Goal: Task Accomplishment & Management: Manage account settings

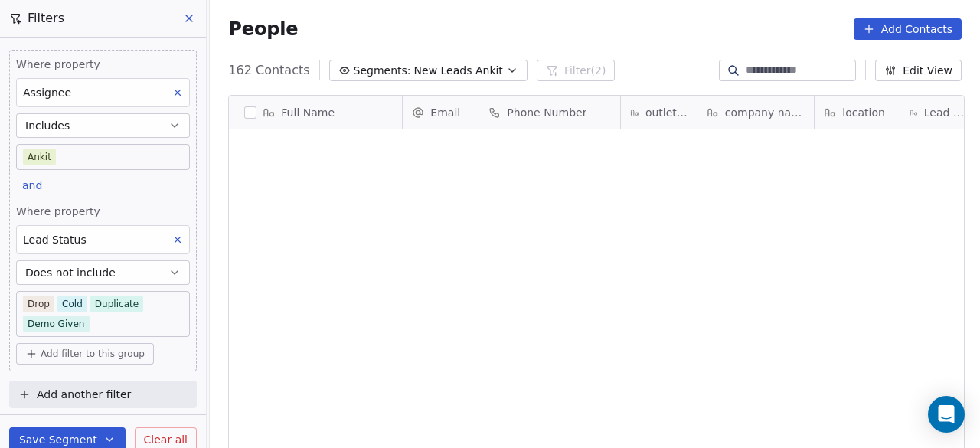
scroll to position [382, 761]
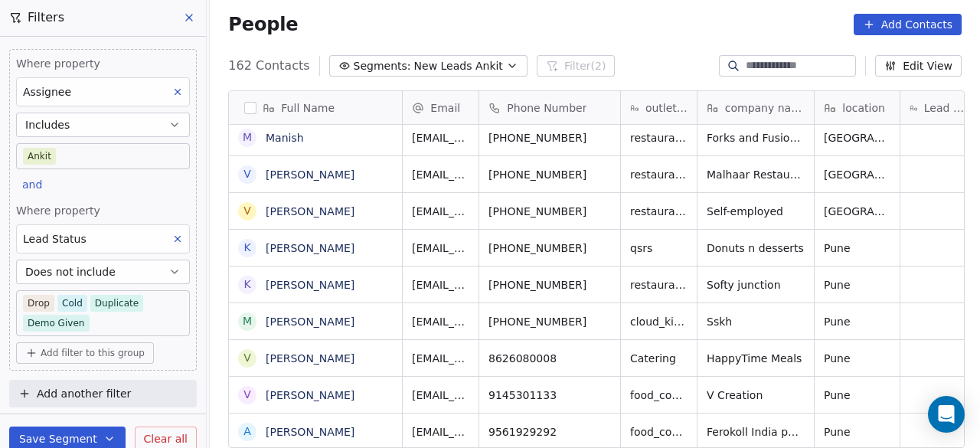
click at [410, 20] on div "People Add Contacts" at bounding box center [594, 24] width 733 height 21
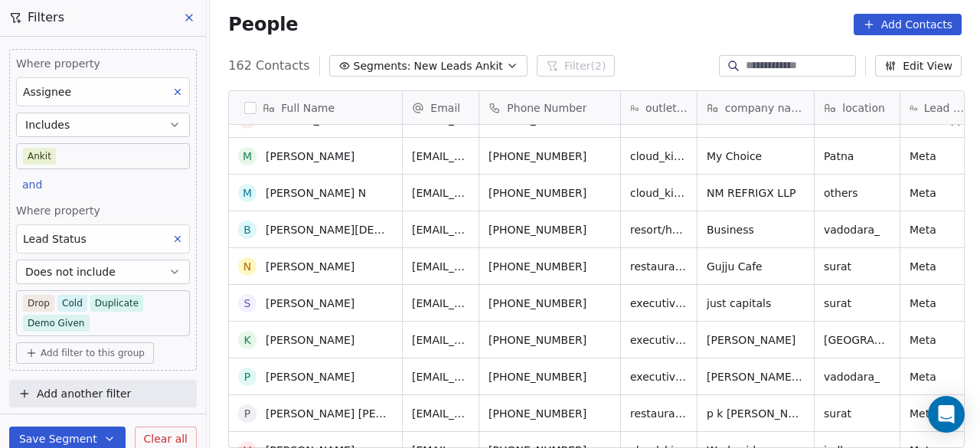
scroll to position [0, 0]
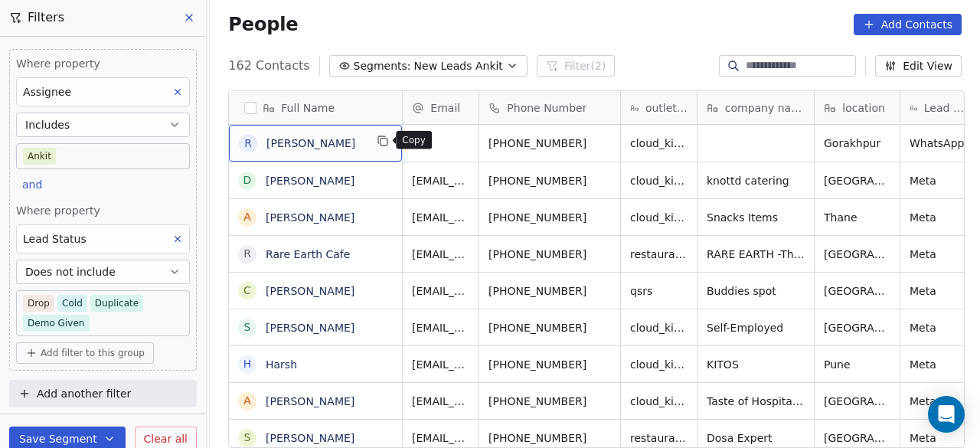
click at [382, 142] on icon "grid" at bounding box center [383, 141] width 12 height 12
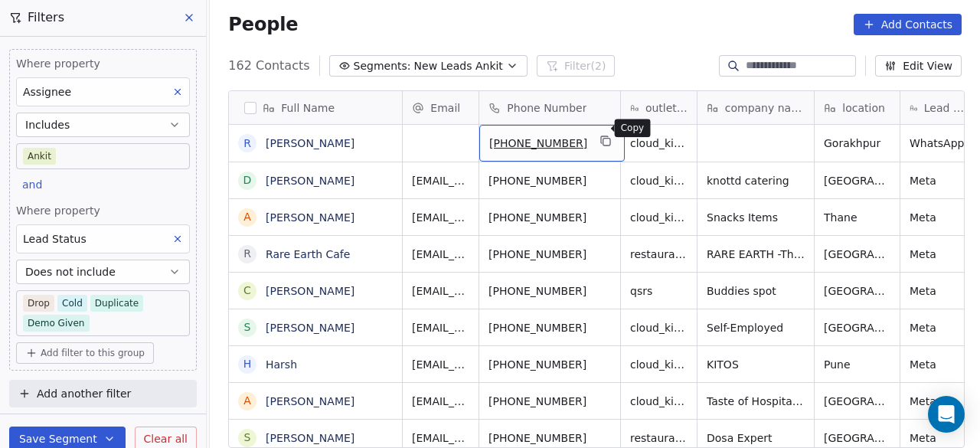
click at [600, 135] on icon "grid" at bounding box center [606, 141] width 12 height 12
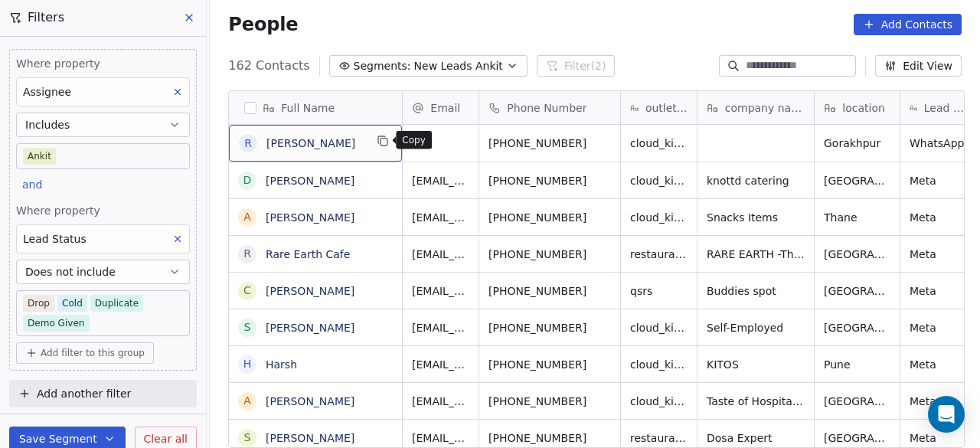
click at [384, 143] on icon "grid" at bounding box center [383, 142] width 7 height 7
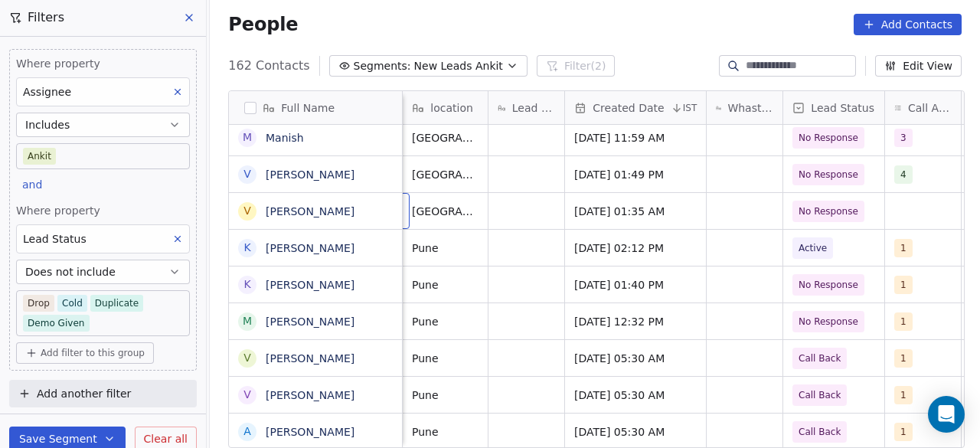
scroll to position [11, 295]
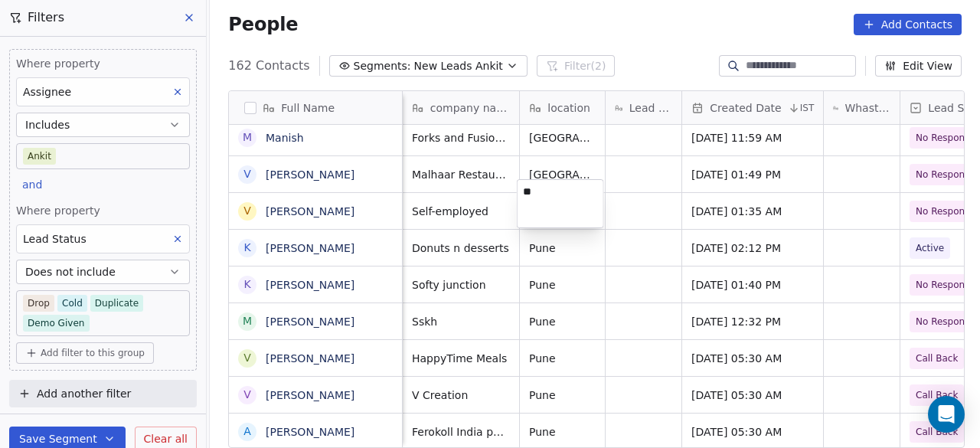
type textarea "*"
type textarea "*********"
click at [627, 194] on html "On2Cook India Pvt. Ltd. Contacts People Marketing Workflows Campaigns Sales Pip…" at bounding box center [490, 224] width 980 height 448
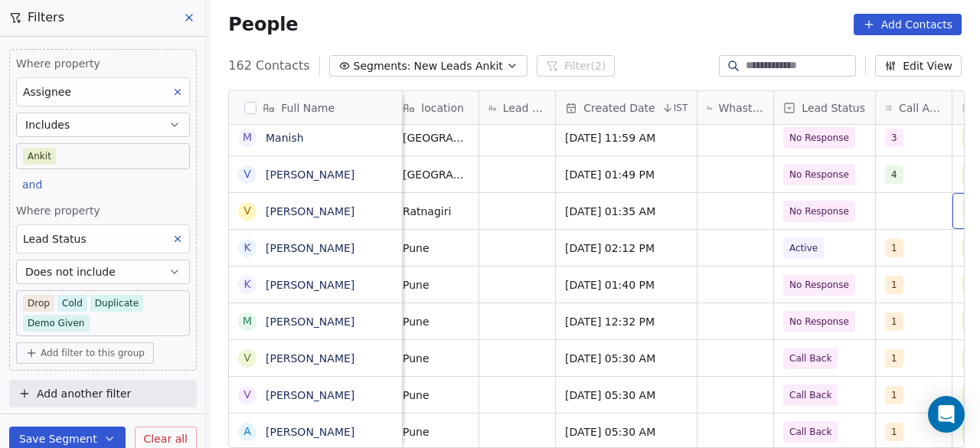
scroll to position [11, 498]
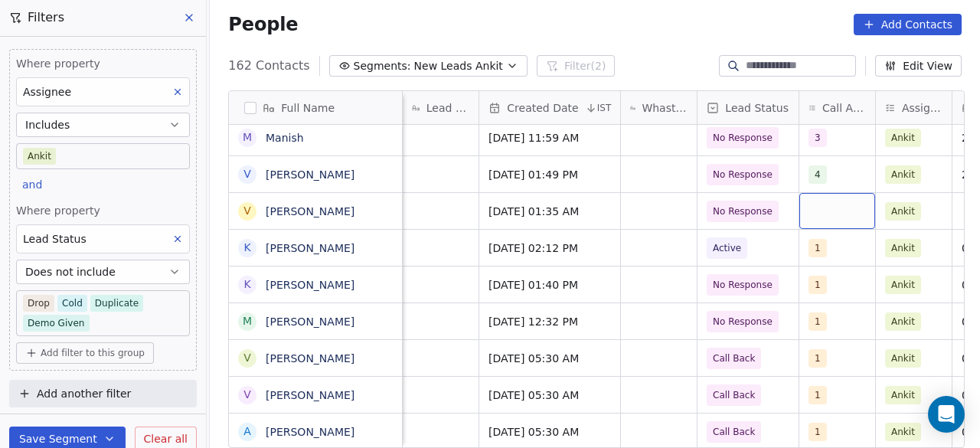
click at [837, 200] on div "grid" at bounding box center [837, 211] width 76 height 36
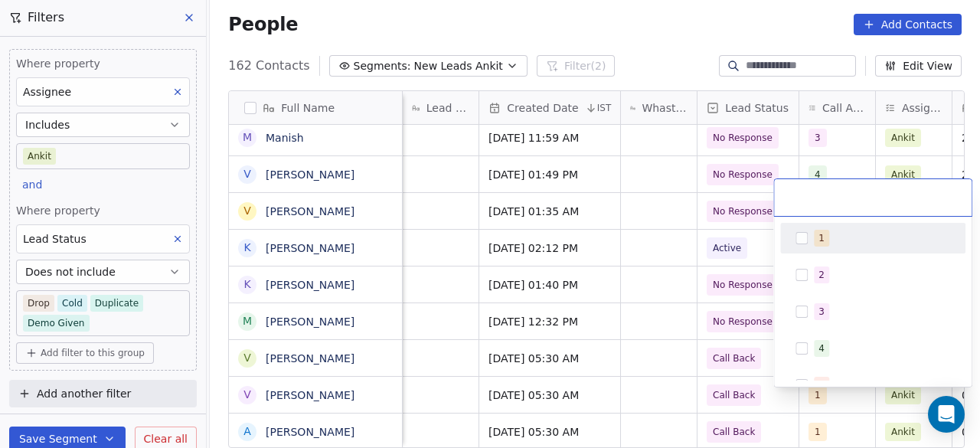
click at [828, 242] on div "1" at bounding box center [882, 238] width 136 height 17
click at [733, 201] on html "On2Cook India Pvt. Ltd. Contacts People Marketing Workflows Campaigns Sales Pip…" at bounding box center [490, 224] width 980 height 448
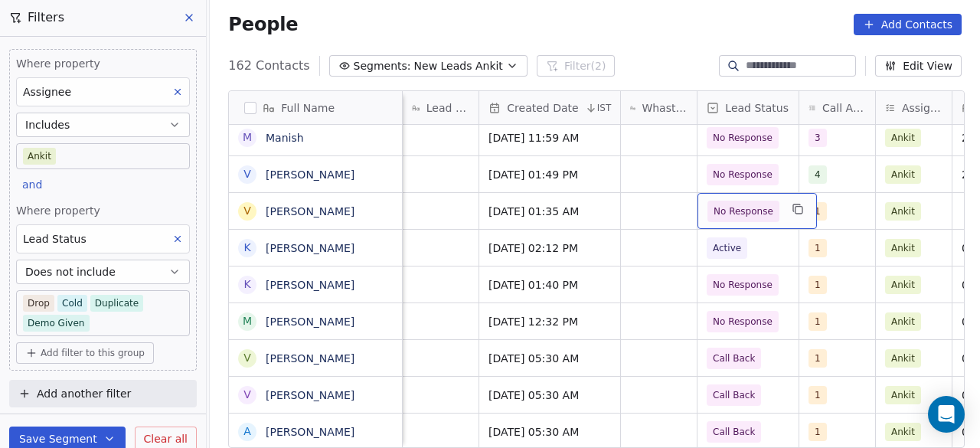
click at [735, 204] on span "No Response" at bounding box center [743, 211] width 60 height 15
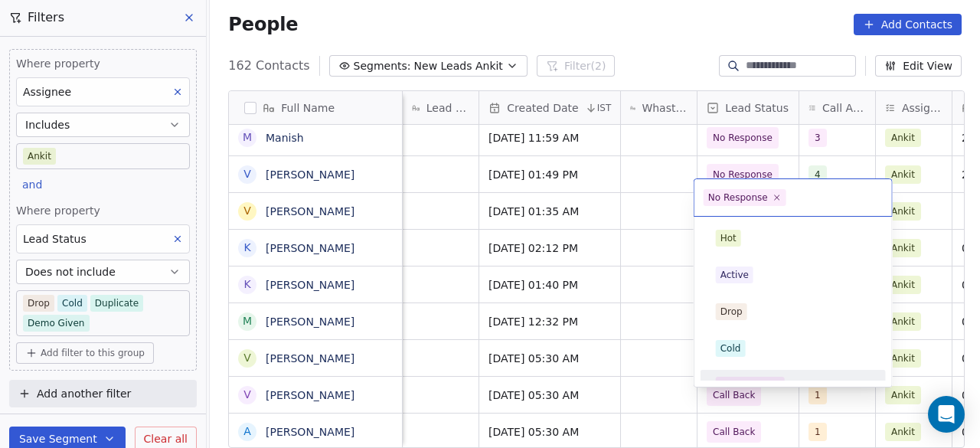
scroll to position [19, 0]
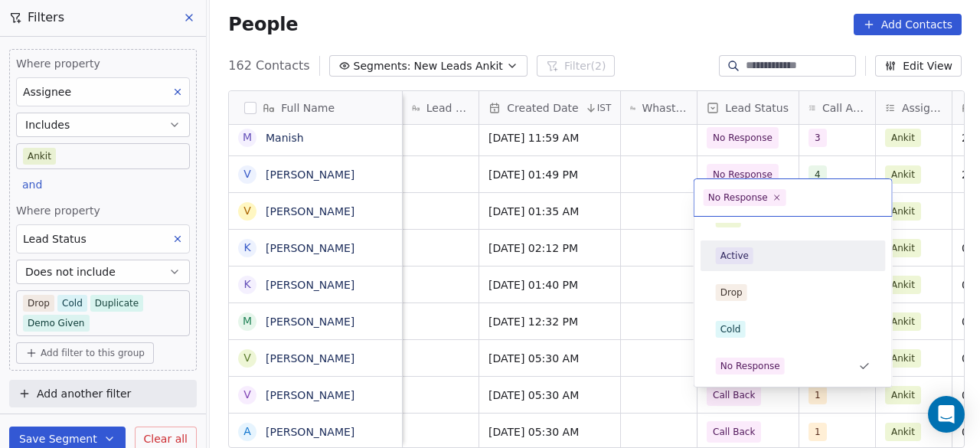
click at [762, 257] on div "Active" at bounding box center [793, 255] width 155 height 17
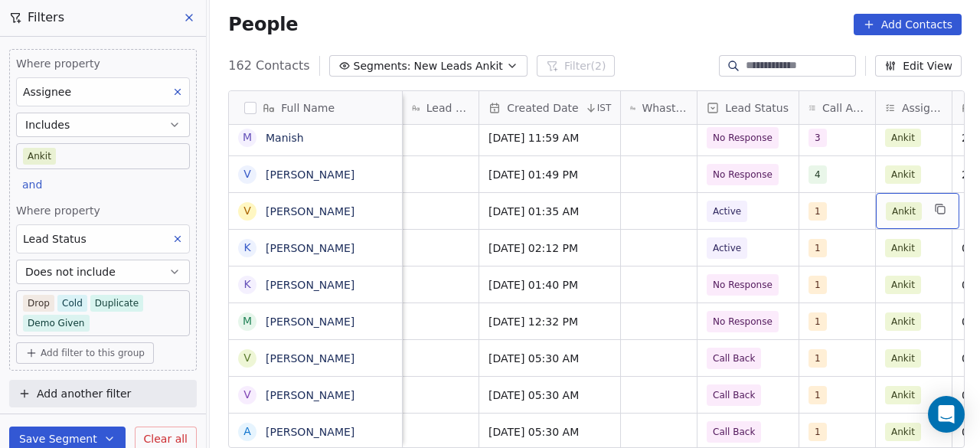
scroll to position [11, 722]
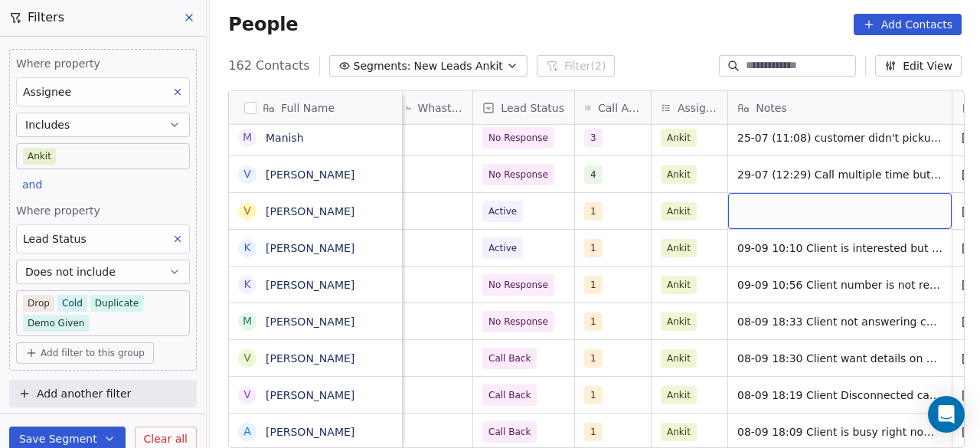
click at [847, 198] on div "grid" at bounding box center [840, 211] width 224 height 36
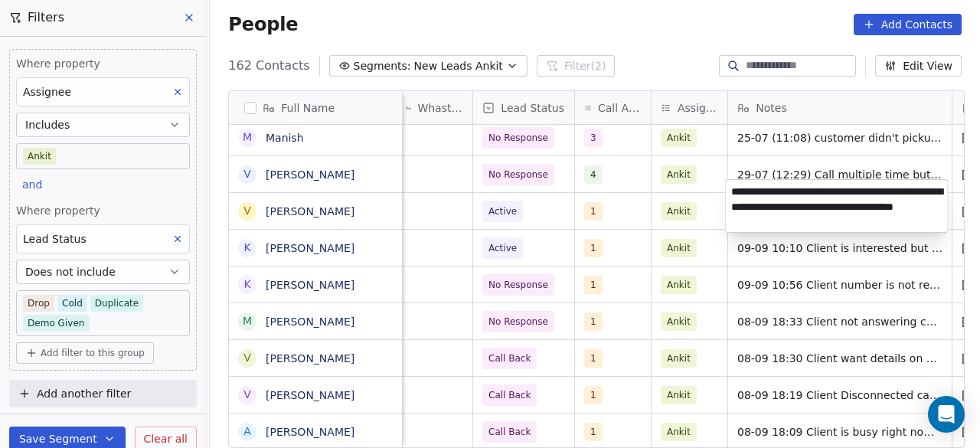
click at [915, 193] on textarea "**********" at bounding box center [837, 206] width 222 height 52
click at [922, 191] on textarea "**********" at bounding box center [837, 206] width 222 height 52
type textarea "**********"
click at [700, 204] on html "On2Cook India Pvt. Ltd. Contacts People Marketing Workflows Campaigns Sales Pip…" at bounding box center [490, 224] width 980 height 448
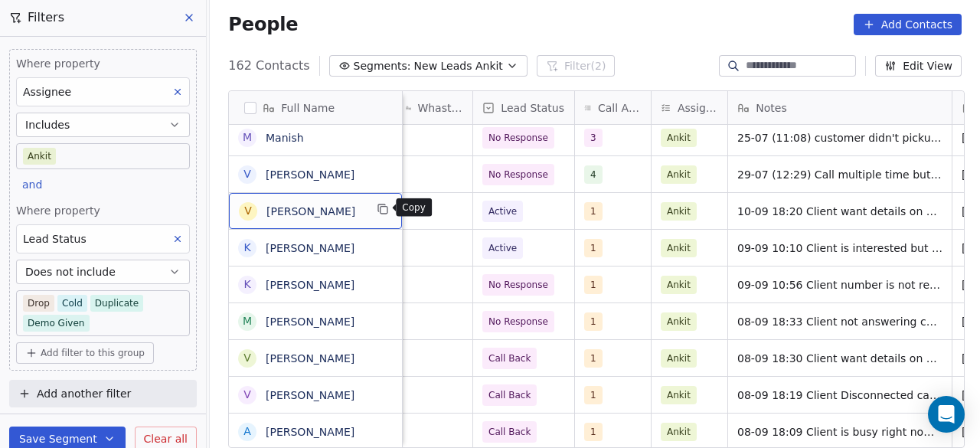
click at [382, 209] on icon "grid" at bounding box center [383, 209] width 12 height 12
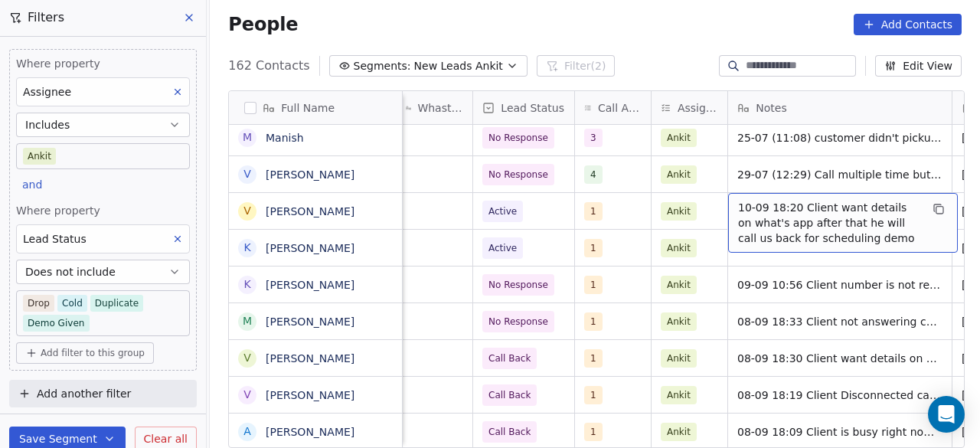
scroll to position [11, 863]
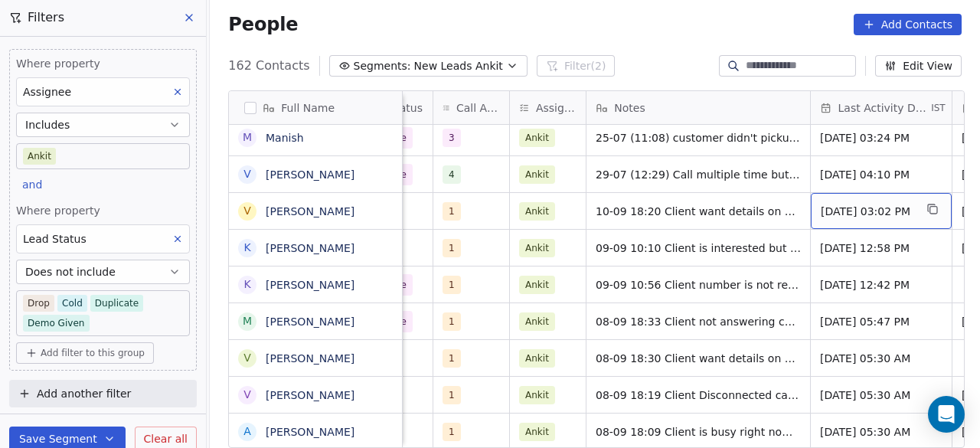
click at [840, 207] on div "May 23, 2025 03:02 PM" at bounding box center [881, 211] width 141 height 36
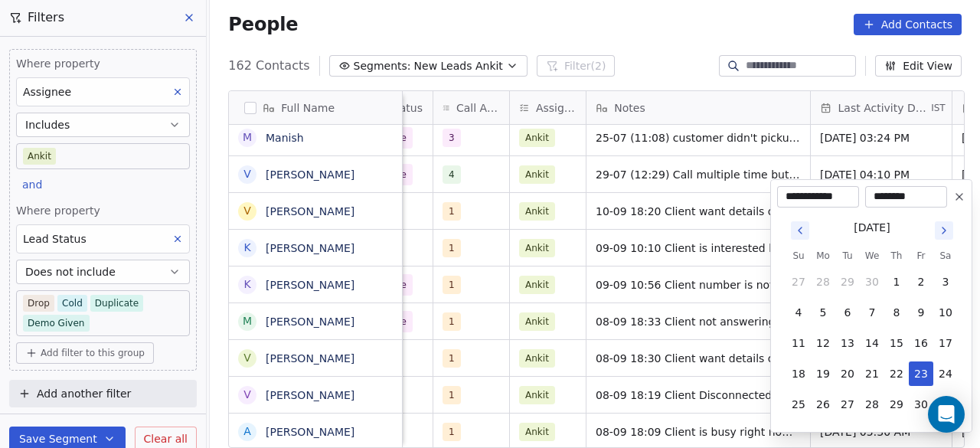
click at [939, 227] on icon "Go to next month" at bounding box center [944, 230] width 12 height 12
click at [876, 308] on button "10" at bounding box center [872, 312] width 24 height 24
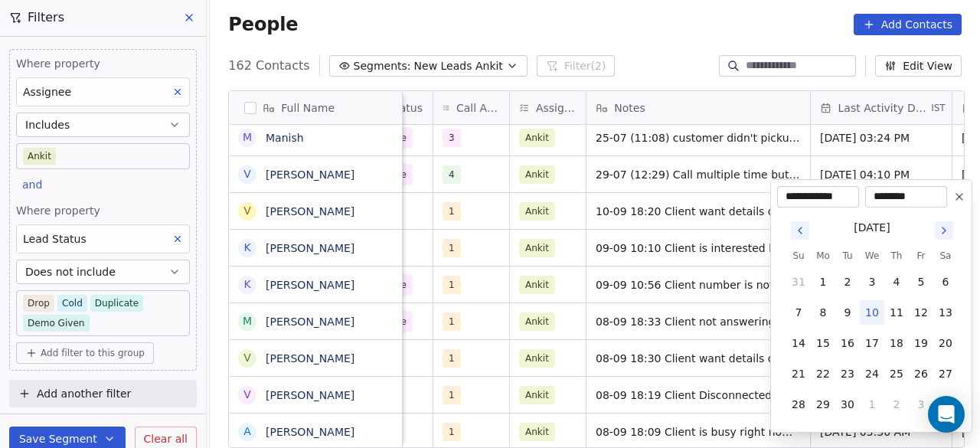
type input "**********"
click at [643, 209] on html "On2Cook India Pvt. Ltd. Contacts People Marketing Workflows Campaigns Sales Pip…" at bounding box center [490, 224] width 980 height 448
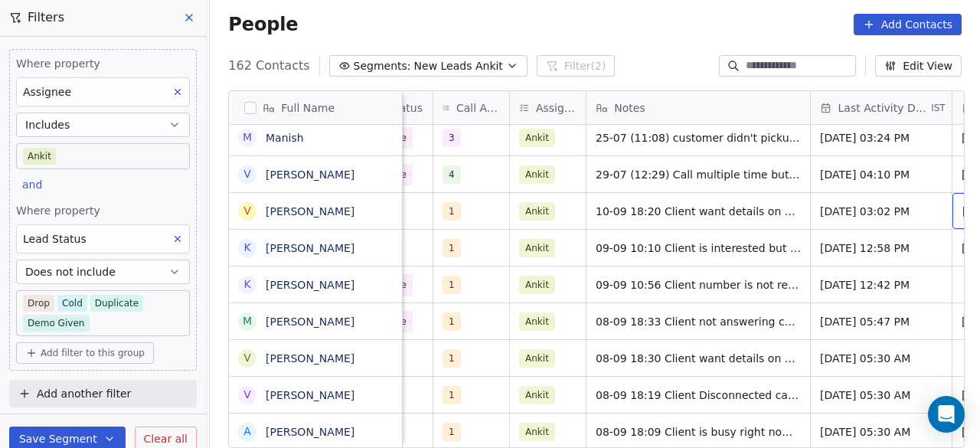
scroll to position [11, 1005]
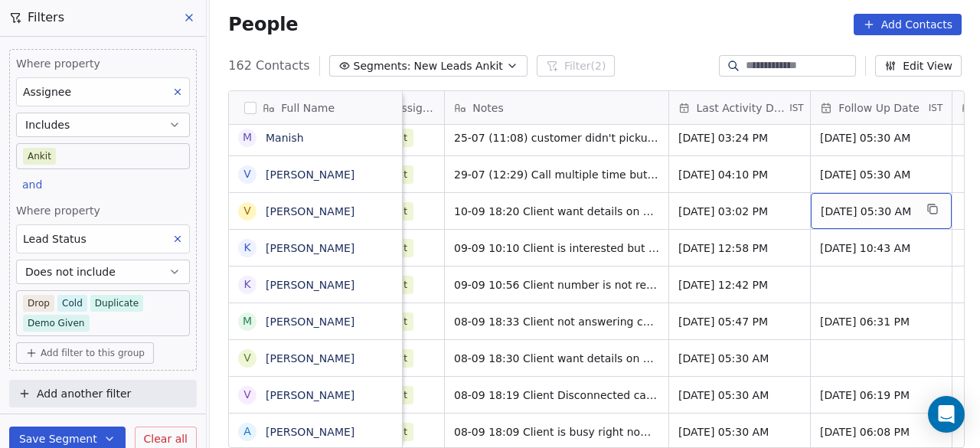
click at [827, 211] on div "06/06/2025 05:30 AM" at bounding box center [881, 211] width 141 height 36
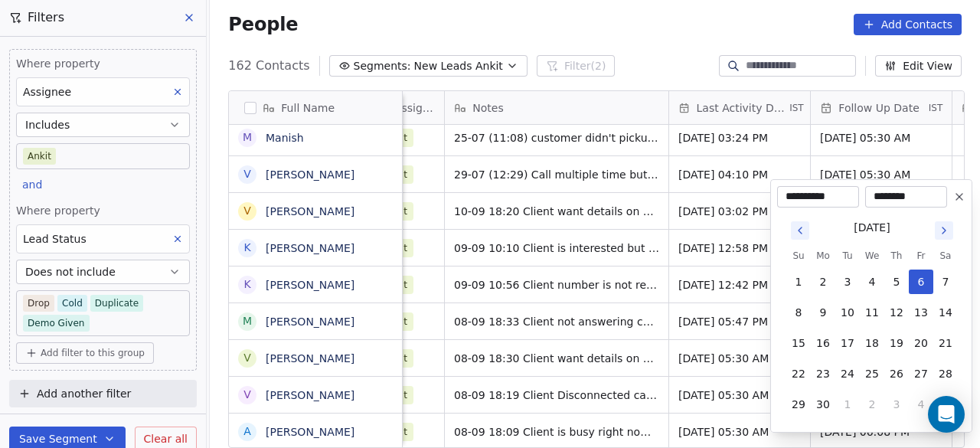
click at [944, 224] on icon "Go to next month" at bounding box center [944, 230] width 12 height 12
click at [802, 230] on icon "Go to previous month" at bounding box center [800, 230] width 12 height 12
click at [877, 337] on button "17" at bounding box center [872, 343] width 24 height 24
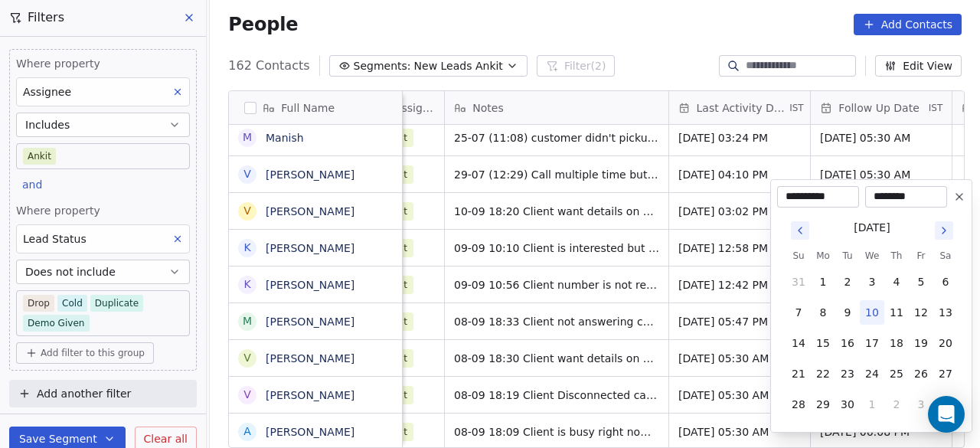
type input "**********"
click at [686, 237] on html "On2Cook India Pvt. Ltd. Contacts People Marketing Workflows Campaigns Sales Pip…" at bounding box center [490, 224] width 980 height 448
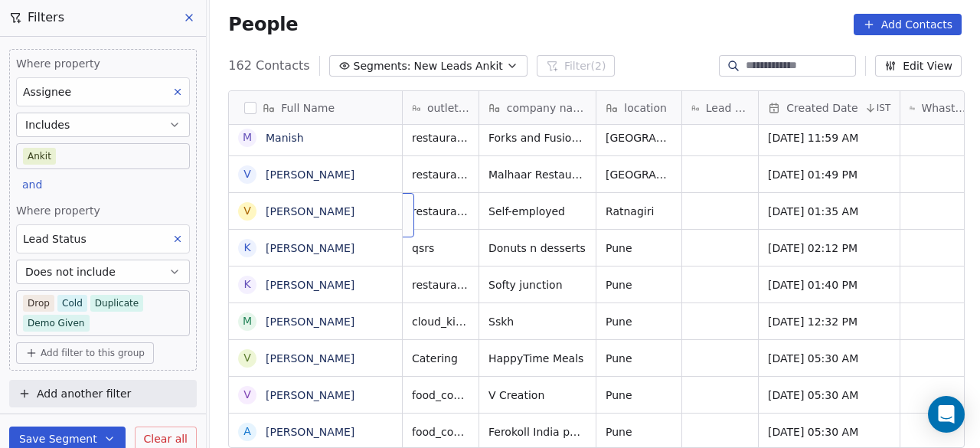
scroll to position [11, 0]
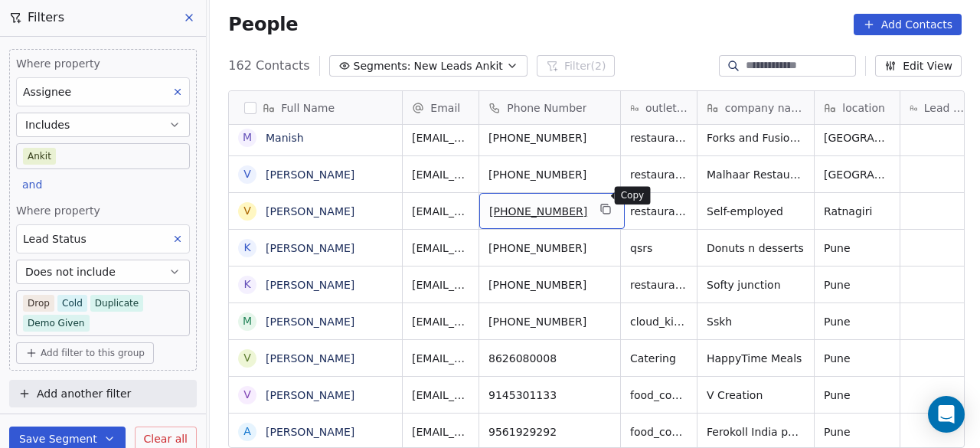
click at [600, 203] on icon "grid" at bounding box center [606, 209] width 12 height 12
click at [769, 70] on input at bounding box center [799, 65] width 107 height 15
paste input "**********"
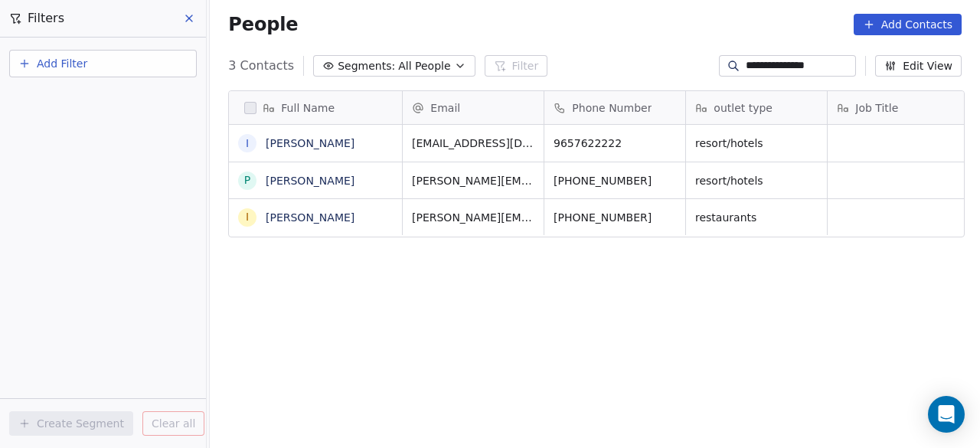
scroll to position [382, 761]
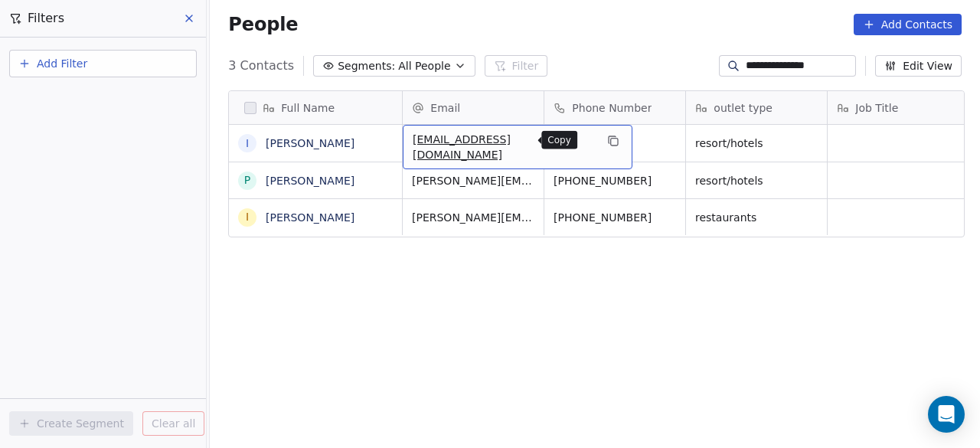
click at [611, 145] on icon "grid" at bounding box center [614, 142] width 7 height 7
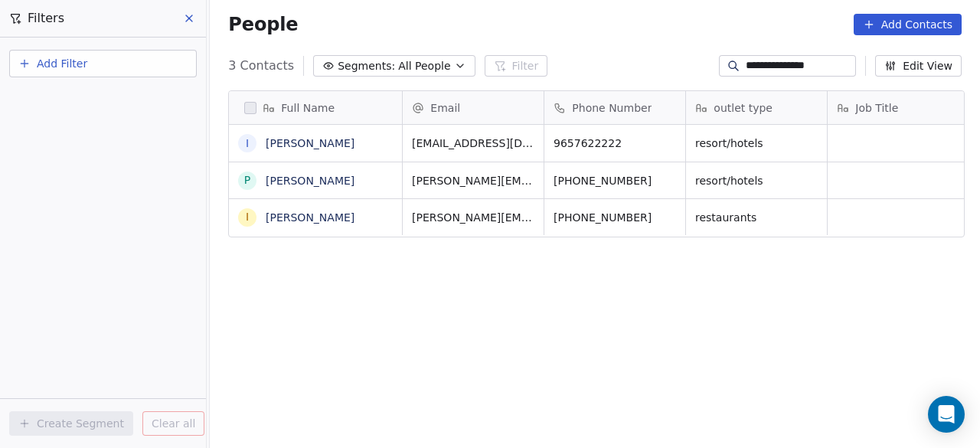
click at [830, 70] on input "**********" at bounding box center [799, 65] width 107 height 15
paste input "*"
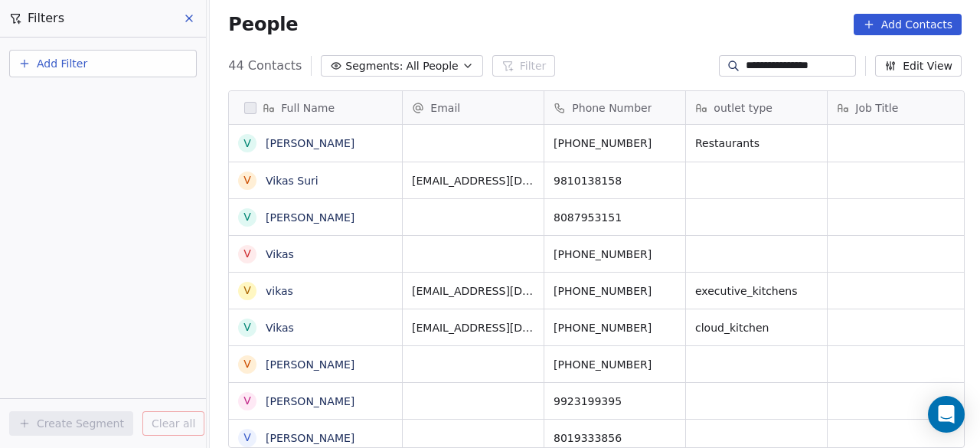
type input "**********"
click at [668, 140] on icon "grid" at bounding box center [671, 142] width 7 height 7
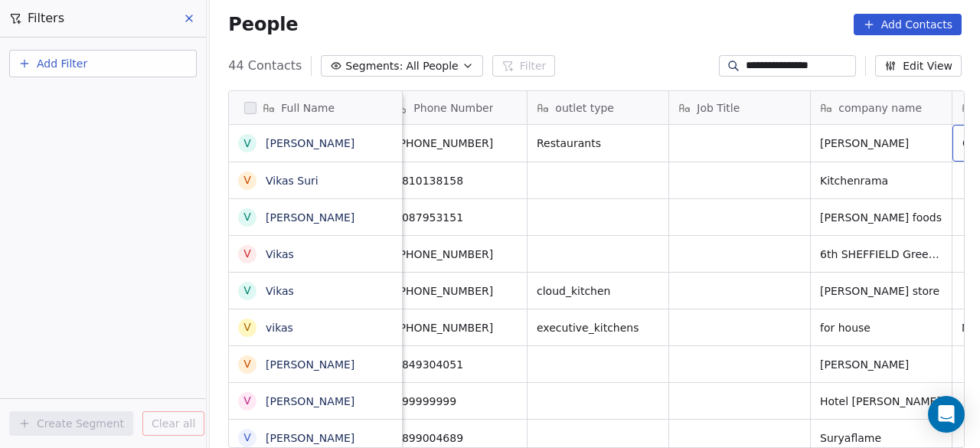
scroll to position [0, 300]
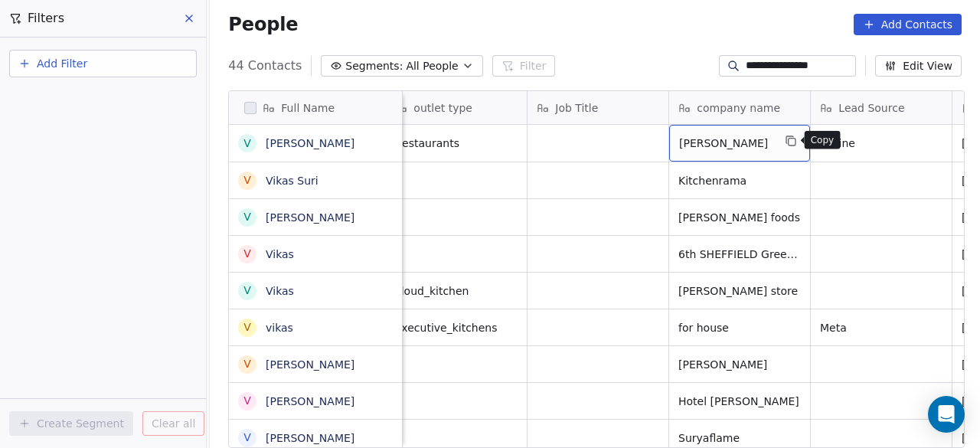
click at [787, 142] on icon "grid" at bounding box center [791, 141] width 12 height 12
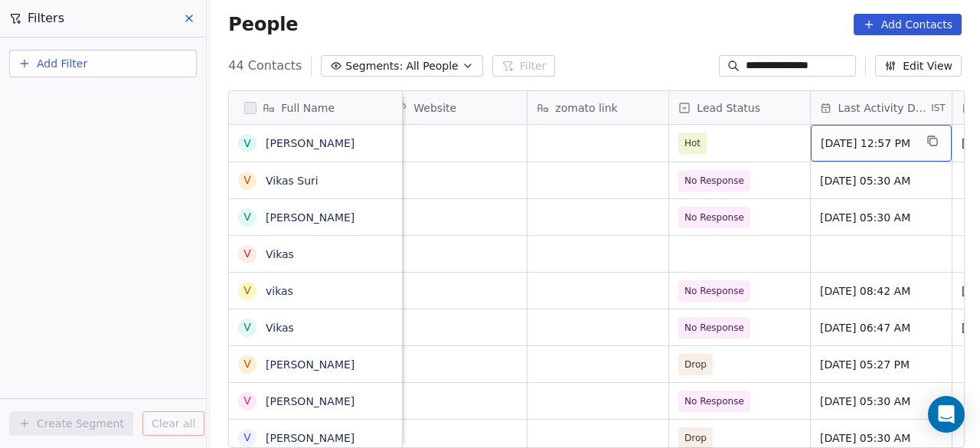
scroll to position [0, 2000]
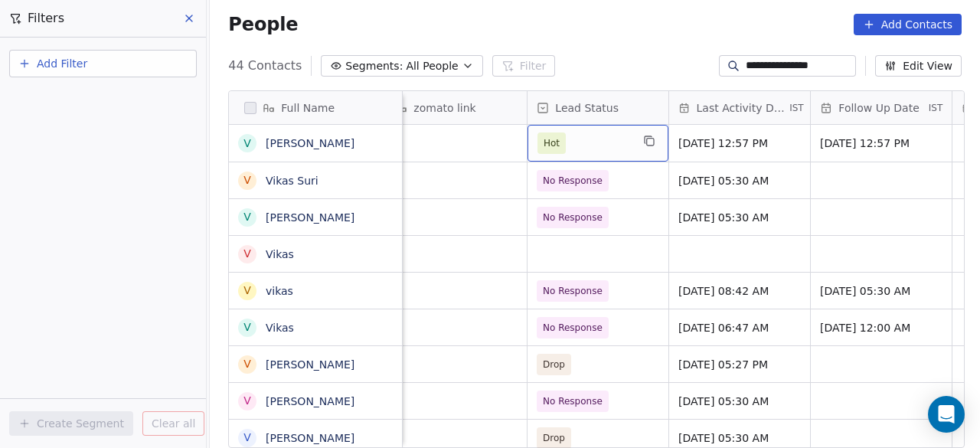
click at [602, 152] on span "Hot" at bounding box center [583, 142] width 93 height 21
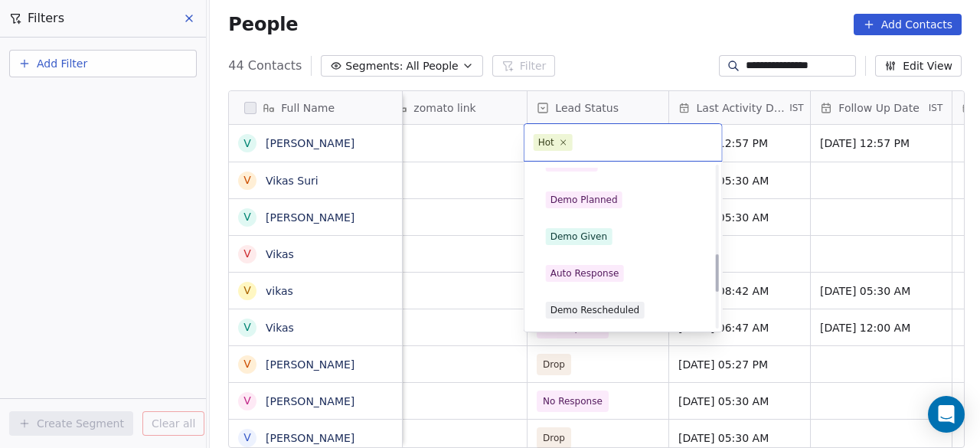
scroll to position [383, 0]
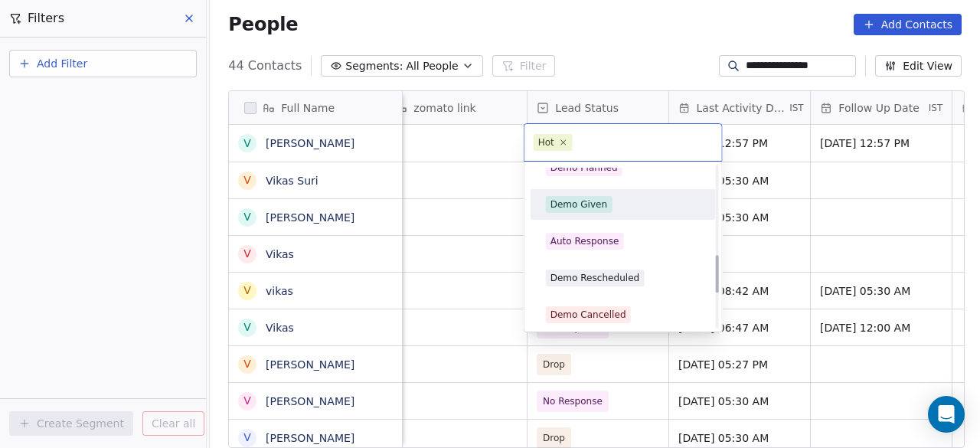
click at [600, 198] on div "Demo Given" at bounding box center [578, 205] width 57 height 14
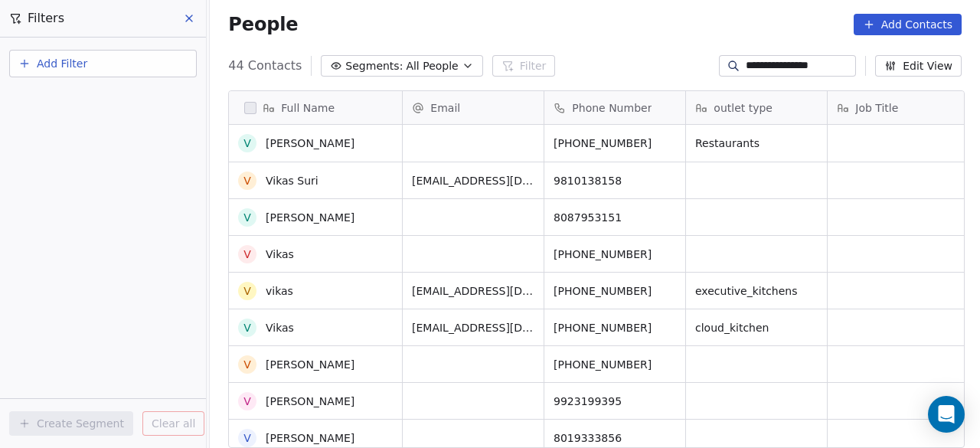
scroll to position [77, 0]
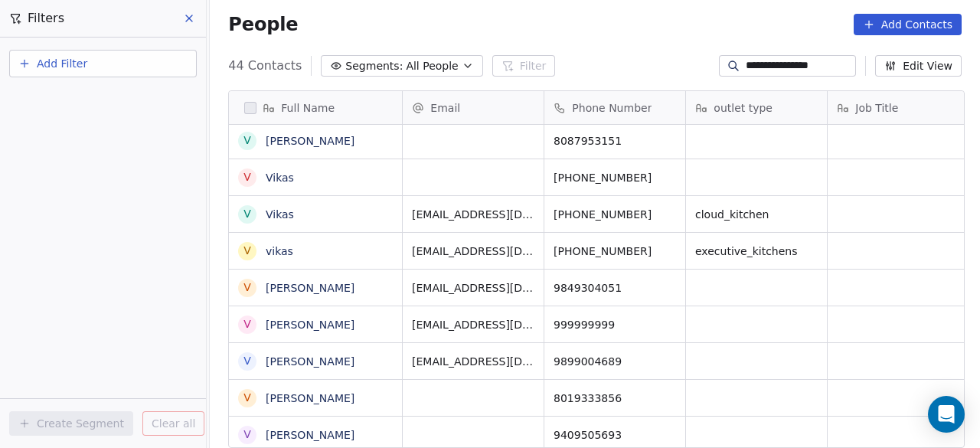
click at [828, 59] on input "**********" at bounding box center [799, 65] width 107 height 15
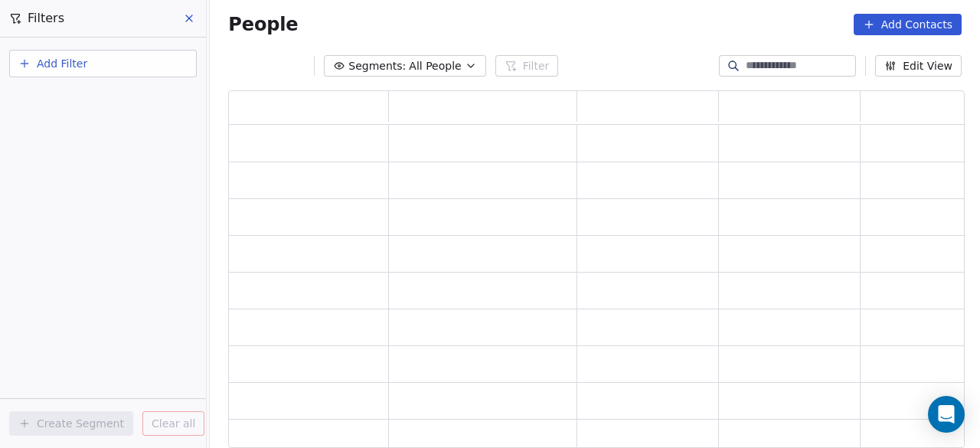
scroll to position [345, 724]
click at [343, 65] on button "Segments: All People" at bounding box center [405, 65] width 162 height 21
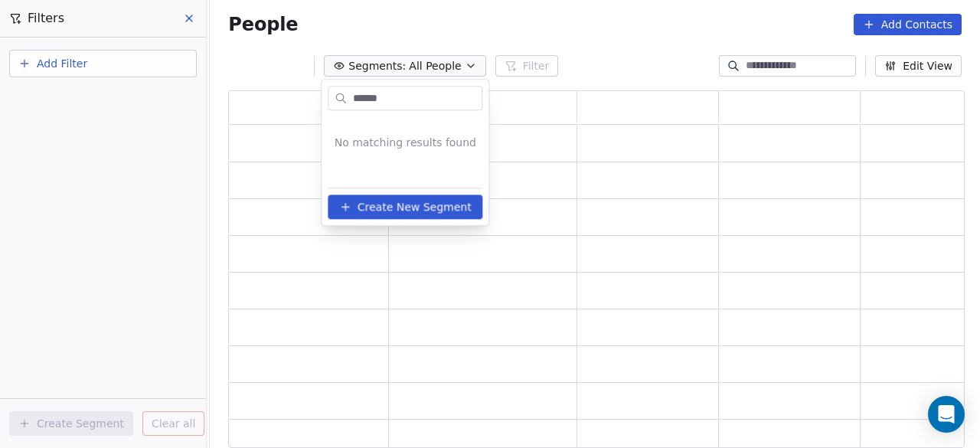
type input "******"
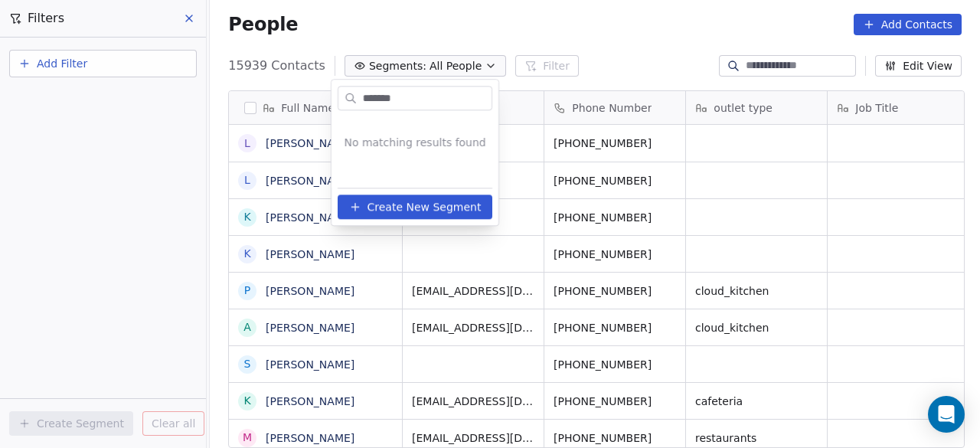
scroll to position [382, 761]
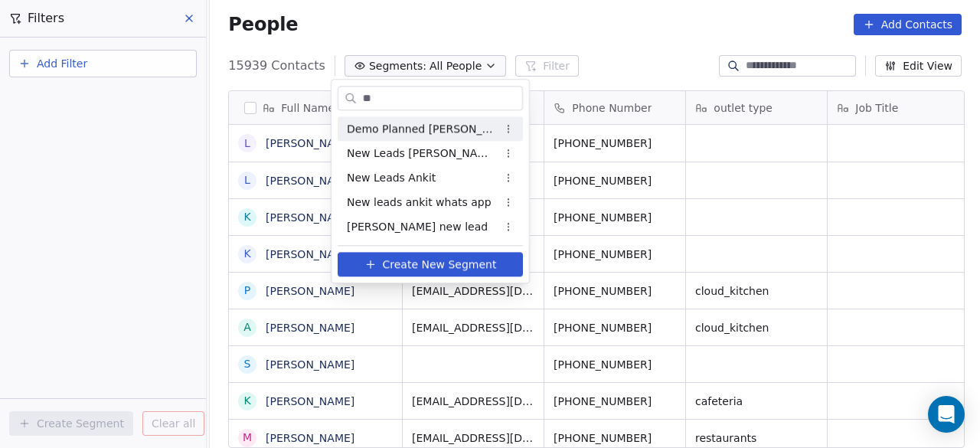
type input "***"
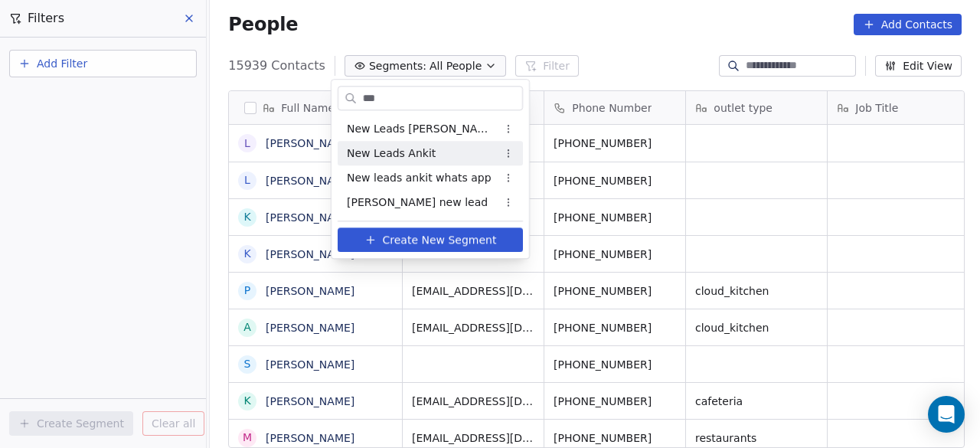
click at [388, 149] on span "New Leads Ankit" at bounding box center [391, 153] width 89 height 16
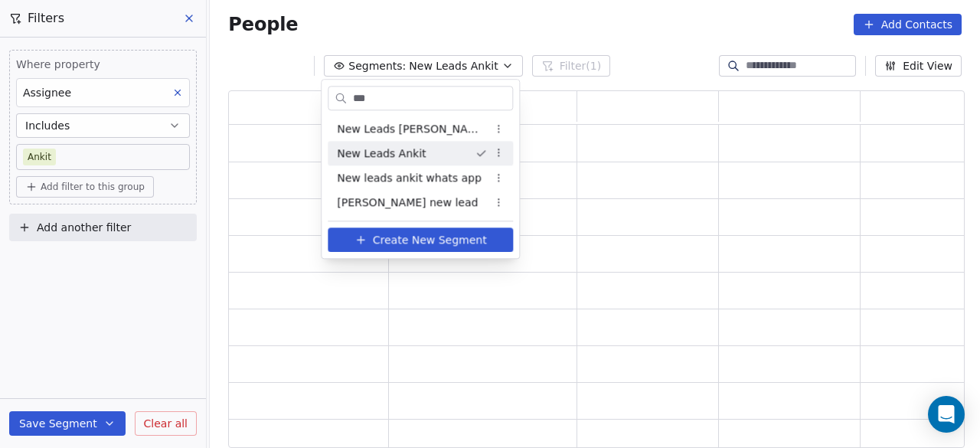
scroll to position [345, 724]
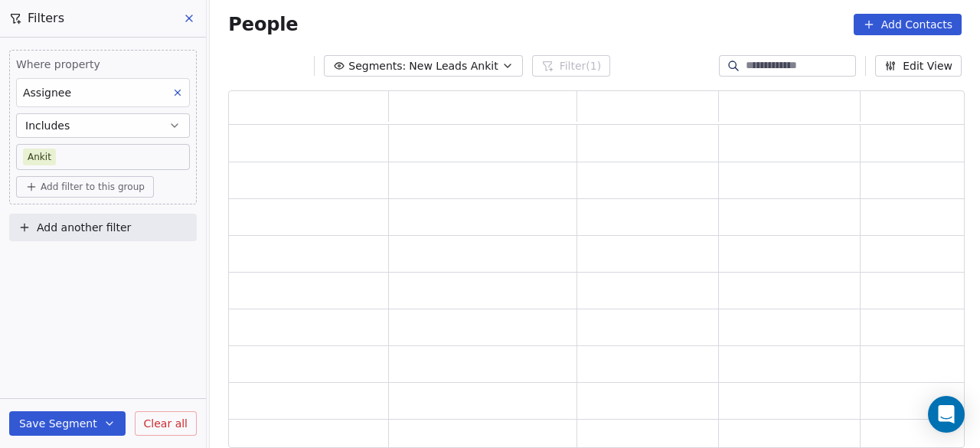
click at [115, 190] on span "Add filter to this group" at bounding box center [93, 187] width 104 height 12
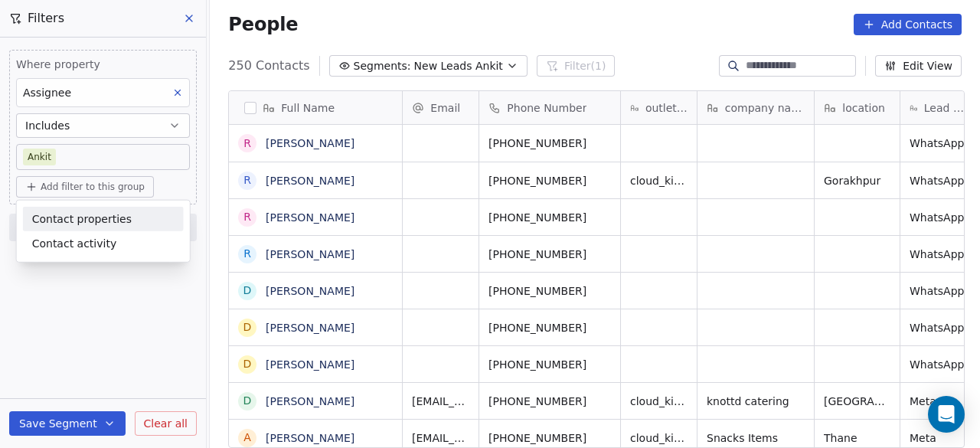
scroll to position [382, 761]
click at [110, 221] on span "Contact properties" at bounding box center [82, 219] width 100 height 16
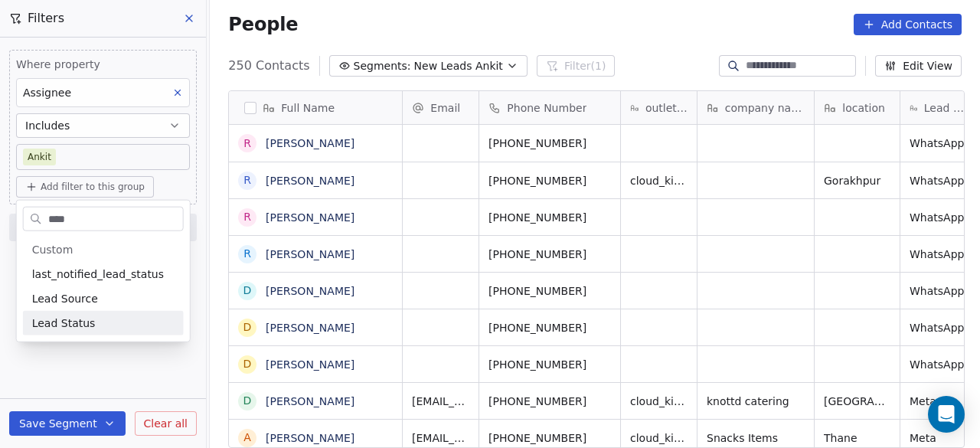
type input "****"
click at [98, 327] on div "Lead Status" at bounding box center [103, 322] width 142 height 15
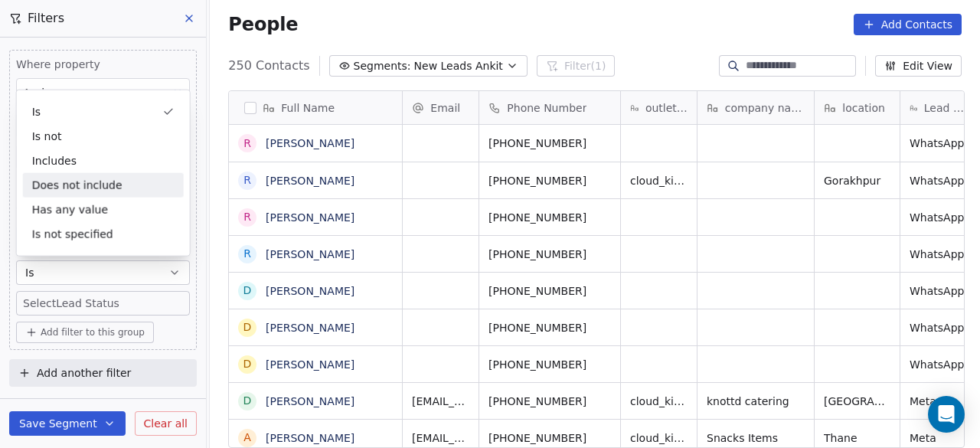
click at [95, 189] on div "Does not include" at bounding box center [103, 185] width 161 height 24
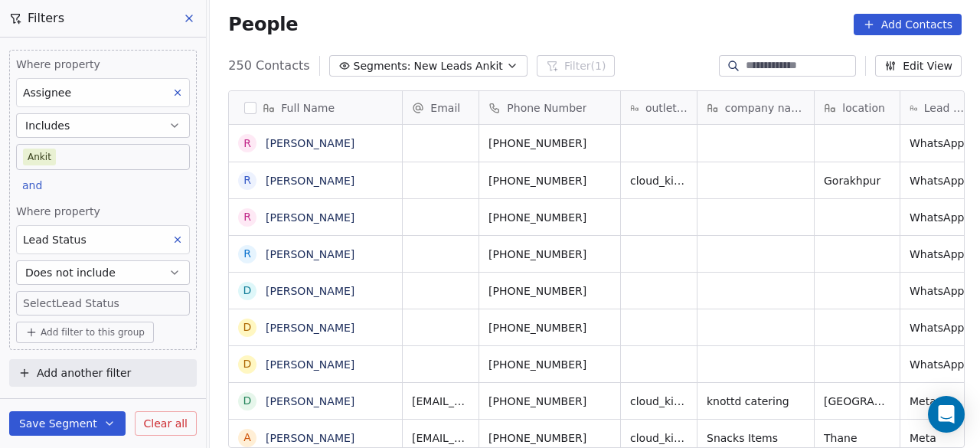
click at [93, 301] on body "On2Cook India Pvt. Ltd. Contacts People Marketing Workflows Campaigns Sales Pip…" at bounding box center [490, 224] width 980 height 448
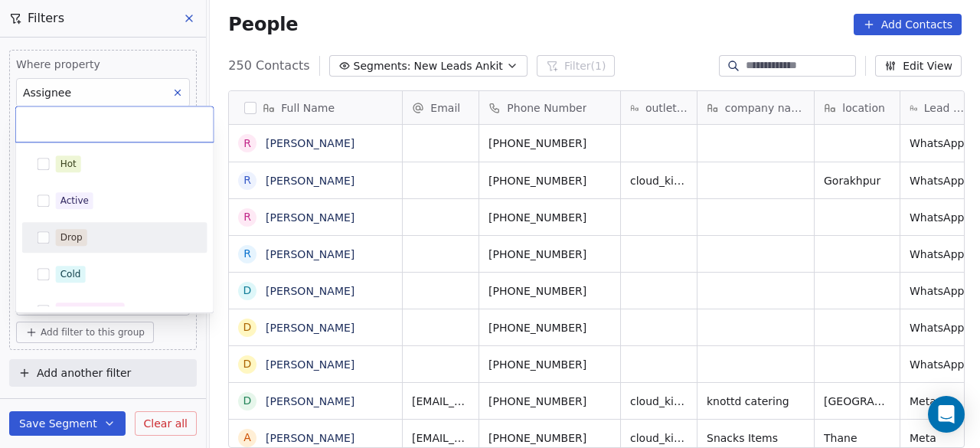
click at [87, 237] on div "Drop" at bounding box center [124, 237] width 136 height 17
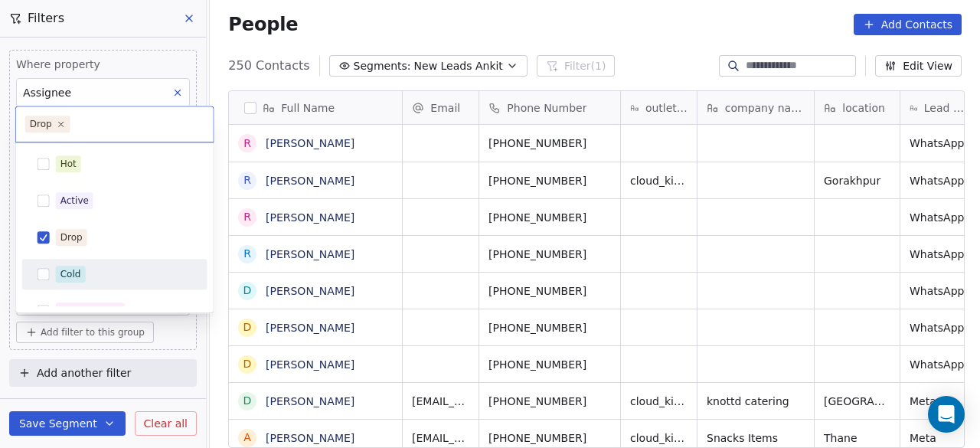
click at [80, 273] on div "Cold" at bounding box center [70, 274] width 21 height 14
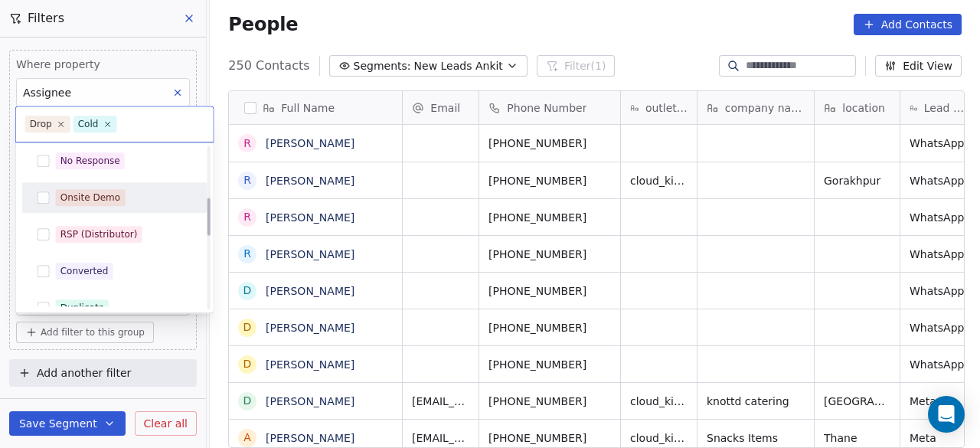
scroll to position [230, 0]
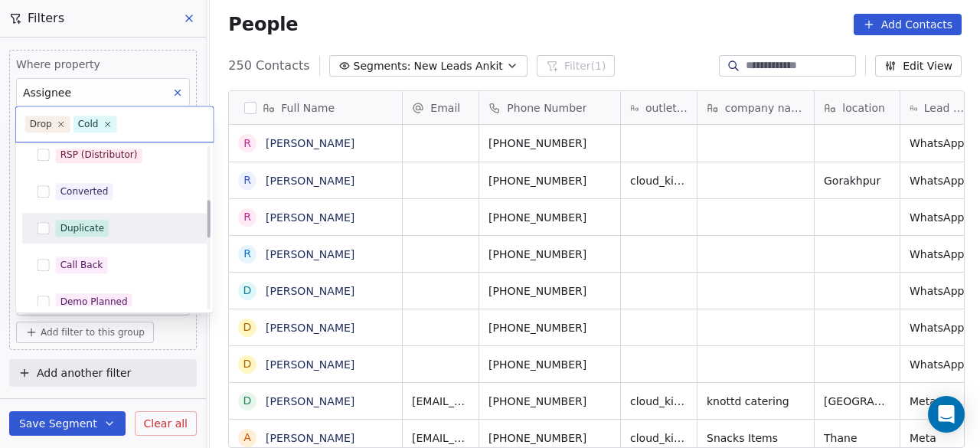
click at [96, 228] on div "Duplicate" at bounding box center [82, 228] width 44 height 14
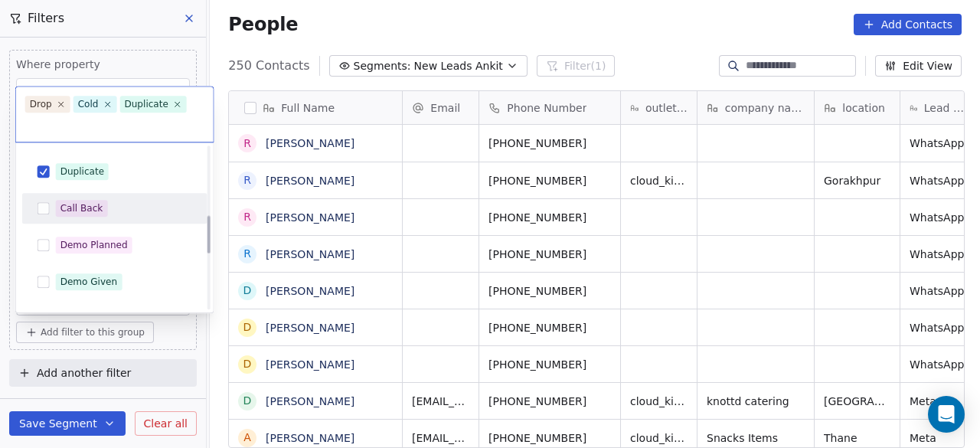
scroll to position [306, 0]
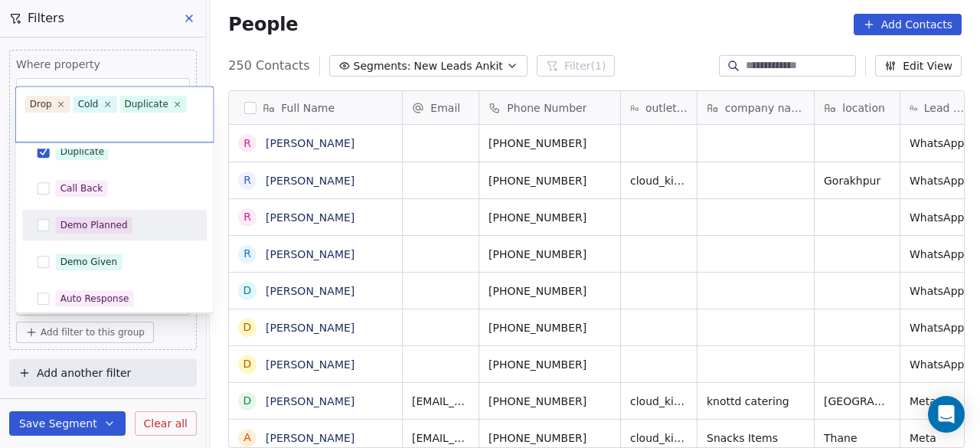
click at [122, 224] on div "Demo Planned" at bounding box center [93, 225] width 67 height 14
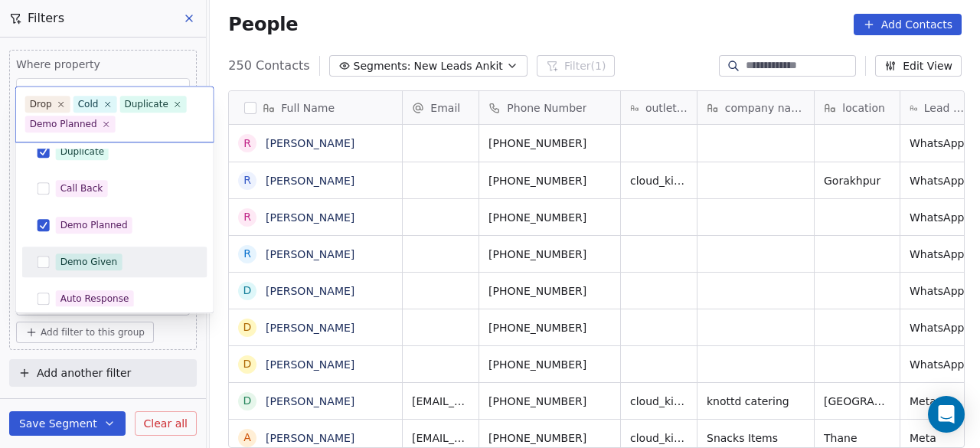
click at [116, 261] on span "Demo Given" at bounding box center [89, 261] width 67 height 17
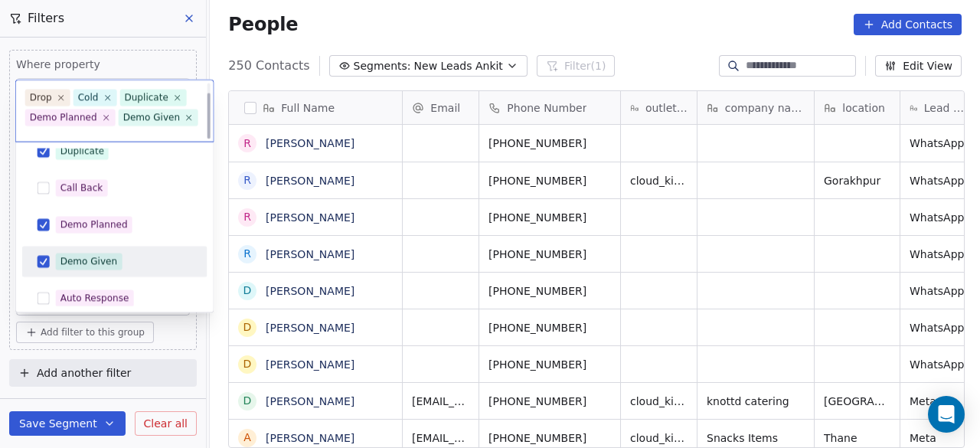
scroll to position [13, 0]
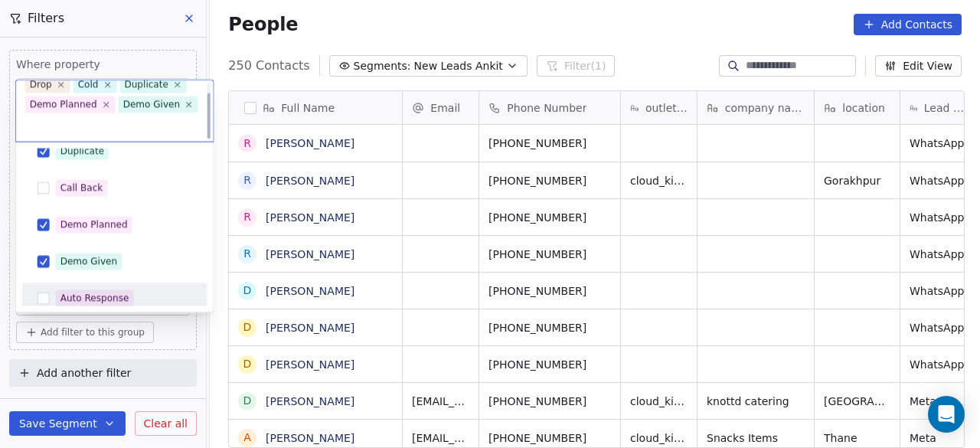
click at [181, 374] on html "On2Cook India Pvt. Ltd. Contacts People Marketing Workflows Campaigns Sales Pip…" at bounding box center [490, 224] width 980 height 448
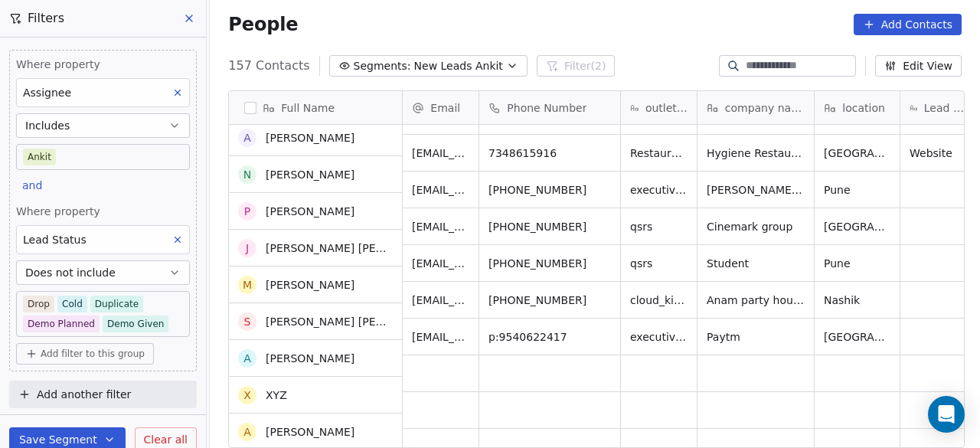
scroll to position [3445, 0]
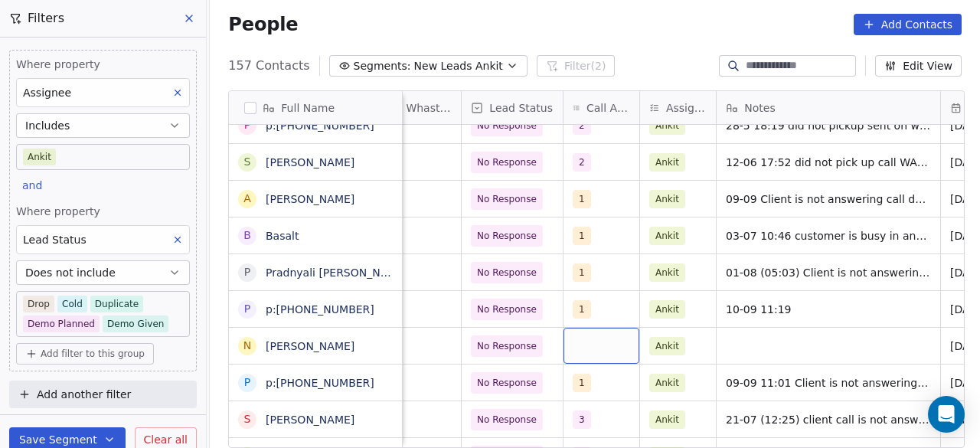
click at [596, 330] on div "grid" at bounding box center [601, 346] width 76 height 36
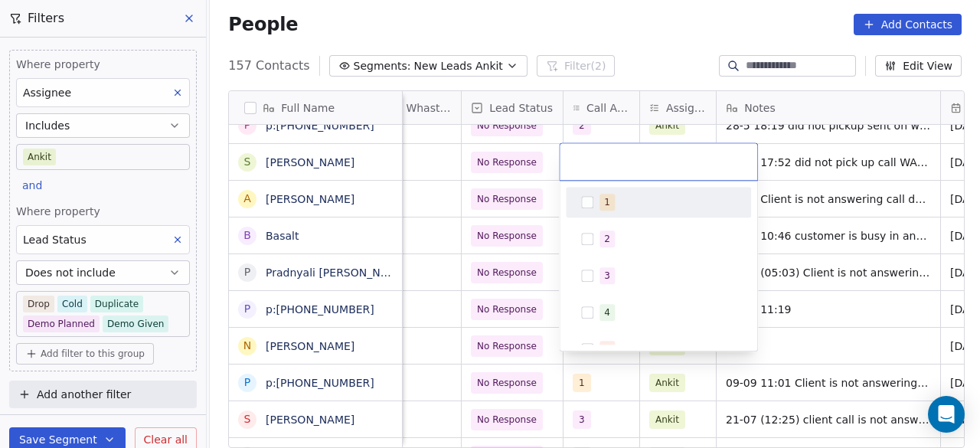
click at [599, 210] on div "1" at bounding box center [667, 202] width 136 height 17
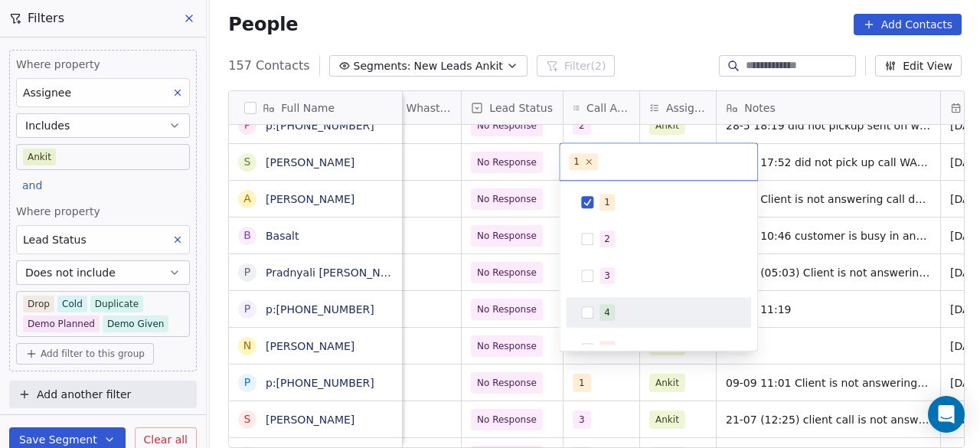
click at [789, 315] on html "On2Cook India Pvt. Ltd. Contacts People Marketing Workflows Campaigns Sales Pip…" at bounding box center [490, 224] width 980 height 448
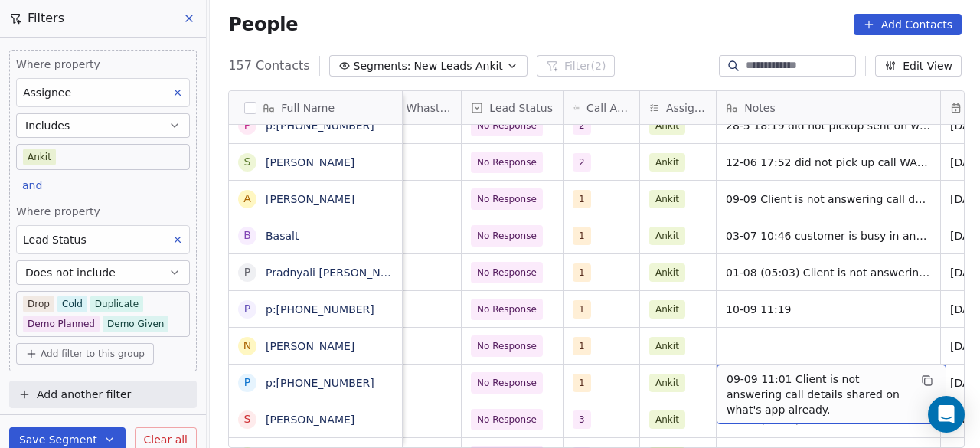
click at [788, 401] on span "09-09 11:01 Client is not answering call details shared on what's app already." at bounding box center [817, 394] width 182 height 46
click at [789, 400] on span "09-09 11:01 Client is not answering call details shared on what's app already." at bounding box center [817, 394] width 182 height 46
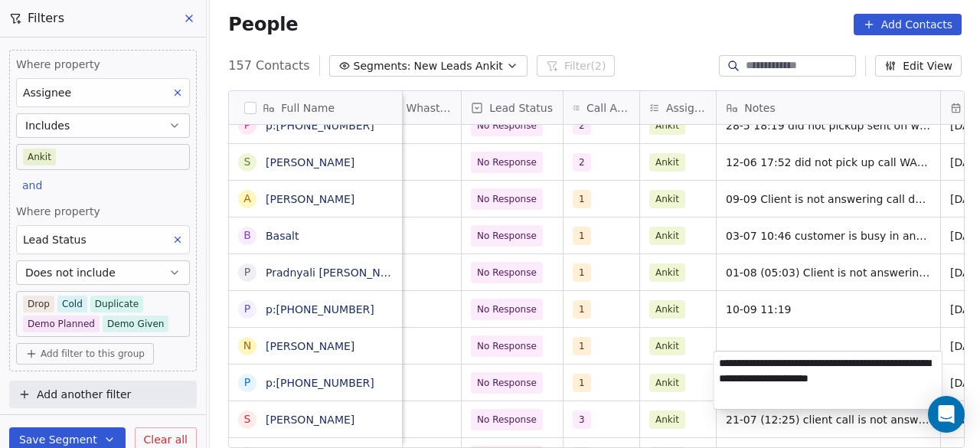
click at [754, 333] on html "On2Cook India Pvt. Ltd. Contacts People Marketing Workflows Campaigns Sales Pip…" at bounding box center [490, 224] width 980 height 448
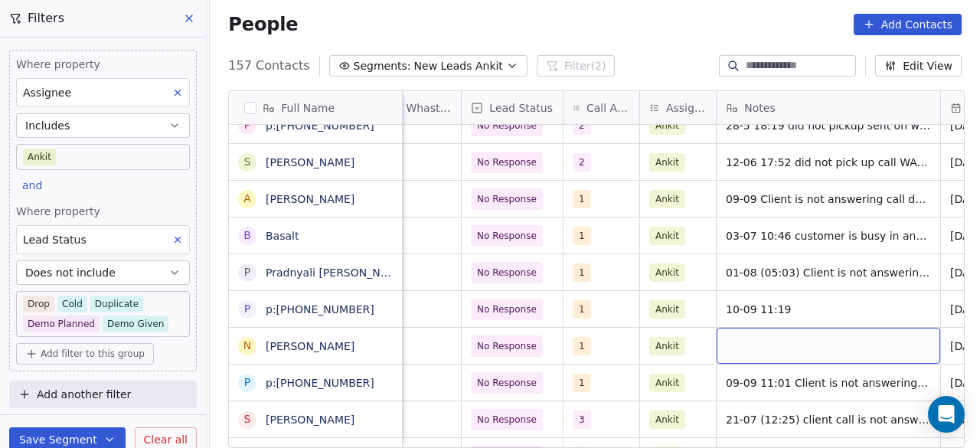
click at [754, 333] on div "grid" at bounding box center [829, 346] width 224 height 36
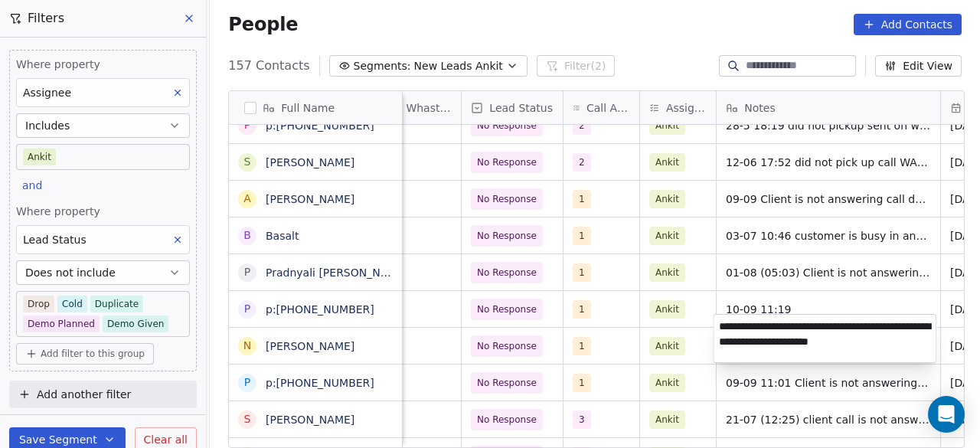
click at [729, 324] on textarea "**********" at bounding box center [824, 338] width 222 height 47
drag, startPoint x: 906, startPoint y: 344, endPoint x: 861, endPoint y: 345, distance: 44.4
click at [861, 345] on textarea "**********" at bounding box center [824, 338] width 222 height 47
type textarea "**********"
click at [845, 291] on html "On2Cook India Pvt. Ltd. Contacts People Marketing Workflows Campaigns Sales Pip…" at bounding box center [490, 224] width 980 height 448
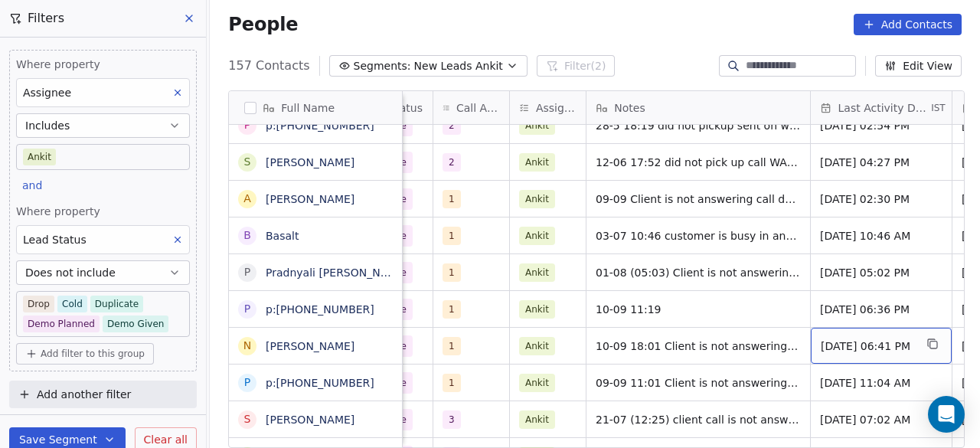
click at [847, 338] on span "May 14, 2025 06:41 PM" at bounding box center [867, 345] width 93 height 15
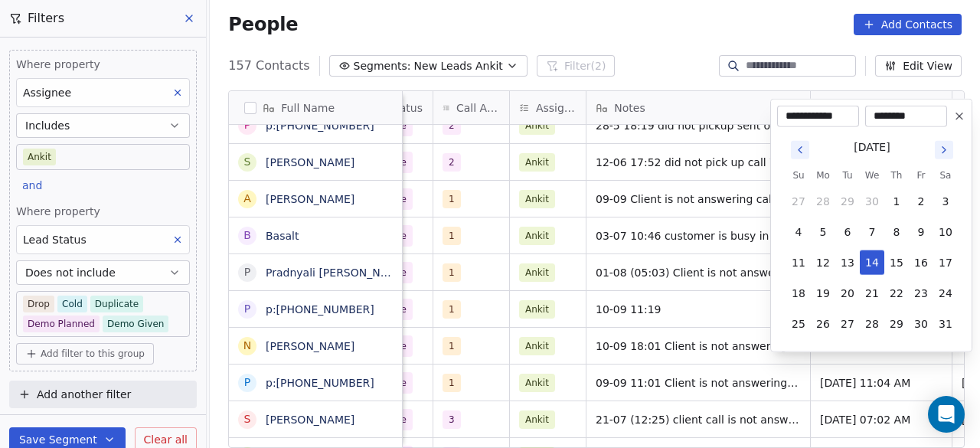
click at [948, 149] on icon "Go to next month" at bounding box center [944, 150] width 12 height 12
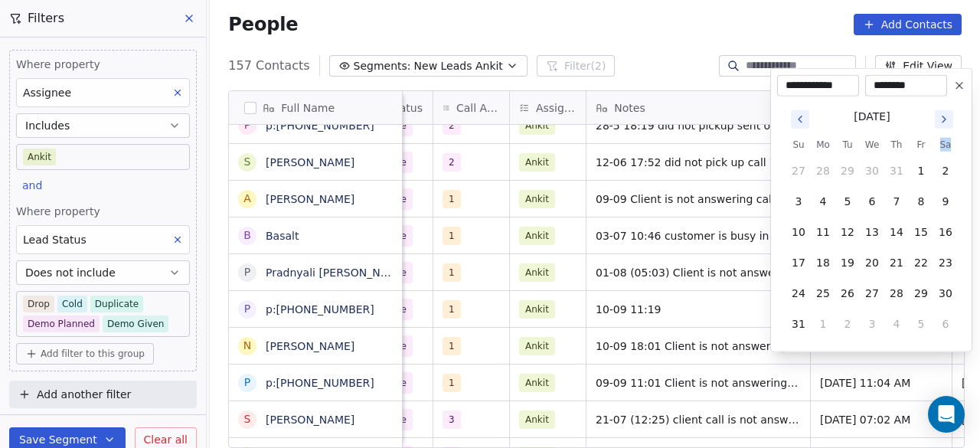
click at [948, 149] on th "Sa" at bounding box center [945, 144] width 24 height 15
click at [942, 120] on icon "Go to next month" at bounding box center [944, 119] width 12 height 12
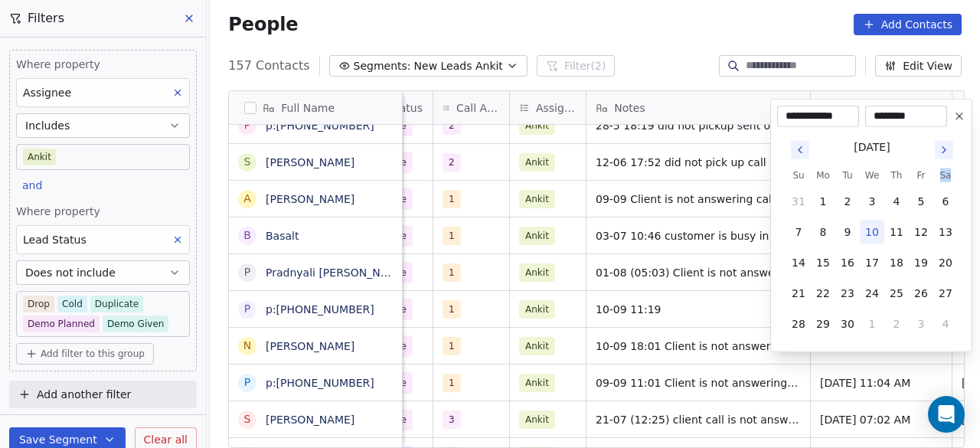
click at [948, 151] on icon "Go to next month" at bounding box center [944, 150] width 12 height 12
click at [796, 144] on icon "Go to previous month" at bounding box center [800, 150] width 12 height 12
click at [872, 224] on button "10" at bounding box center [872, 232] width 24 height 24
type input "**********"
click at [606, 351] on html "On2Cook India Pvt. Ltd. Contacts People Marketing Workflows Campaigns Sales Pip…" at bounding box center [490, 224] width 980 height 448
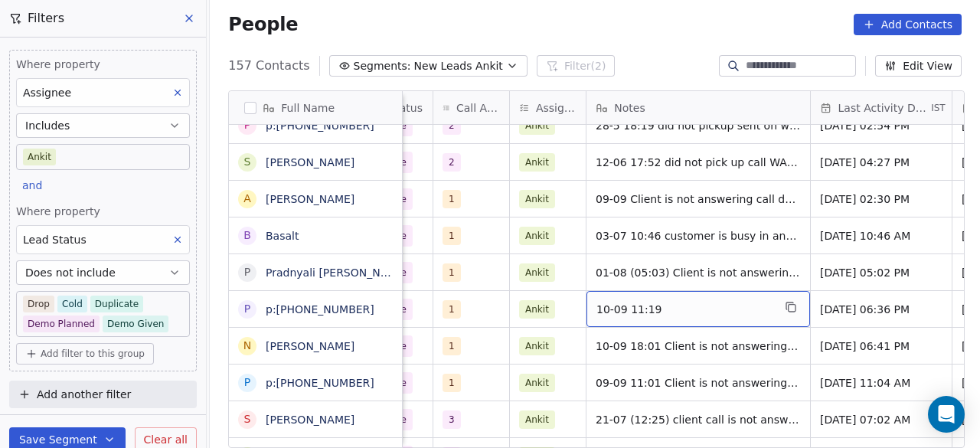
click at [692, 302] on span "10-09 11:19" at bounding box center [684, 309] width 176 height 15
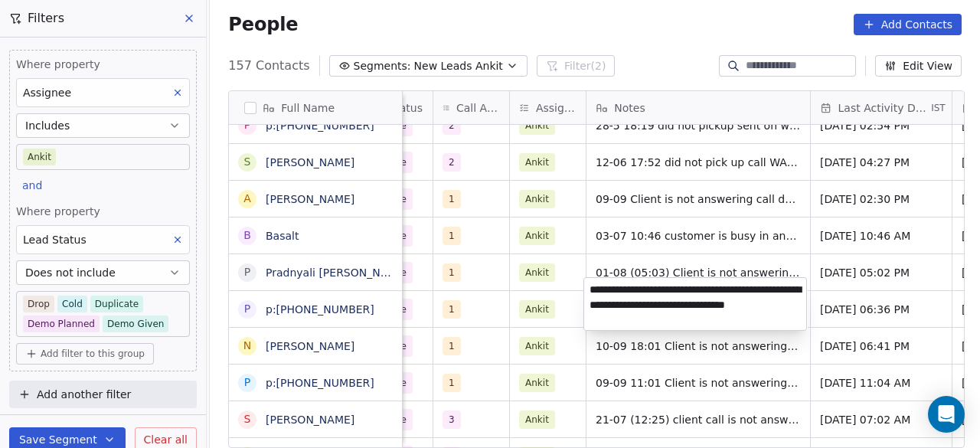
drag, startPoint x: 654, startPoint y: 289, endPoint x: 712, endPoint y: 290, distance: 58.2
click at [712, 289] on textarea "**********" at bounding box center [695, 304] width 222 height 52
drag, startPoint x: 780, startPoint y: 309, endPoint x: 732, endPoint y: 307, distance: 48.3
click at [732, 308] on textarea "**********" at bounding box center [695, 301] width 222 height 47
type textarea "**********"
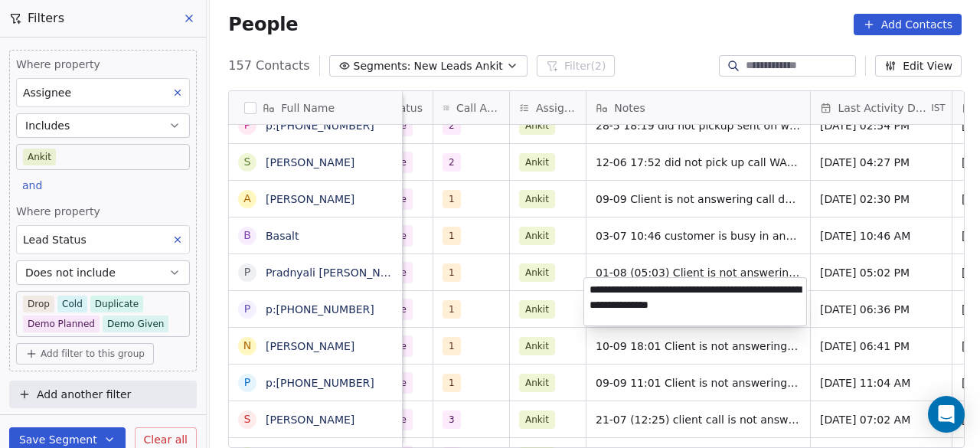
click at [844, 295] on html "On2Cook India Pvt. Ltd. Contacts People Marketing Workflows Campaigns Sales Pip…" at bounding box center [490, 224] width 980 height 448
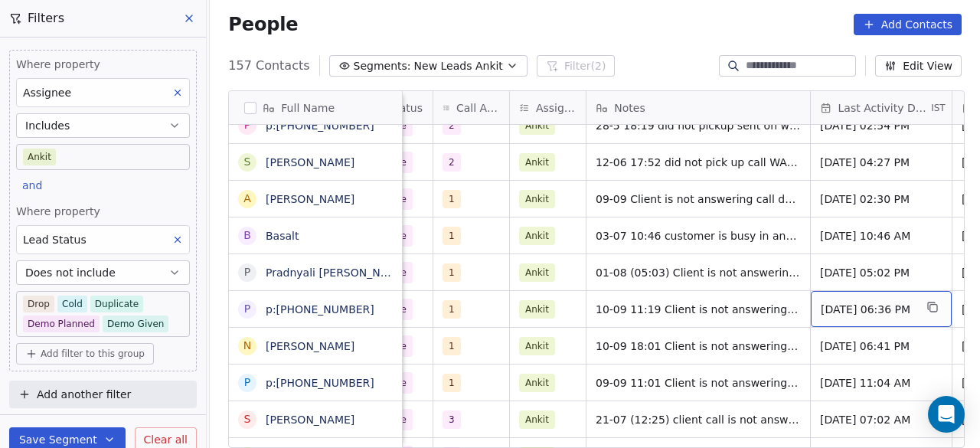
click at [858, 302] on span "May 14, 2025 06:36 PM" at bounding box center [867, 309] width 93 height 15
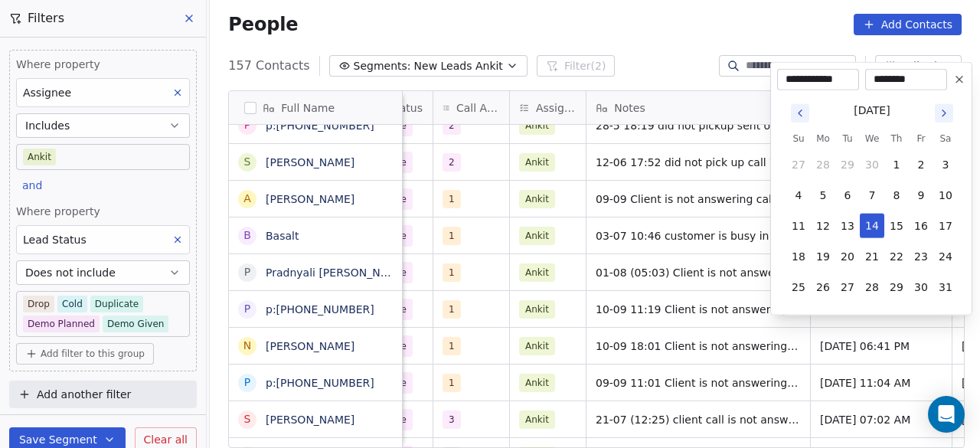
click at [945, 113] on icon "Go to next month" at bounding box center [943, 113] width 3 height 6
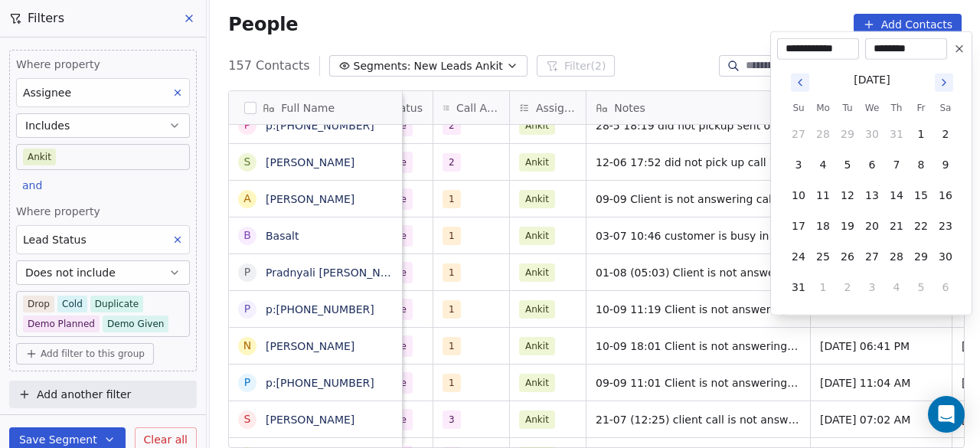
click at [948, 84] on icon "Go to next month" at bounding box center [944, 83] width 12 height 12
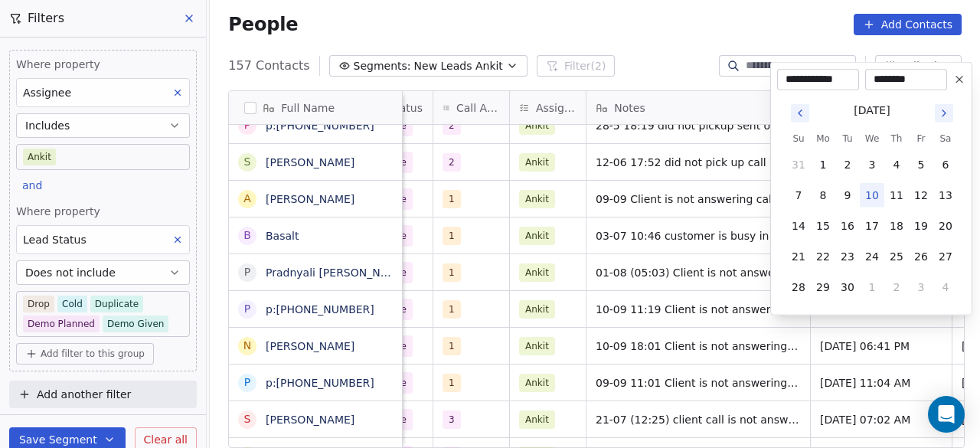
click at [871, 186] on button "10" at bounding box center [872, 195] width 24 height 24
type input "**********"
click at [661, 331] on html "On2Cook India Pvt. Ltd. Contacts People Marketing Workflows Campaigns Sales Pip…" at bounding box center [490, 224] width 980 height 448
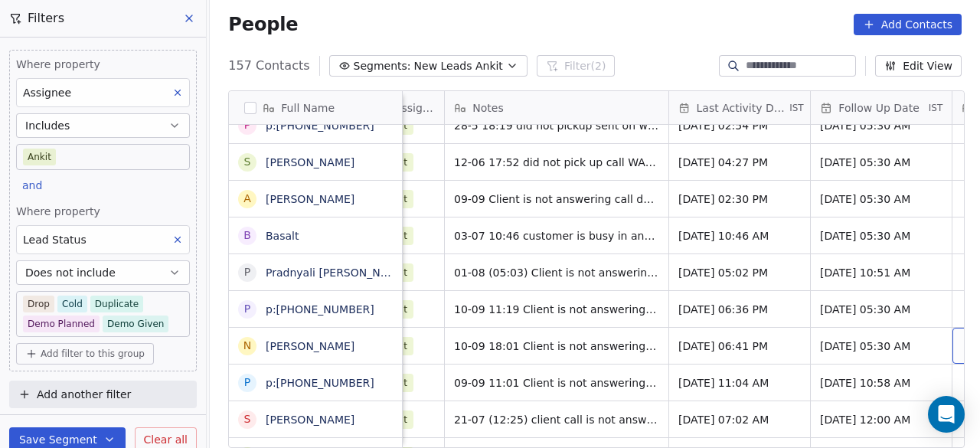
scroll to position [11, 1117]
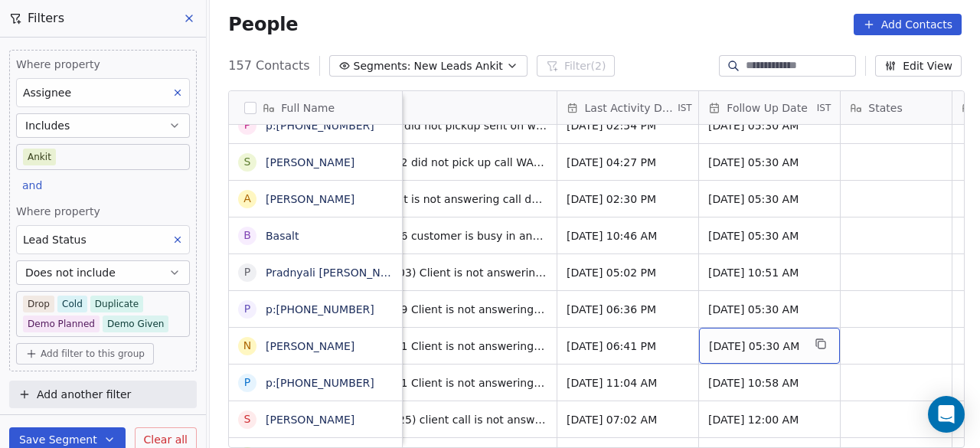
click at [740, 338] on span "22/05/2025 05:30 AM" at bounding box center [755, 345] width 93 height 15
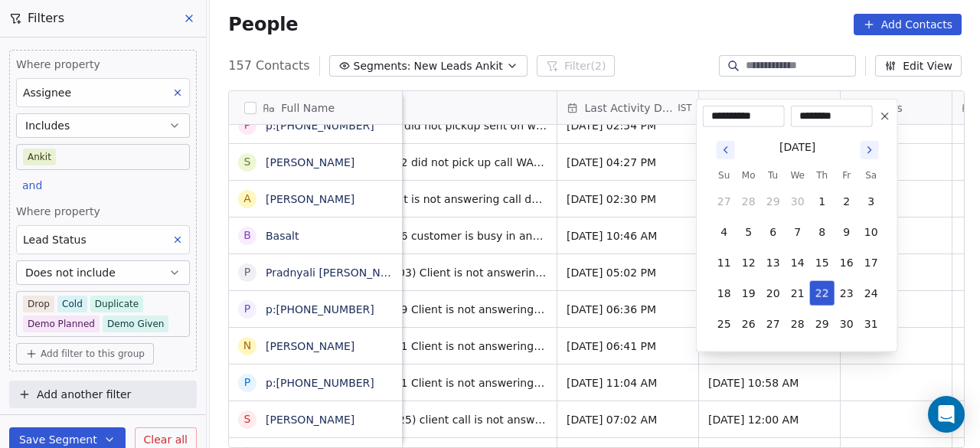
click at [868, 144] on icon "Go to next month" at bounding box center [869, 150] width 12 height 12
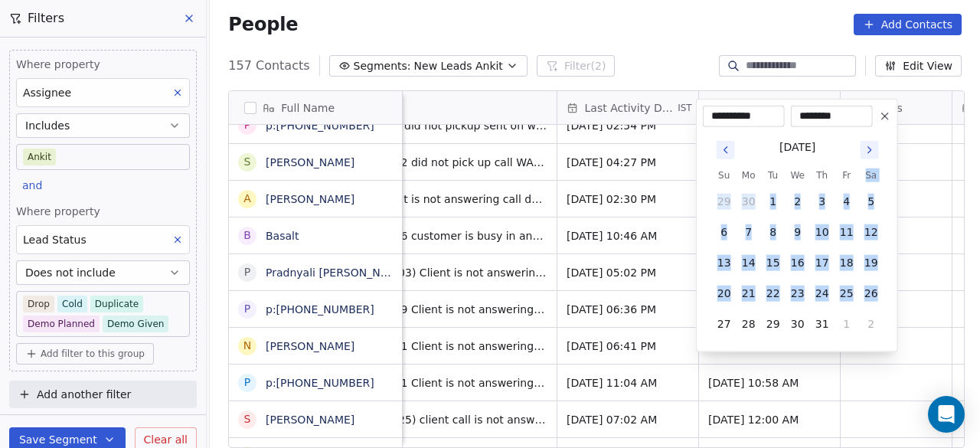
click at [868, 168] on th "Sa" at bounding box center [871, 175] width 24 height 15
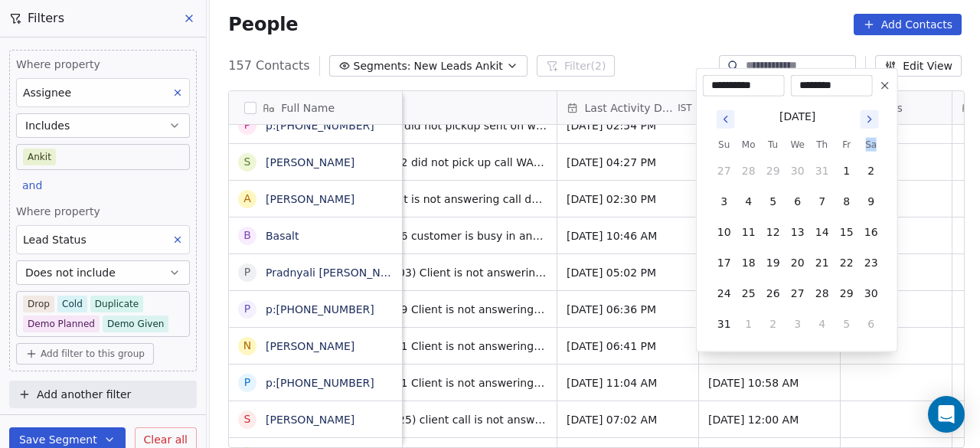
click at [871, 119] on icon "Go to next month" at bounding box center [869, 119] width 12 height 12
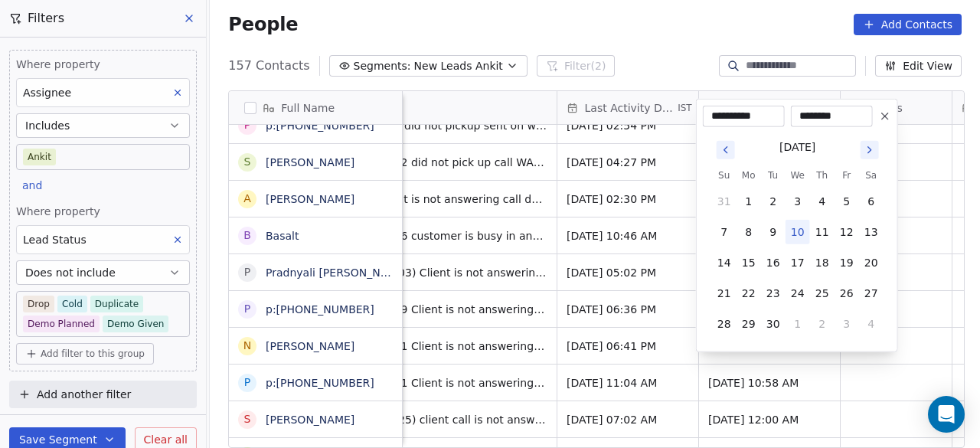
click at [808, 277] on tbody "31 1 2 3 4 5 6 7 8 9 10 11 12 13 14 15 16 17 18 19 20 21 22 23 24 25 26 27 28 2…" at bounding box center [797, 259] width 171 height 153
click at [806, 281] on button "24" at bounding box center [797, 293] width 24 height 24
type input "**********"
click at [896, 290] on div "**********" at bounding box center [797, 225] width 202 height 253
click at [909, 281] on html "On2Cook India Pvt. Ltd. Contacts People Marketing Workflows Campaigns Sales Pip…" at bounding box center [490, 224] width 980 height 448
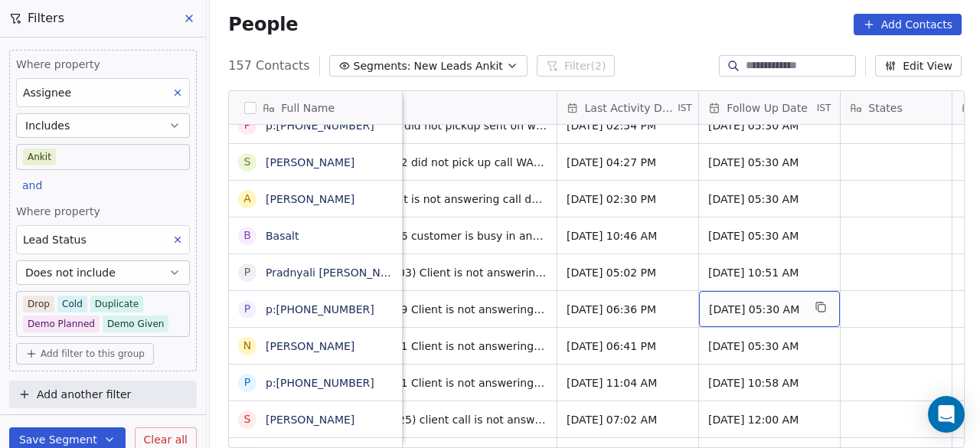
click at [762, 305] on div "22/05/2025 05:30 AM" at bounding box center [769, 309] width 141 height 36
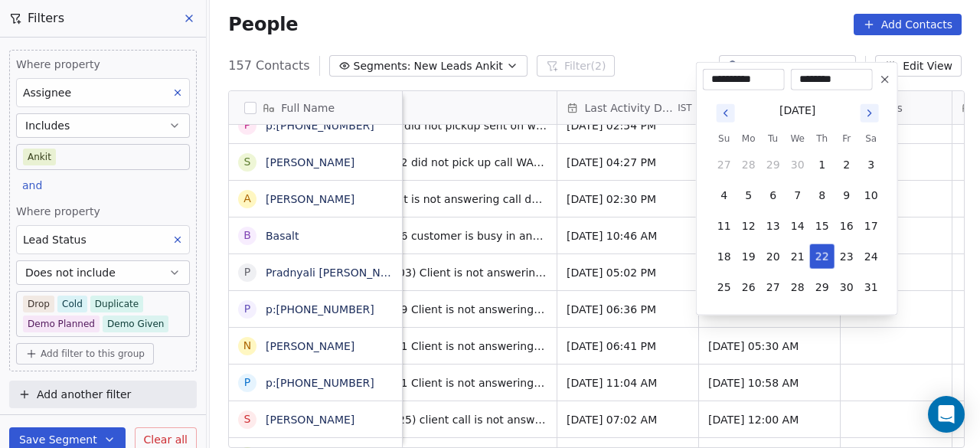
click at [866, 116] on icon "Go to next month" at bounding box center [869, 113] width 12 height 12
click at [866, 146] on tbody "29 30 1 2 3 4 5 6 7 8 9 10 11 12 13 14 15 16 17 18 19 20 21 22 23 24 25 26 27 2…" at bounding box center [797, 222] width 171 height 153
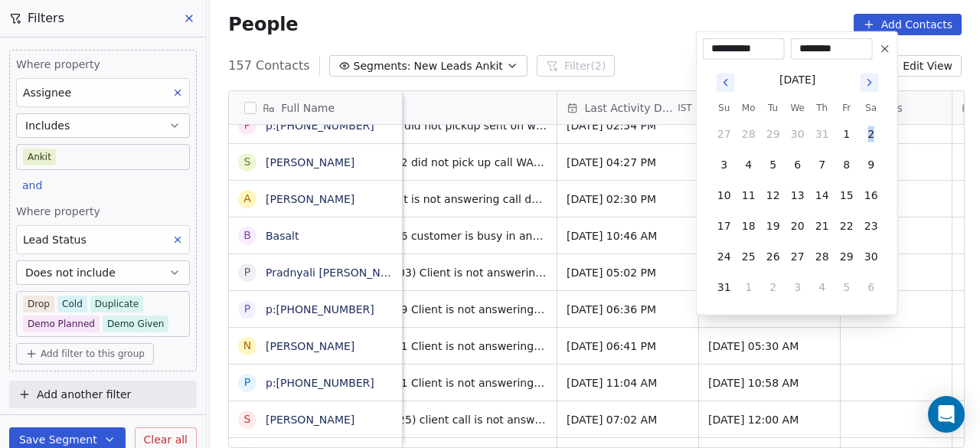
click at [866, 116] on tbody "27 28 29 30 31 1 2 3 4 5 6 7 8 9 10 11 12 13 14 15 16 17 18 19 20 21 22 23 24 2…" at bounding box center [797, 208] width 171 height 184
click at [865, 91] on button "Go to next month" at bounding box center [869, 82] width 18 height 18
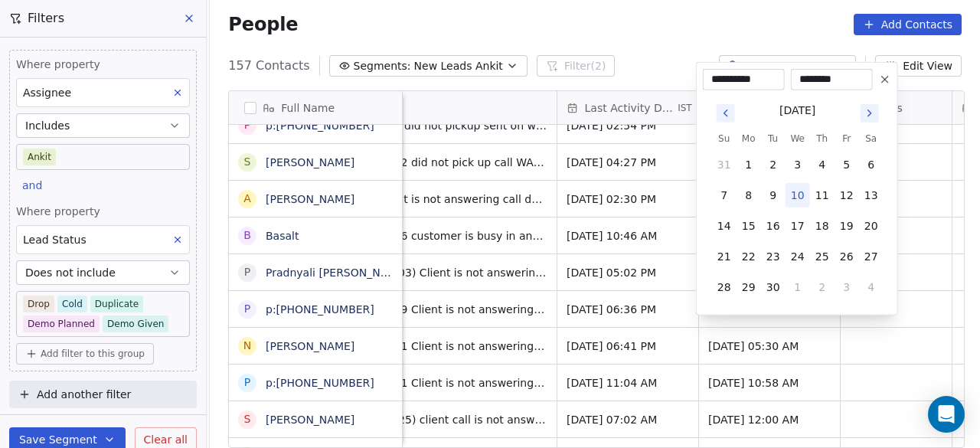
click at [865, 87] on div "********" at bounding box center [832, 79] width 82 height 21
click at [865, 102] on div "[DATE]" at bounding box center [797, 109] width 171 height 19
click at [801, 255] on button "24" at bounding box center [797, 256] width 24 height 24
click at [859, 247] on button "27" at bounding box center [871, 256] width 24 height 24
type input "**********"
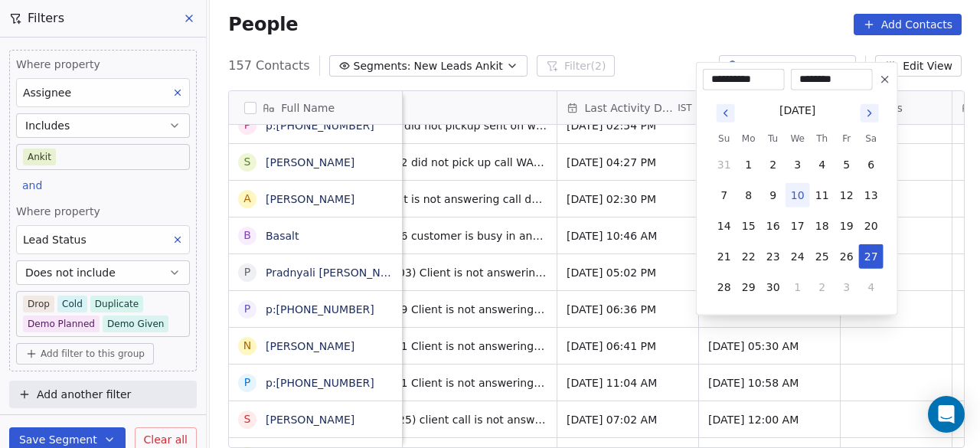
click at [916, 246] on html "On2Cook India Pvt. Ltd. Contacts People Marketing Workflows Campaigns Sales Pip…" at bounding box center [490, 224] width 980 height 448
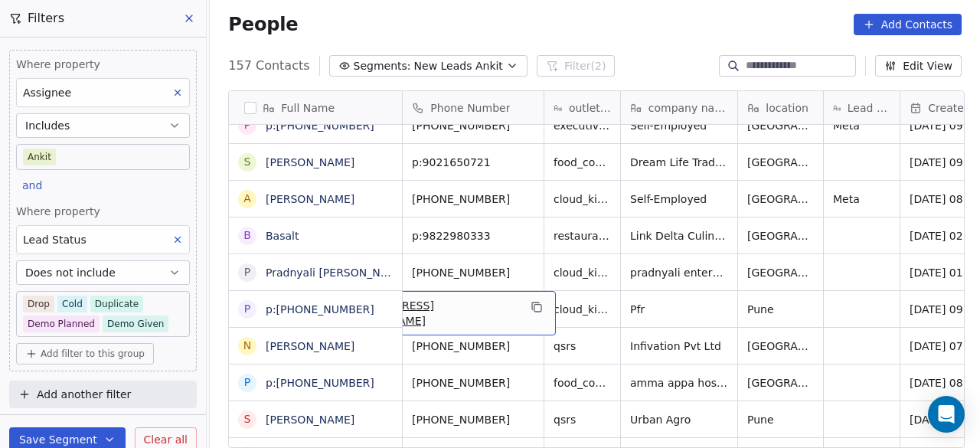
scroll to position [11, 0]
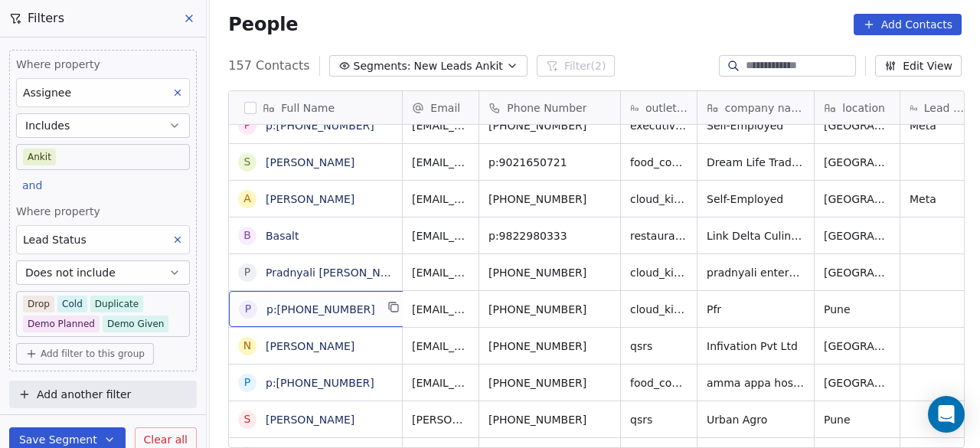
click at [489, 27] on div "People Add Contacts" at bounding box center [594, 24] width 733 height 21
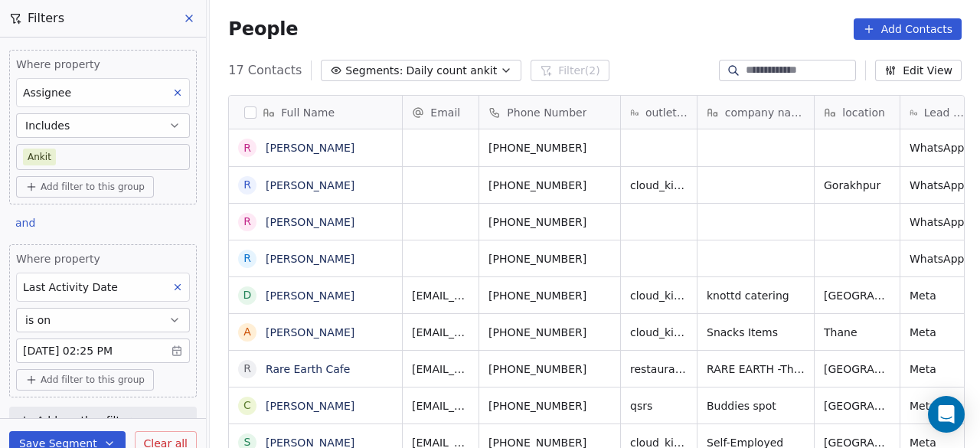
click at [373, 25] on div "People Add Contacts" at bounding box center [594, 28] width 733 height 21
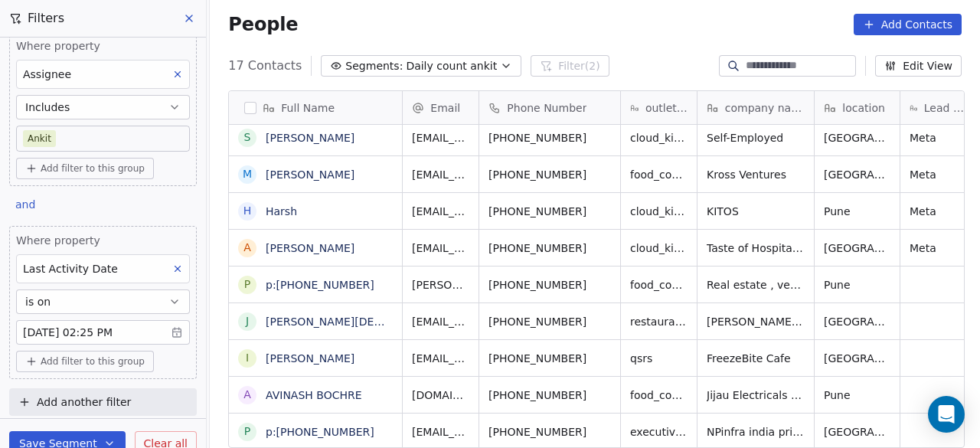
click at [373, 25] on div "People Add Contacts" at bounding box center [594, 24] width 733 height 21
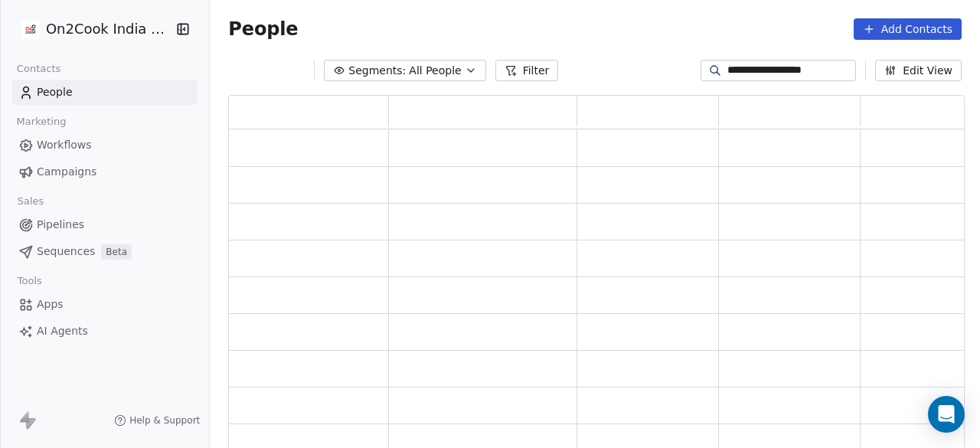
scroll to position [345, 724]
click at [747, 68] on input "**********" at bounding box center [790, 70] width 126 height 15
type input "**********"
click at [67, 230] on span "Pipelines" at bounding box center [60, 225] width 47 height 16
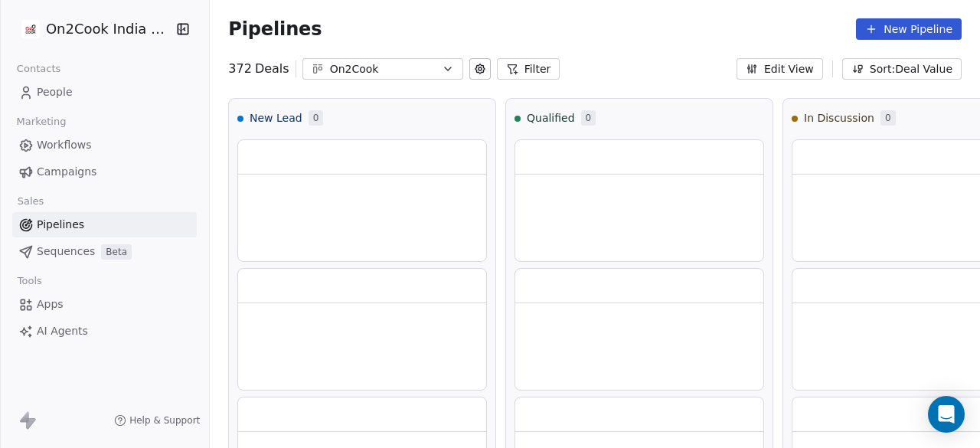
click at [508, 68] on button "Filter" at bounding box center [529, 68] width 64 height 21
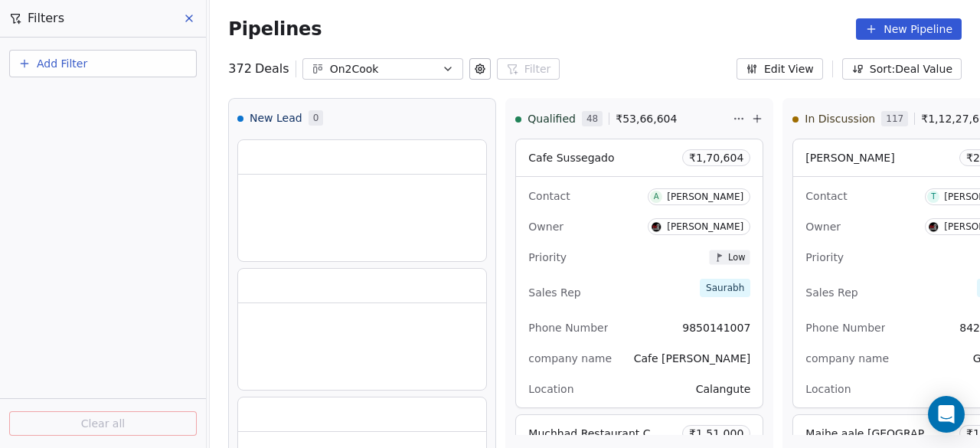
click at [37, 52] on button "Add Filter" at bounding box center [103, 64] width 188 height 28
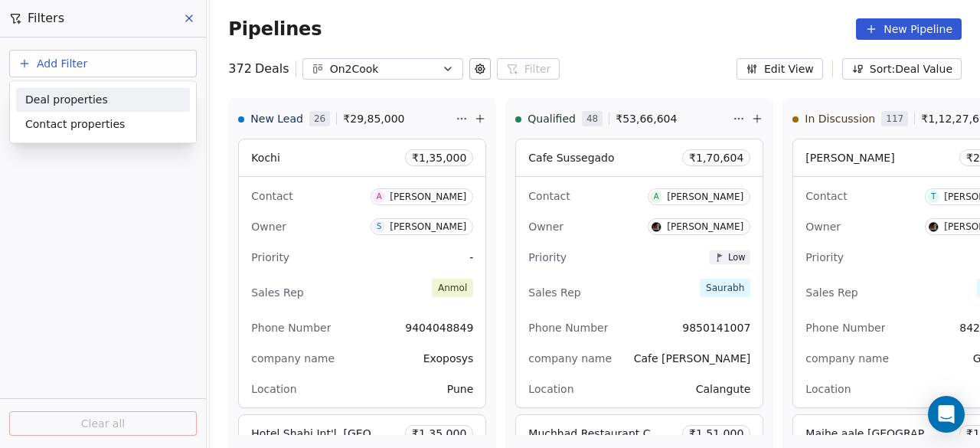
click at [43, 55] on html "On2Cook India Pvt. Ltd. Contacts People Marketing Workflows Campaigns Sales Pip…" at bounding box center [490, 224] width 980 height 448
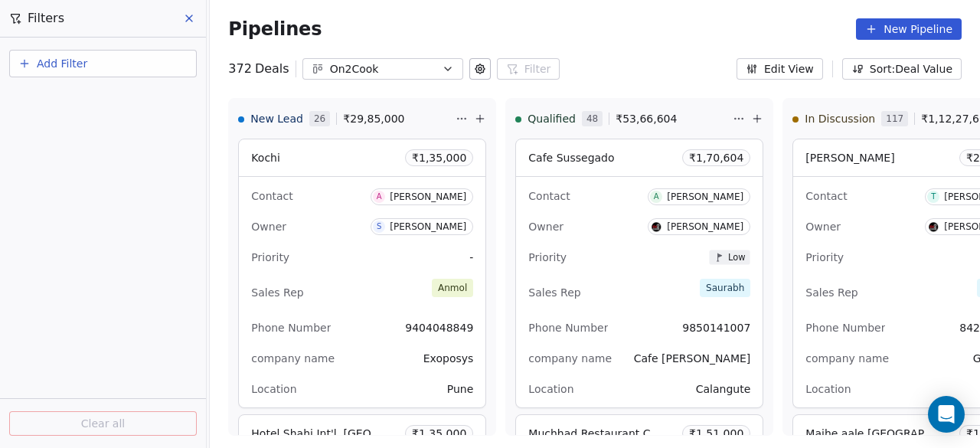
click at [52, 64] on span "Add Filter" at bounding box center [62, 64] width 51 height 16
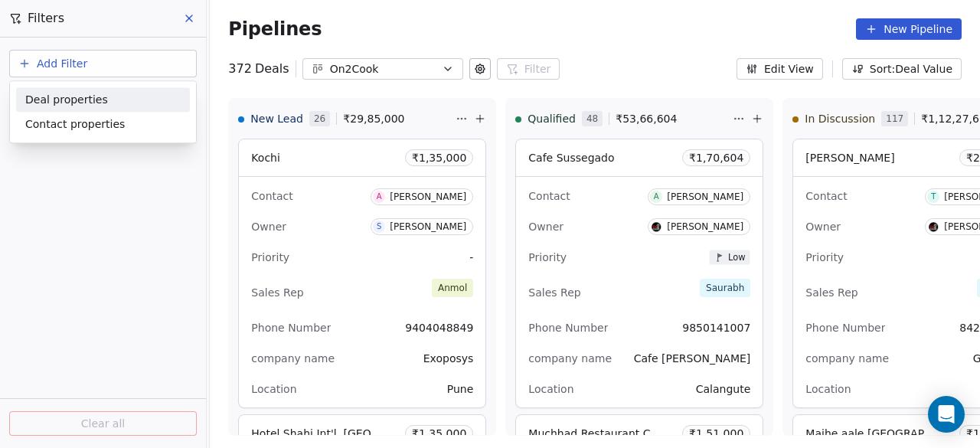
click at [65, 102] on span "Deal properties" at bounding box center [66, 100] width 83 height 16
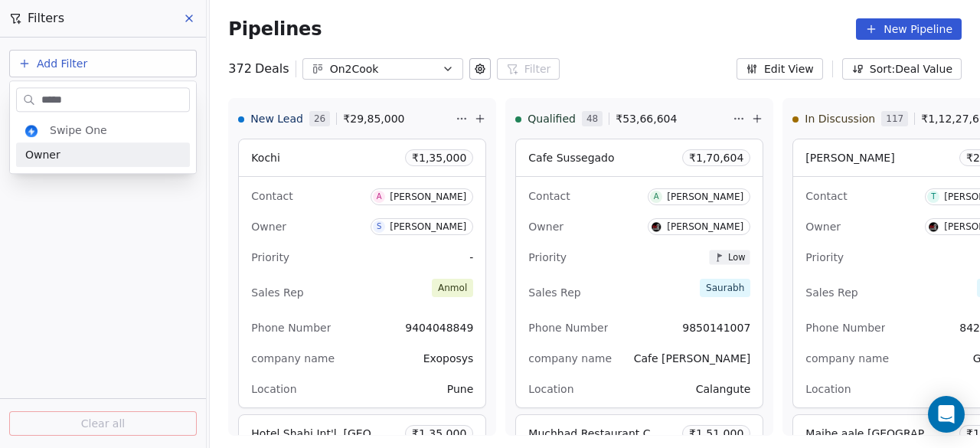
type input "*****"
click at [57, 152] on div "Owner" at bounding box center [102, 154] width 155 height 15
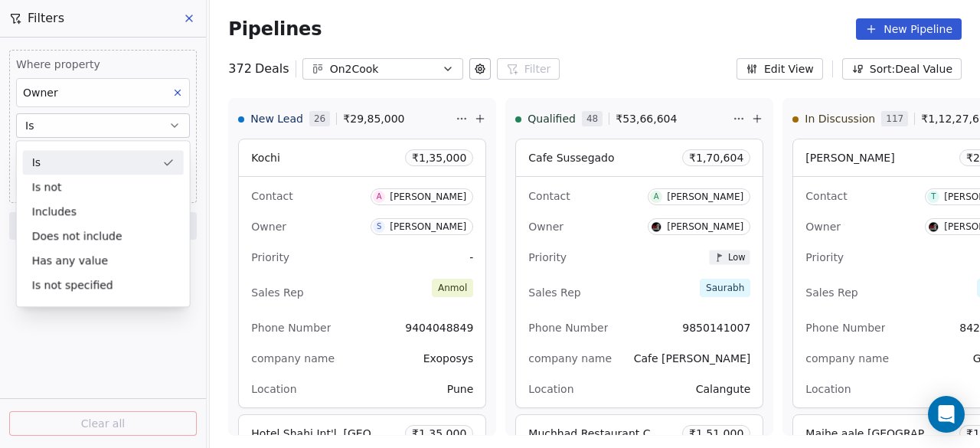
click at [63, 158] on div "Is" at bounding box center [103, 162] width 161 height 24
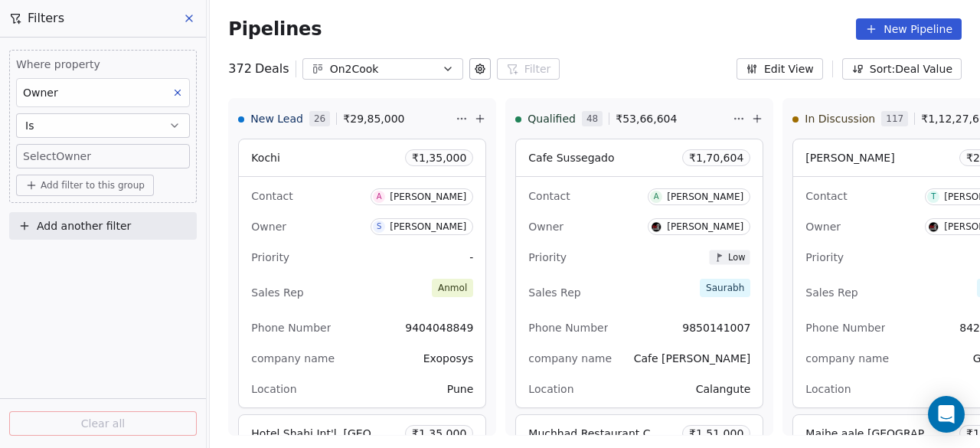
click at [63, 158] on body "On2Cook India Pvt. Ltd. Contacts People Marketing Workflows Campaigns Sales Pip…" at bounding box center [490, 224] width 980 height 448
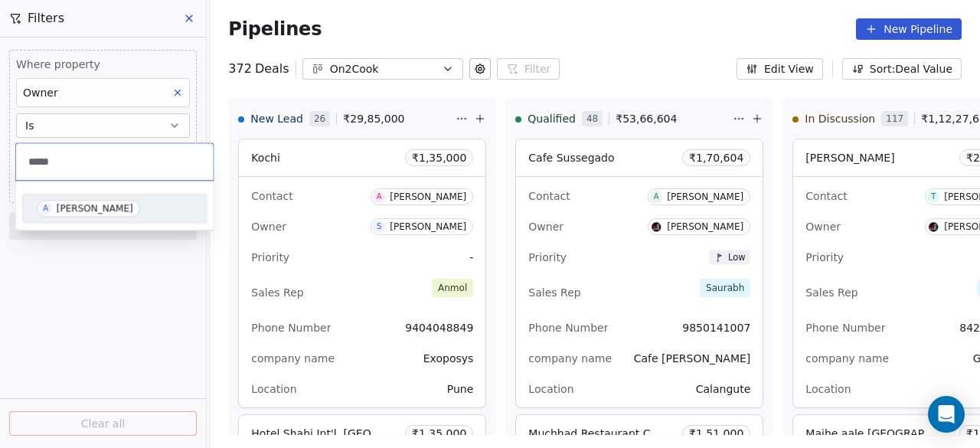
type input "*****"
click at [94, 211] on div "[PERSON_NAME]" at bounding box center [95, 208] width 77 height 11
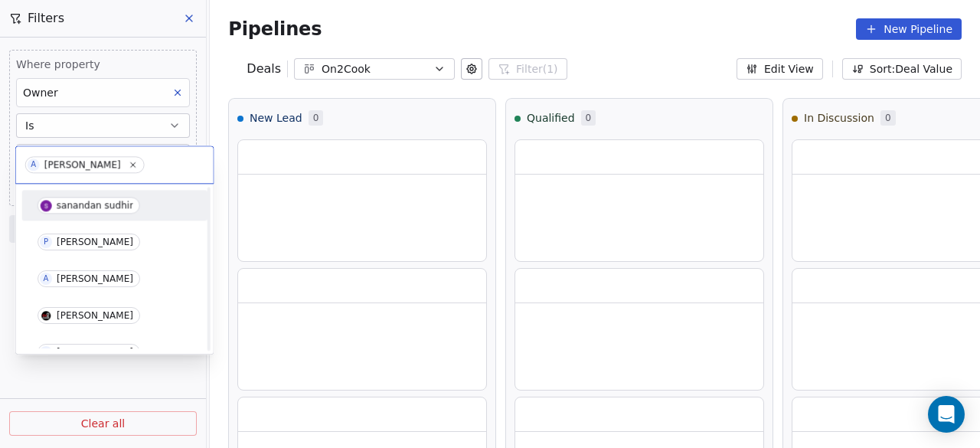
scroll to position [313, 0]
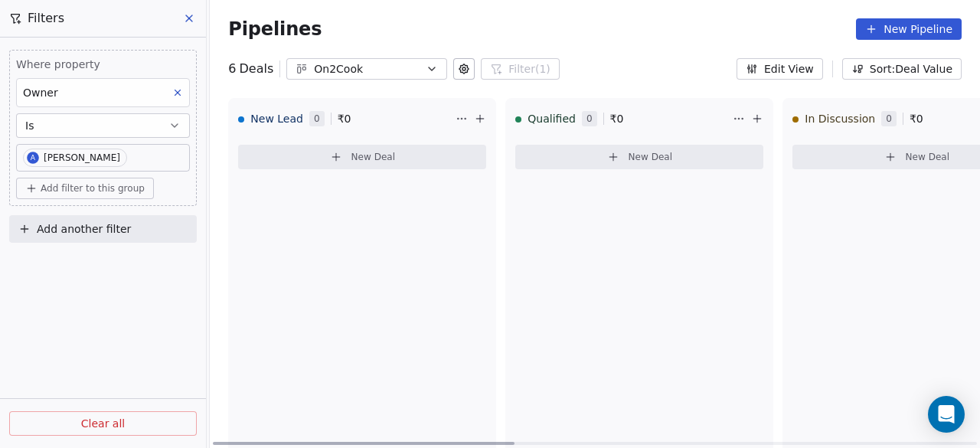
click at [572, 220] on div "Qualified 0 ₹ 0 New Deal" at bounding box center [639, 267] width 268 height 338
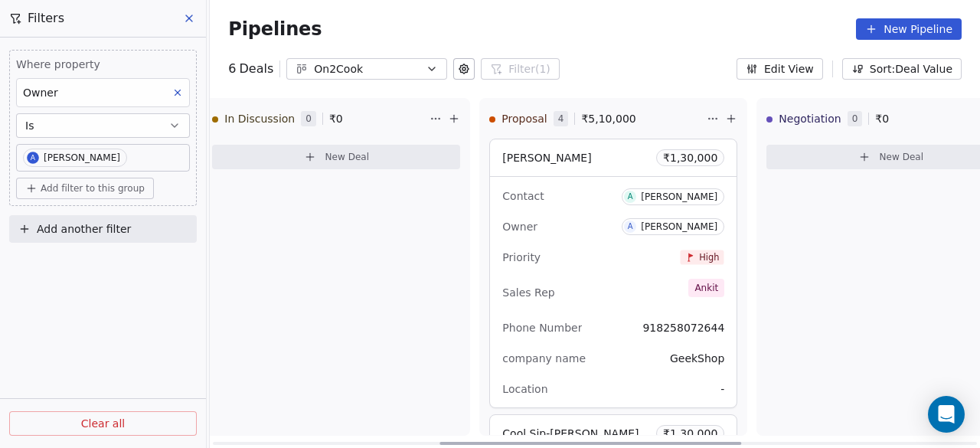
scroll to position [0, 582]
click at [728, 121] on icon at bounding box center [729, 119] width 12 height 12
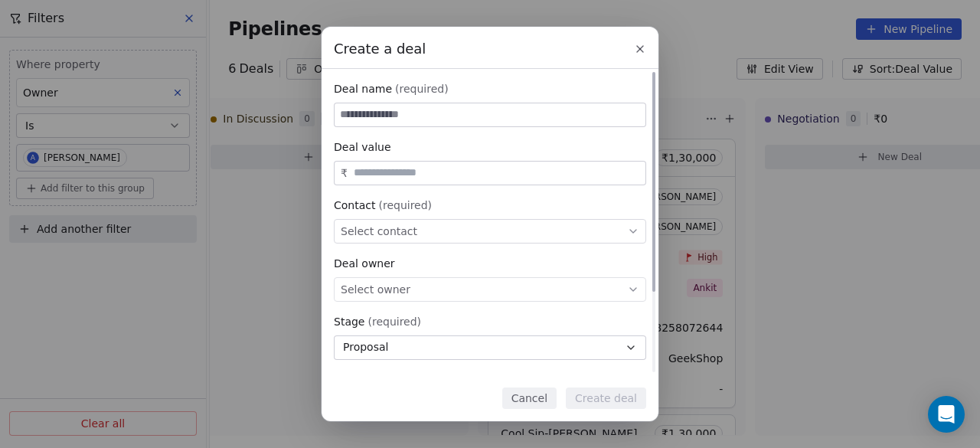
click at [393, 117] on input at bounding box center [490, 114] width 311 height 23
type input "**********"
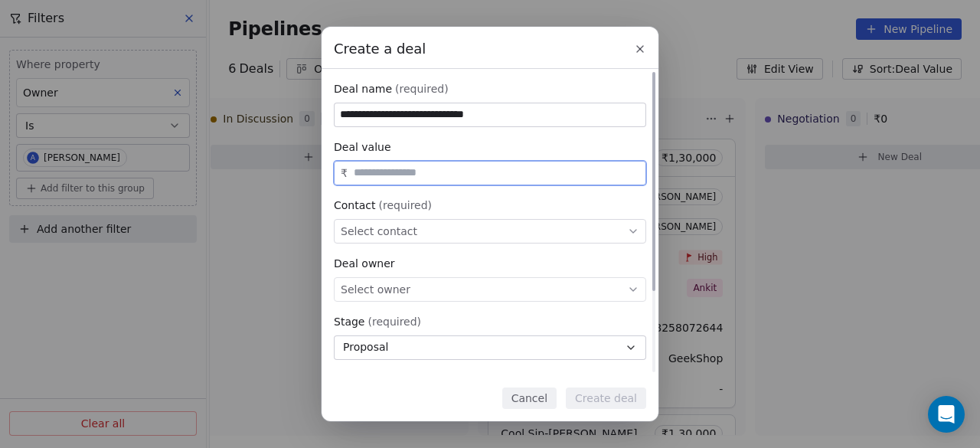
click at [435, 178] on input "text" at bounding box center [497, 172] width 292 height 11
type input "********"
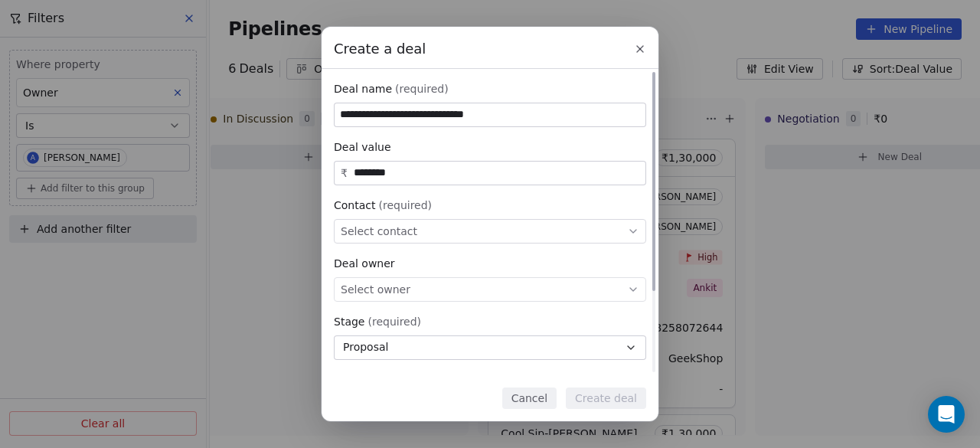
click at [416, 233] on div "Select contact" at bounding box center [490, 231] width 312 height 24
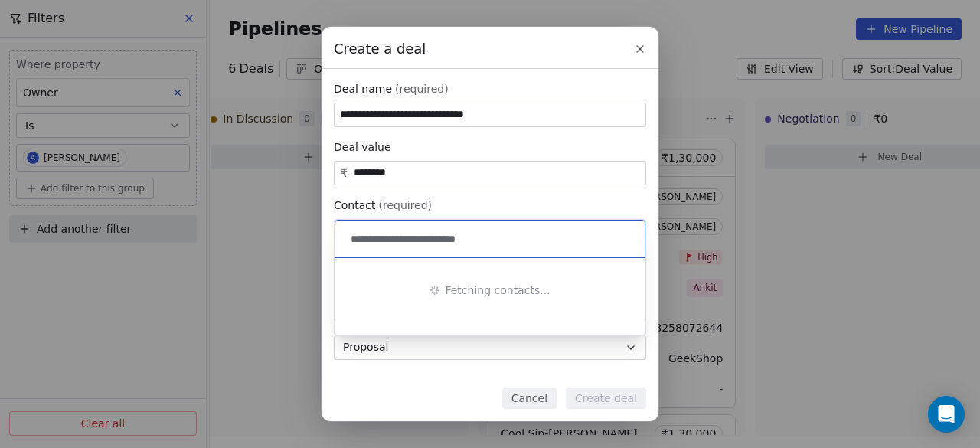
click at [366, 238] on input "**********" at bounding box center [492, 238] width 288 height 17
click at [489, 237] on input "**********" at bounding box center [492, 238] width 288 height 17
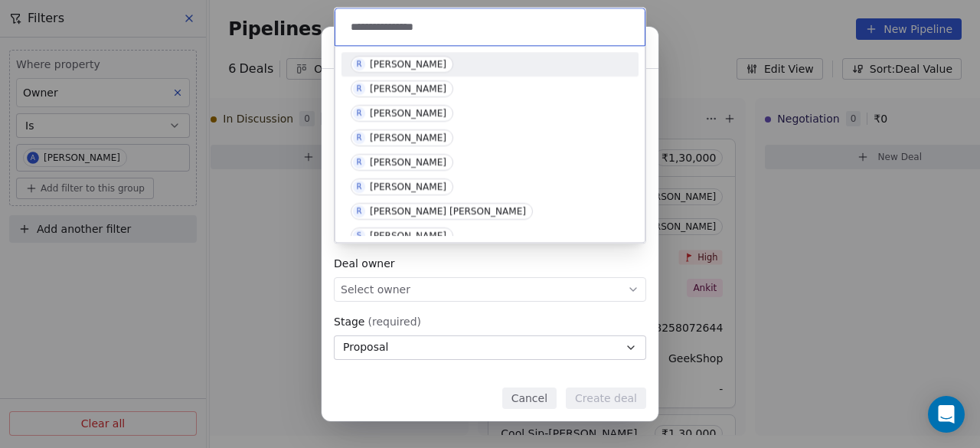
type input "**********"
click at [446, 68] on div "[PERSON_NAME]" at bounding box center [408, 64] width 77 height 11
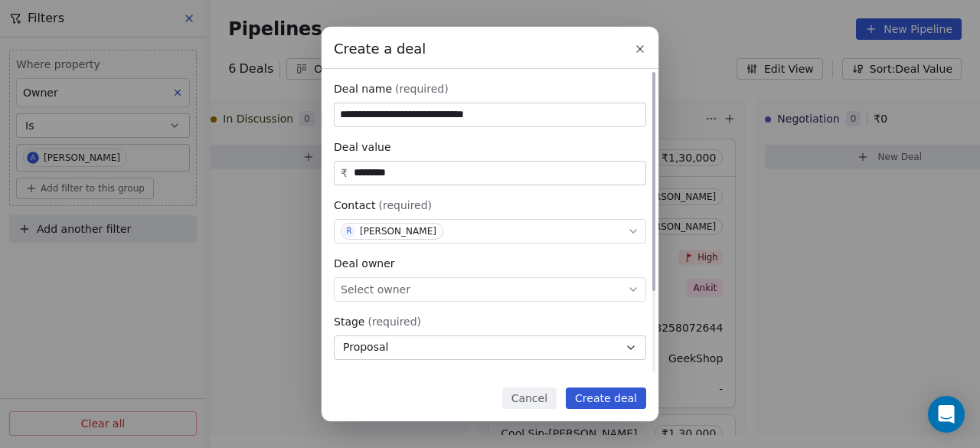
click at [450, 289] on div "Select owner" at bounding box center [490, 289] width 312 height 24
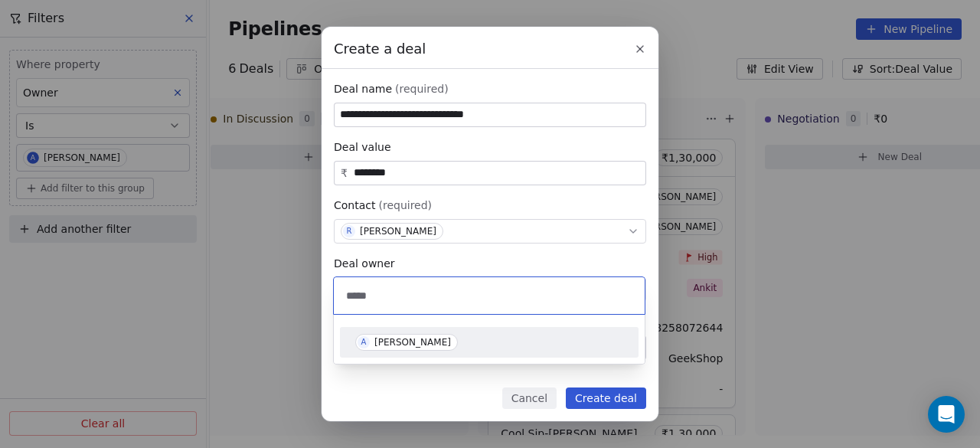
type input "*****"
click at [420, 343] on div "[PERSON_NAME]" at bounding box center [412, 342] width 77 height 11
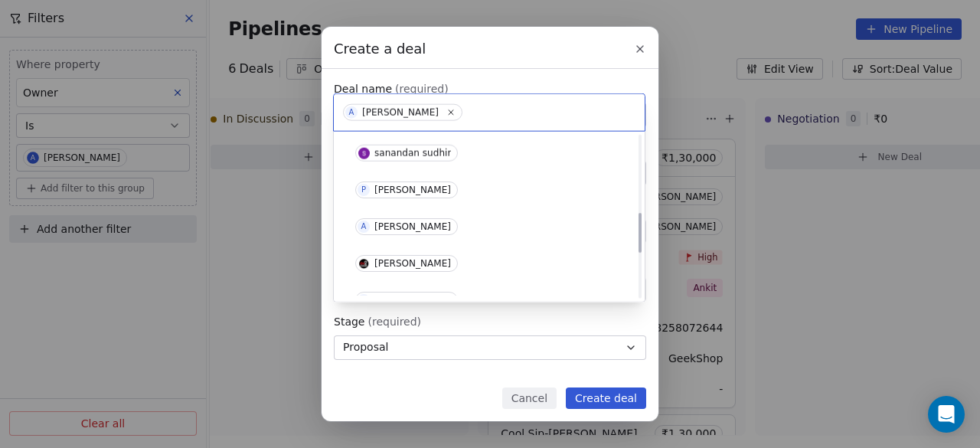
scroll to position [313, 0]
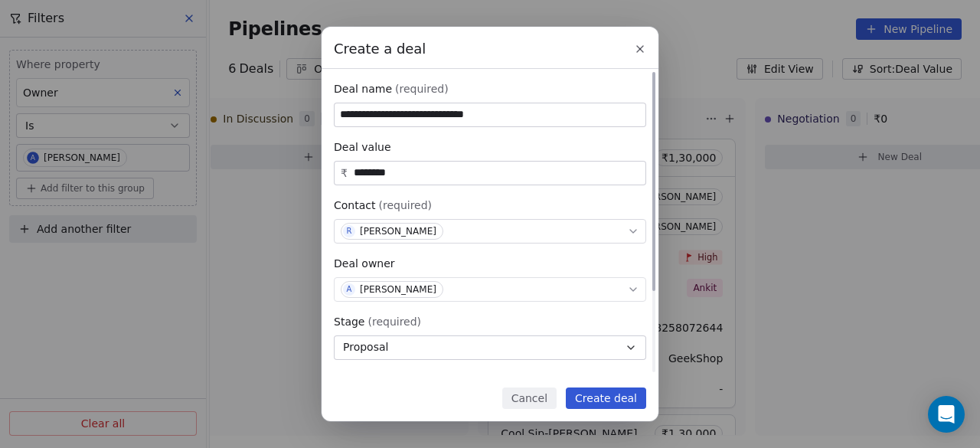
click at [416, 341] on button "Proposal" at bounding box center [490, 347] width 312 height 24
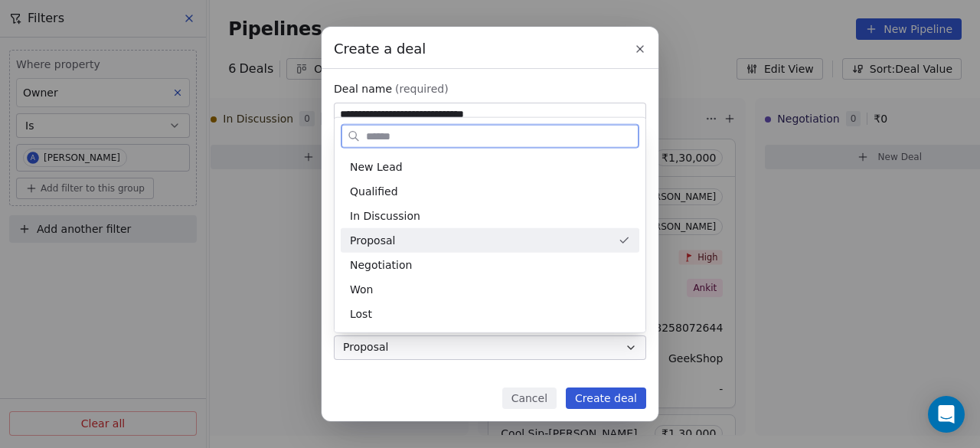
click at [398, 238] on div "Proposal" at bounding box center [481, 240] width 262 height 16
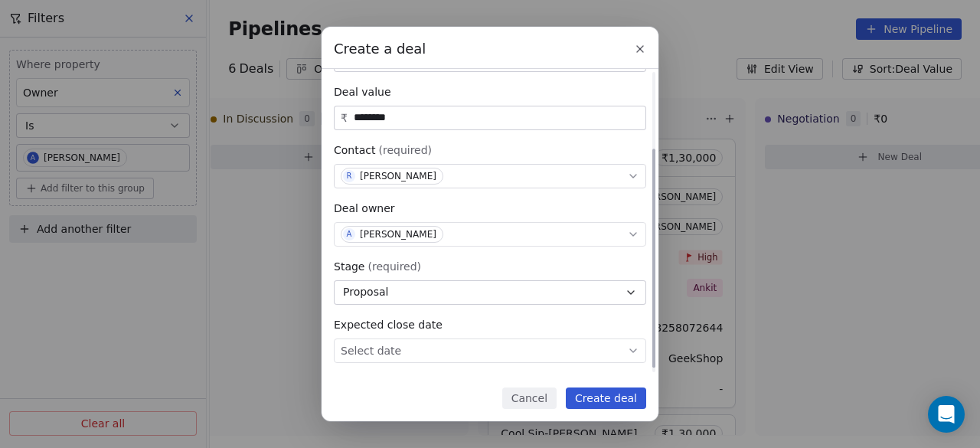
scroll to position [113, 0]
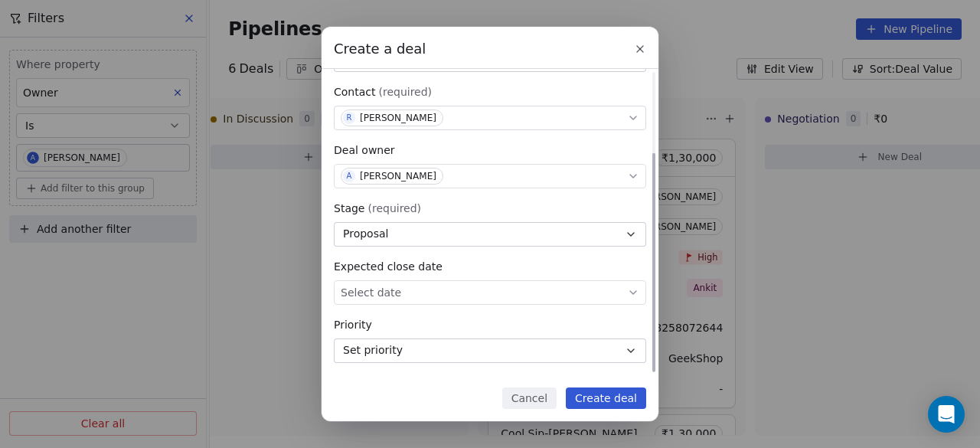
click at [426, 292] on body "On2Cook India Pvt. Ltd. Contacts People Marketing Workflows Campaigns Sales Pip…" at bounding box center [490, 224] width 980 height 448
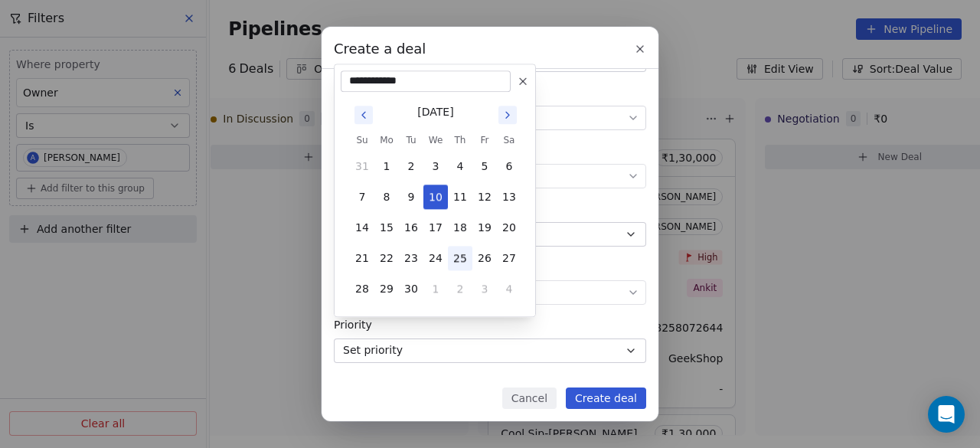
click at [463, 253] on button "25" at bounding box center [460, 258] width 24 height 24
type input "**********"
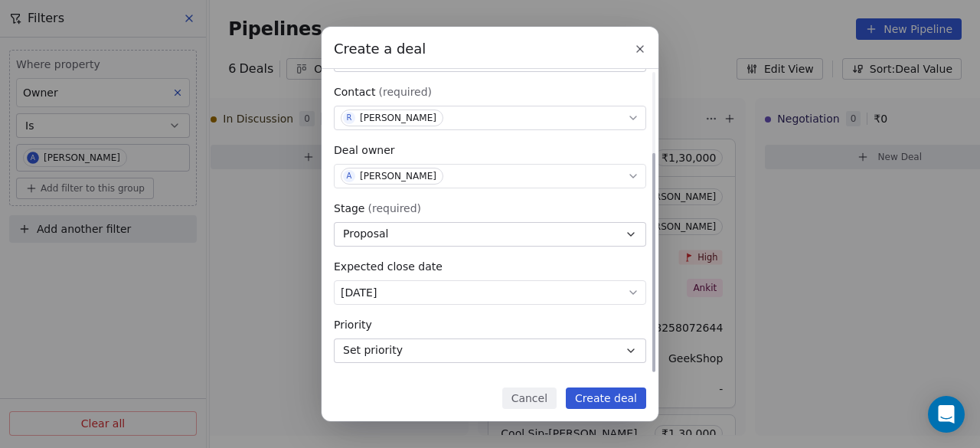
click at [504, 351] on button "Set priority" at bounding box center [490, 350] width 312 height 24
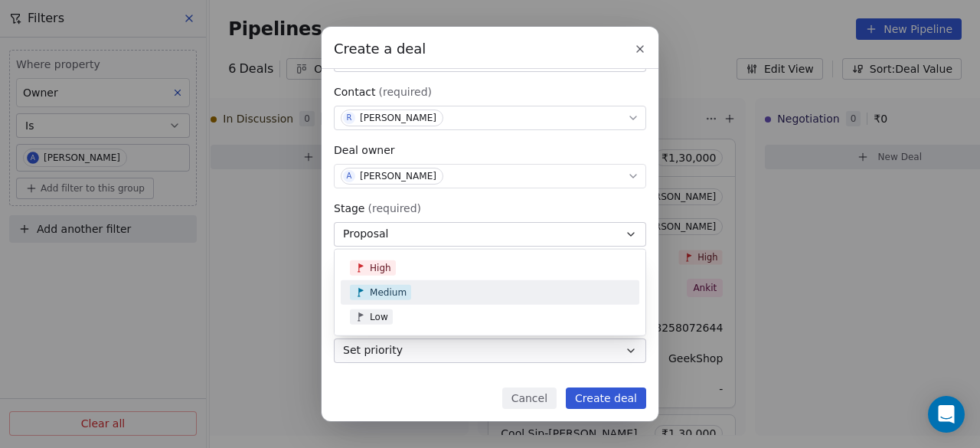
click at [461, 288] on div "Medium" at bounding box center [490, 292] width 280 height 15
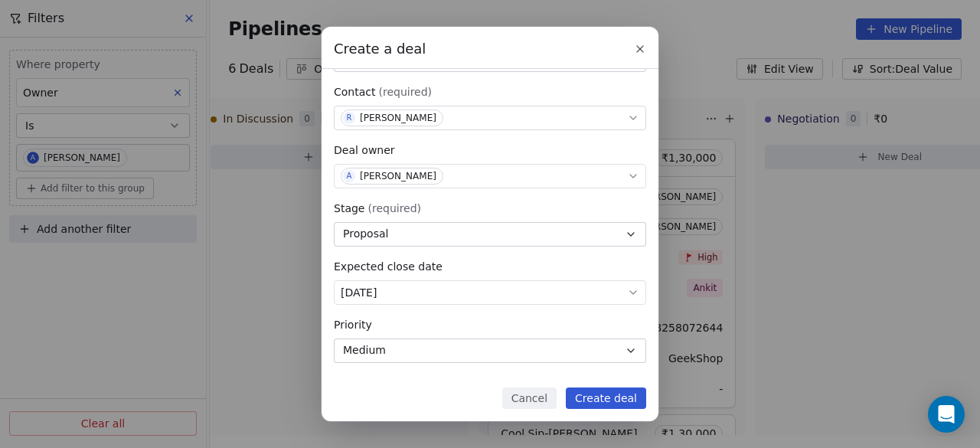
click at [615, 397] on button "Create deal" at bounding box center [606, 397] width 80 height 21
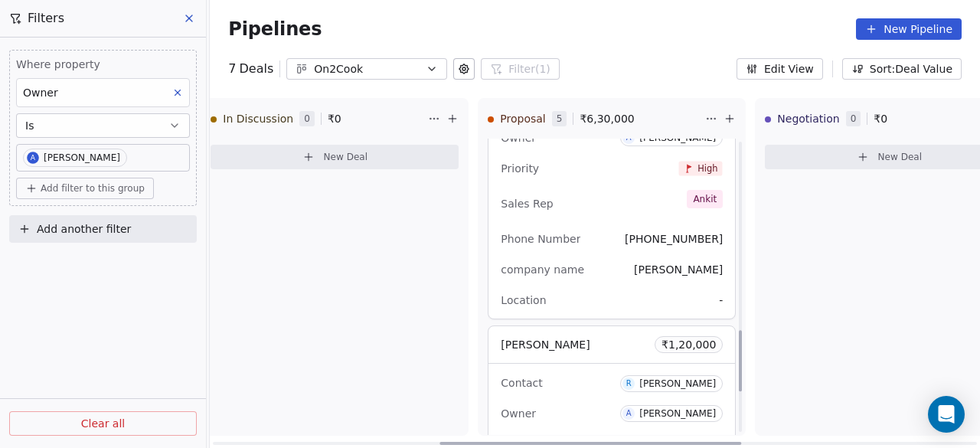
scroll to position [919, 0]
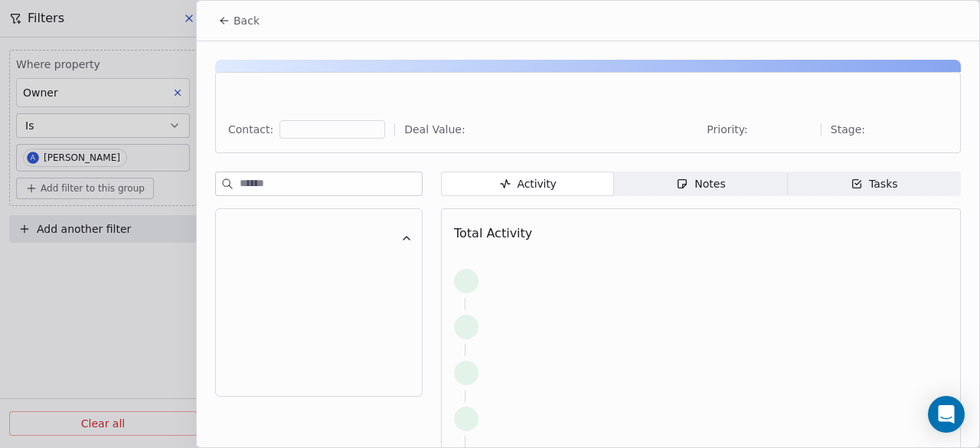
click at [681, 180] on icon "button" at bounding box center [682, 184] width 8 height 8
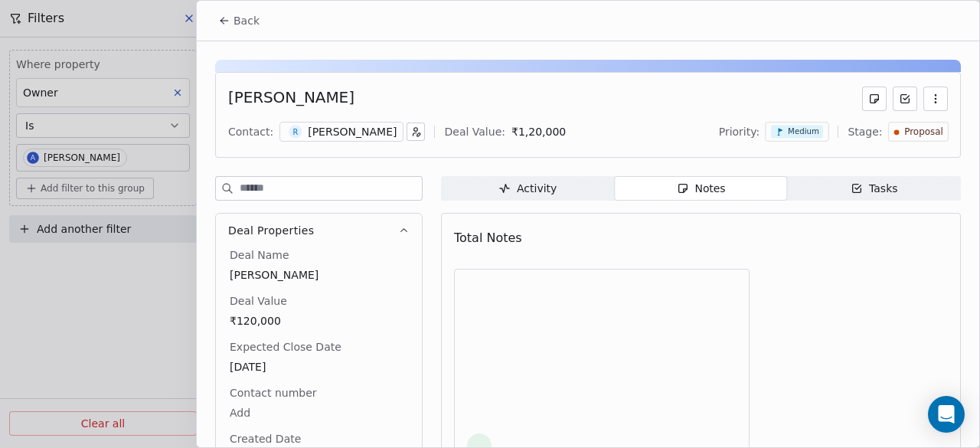
click at [697, 188] on div "Notes" at bounding box center [700, 189] width 49 height 16
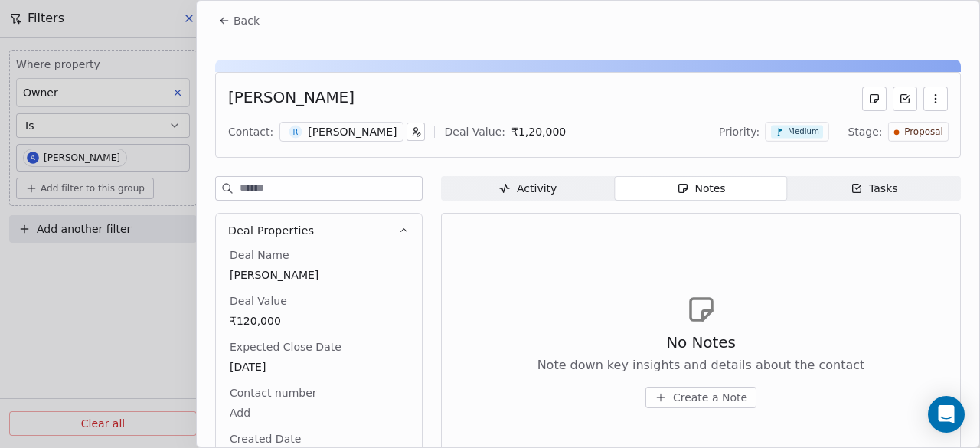
click at [674, 405] on button "Create a Note" at bounding box center [700, 397] width 111 height 21
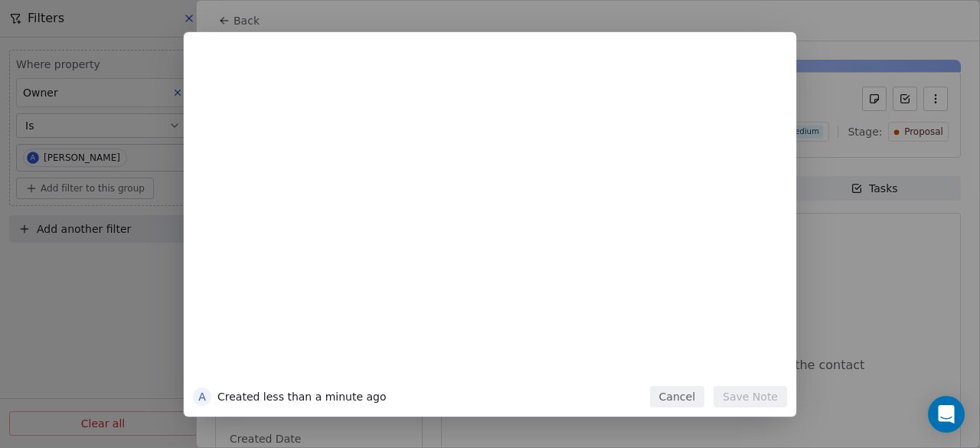
click at [419, 291] on div at bounding box center [513, 217] width 524 height 326
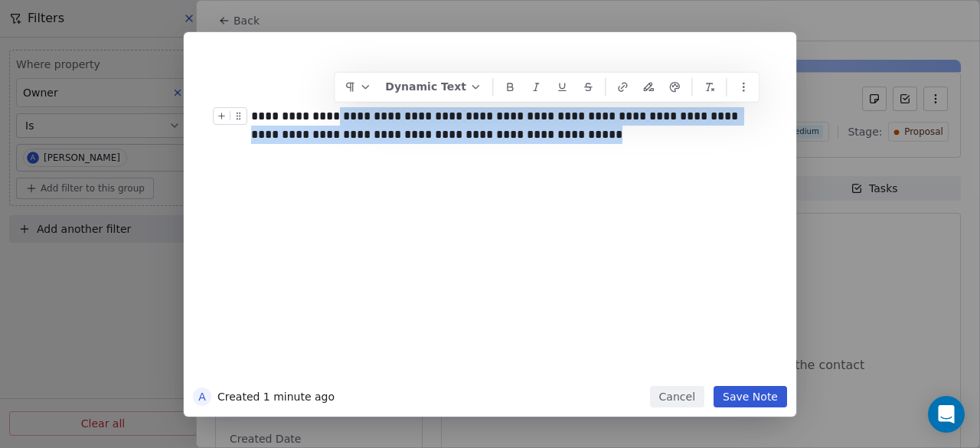
drag, startPoint x: 487, startPoint y: 140, endPoint x: 337, endPoint y: 111, distance: 152.8
click at [337, 111] on div "**********" at bounding box center [507, 125] width 512 height 37
copy div "**********"
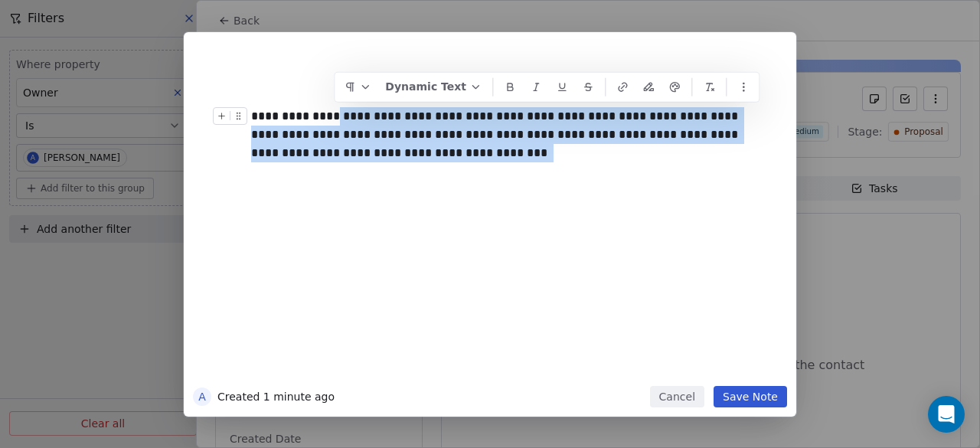
click at [469, 191] on div "**********" at bounding box center [513, 217] width 524 height 326
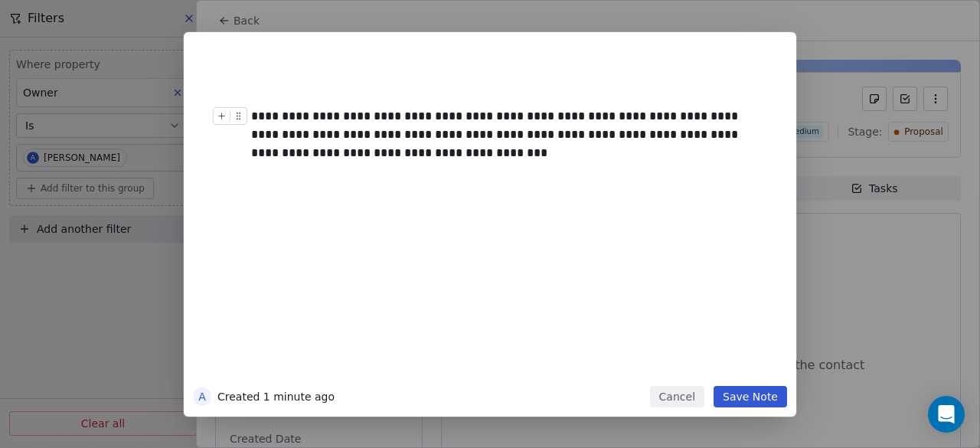
click at [739, 395] on button "Save Note" at bounding box center [749, 396] width 73 height 21
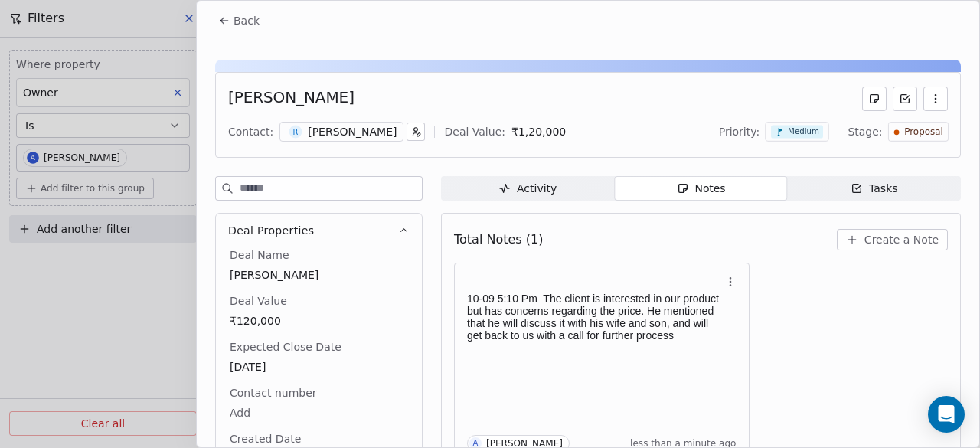
click at [230, 18] on icon at bounding box center [224, 21] width 12 height 12
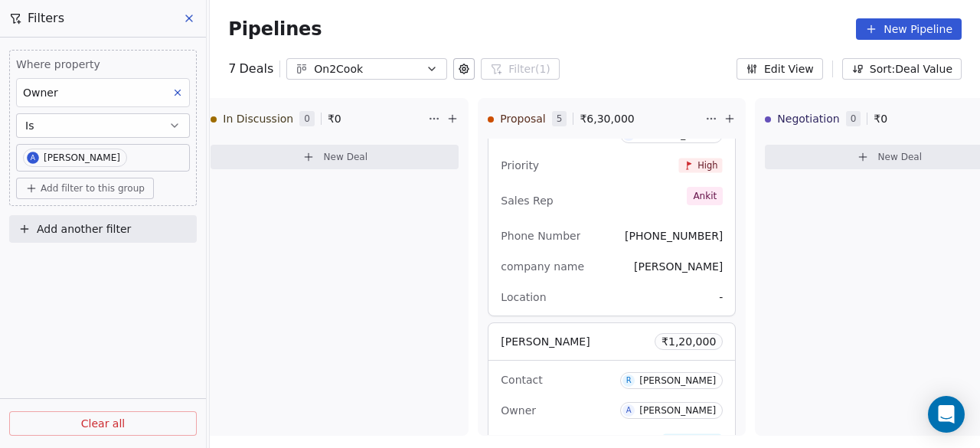
click at [372, 24] on div "Pipelines New Pipeline" at bounding box center [594, 28] width 733 height 21
click at [197, 19] on button at bounding box center [189, 18] width 23 height 21
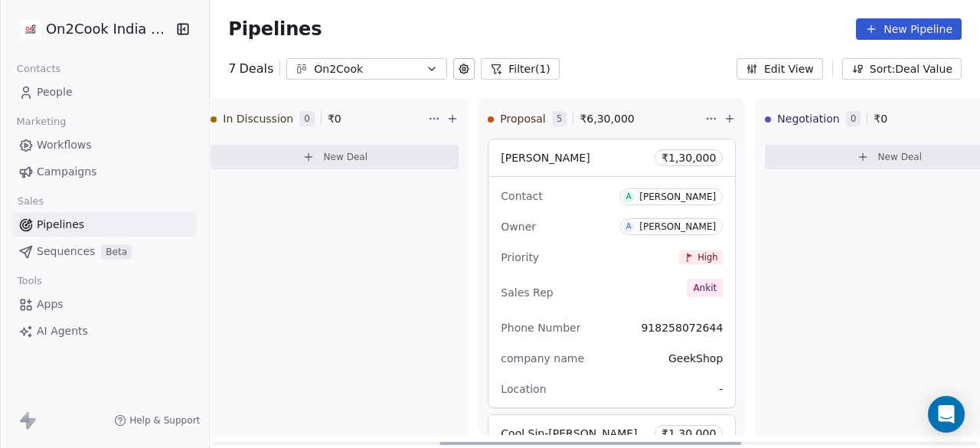
click at [594, 163] on div "[PERSON_NAME] ₹ 1,30,000" at bounding box center [611, 157] width 246 height 37
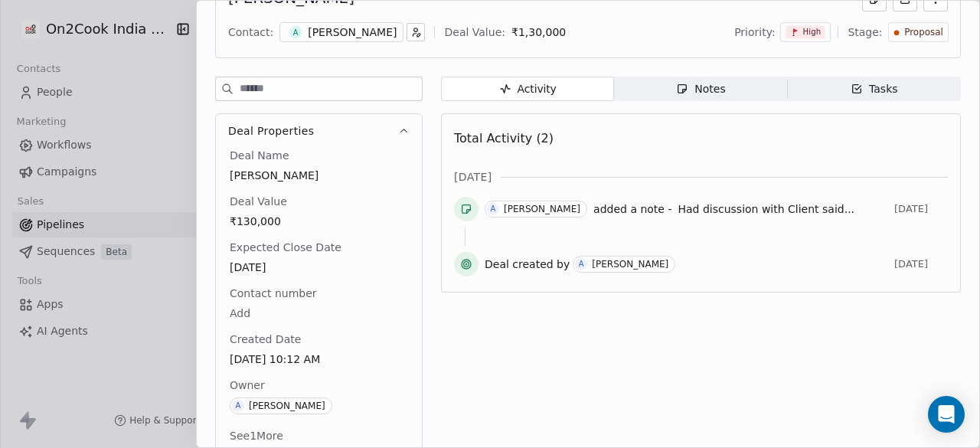
scroll to position [113, 0]
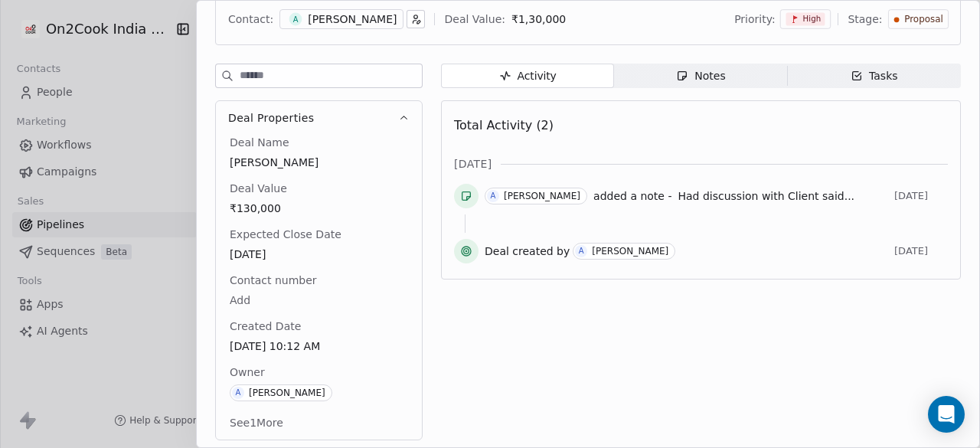
click at [177, 85] on div at bounding box center [490, 224] width 980 height 448
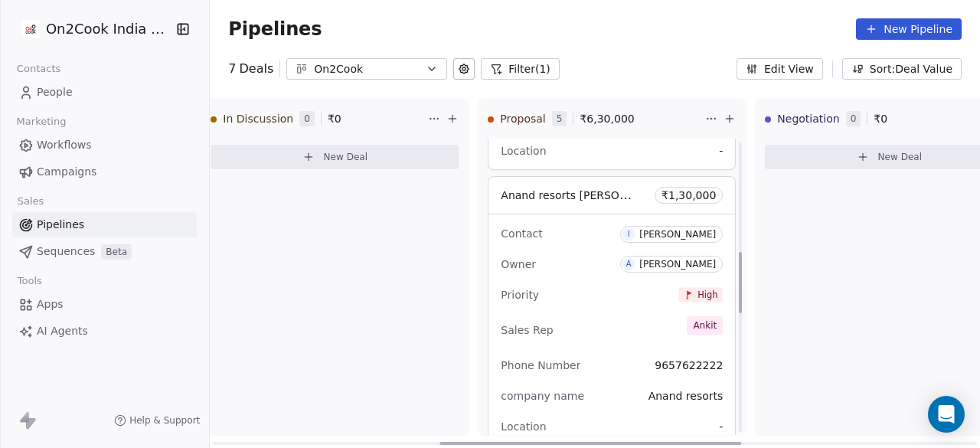
scroll to position [536, 0]
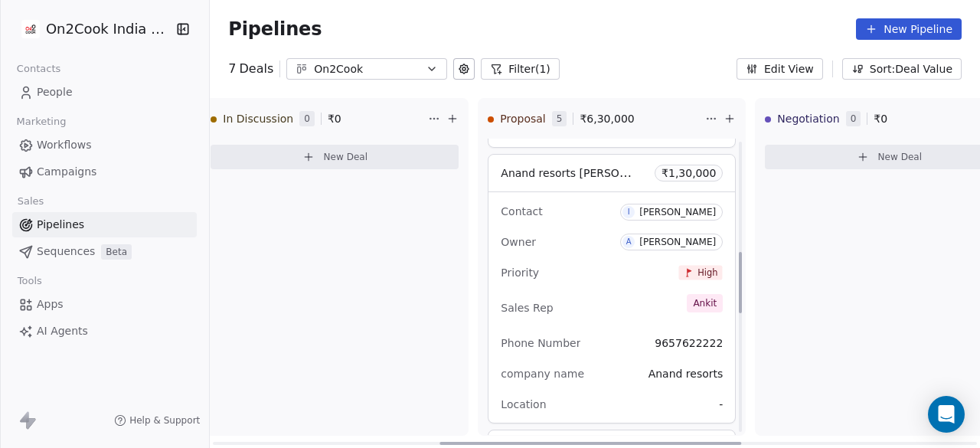
click at [573, 168] on span "Anand resorts [PERSON_NAME]" at bounding box center [584, 172] width 167 height 15
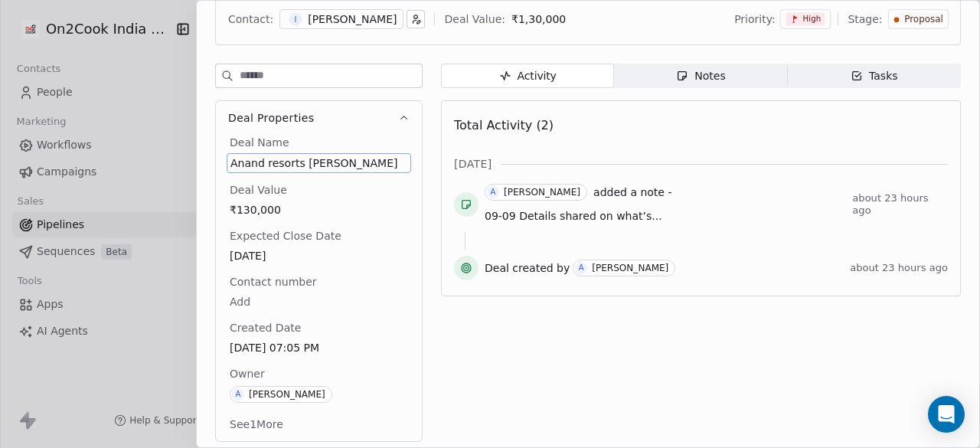
scroll to position [50, 0]
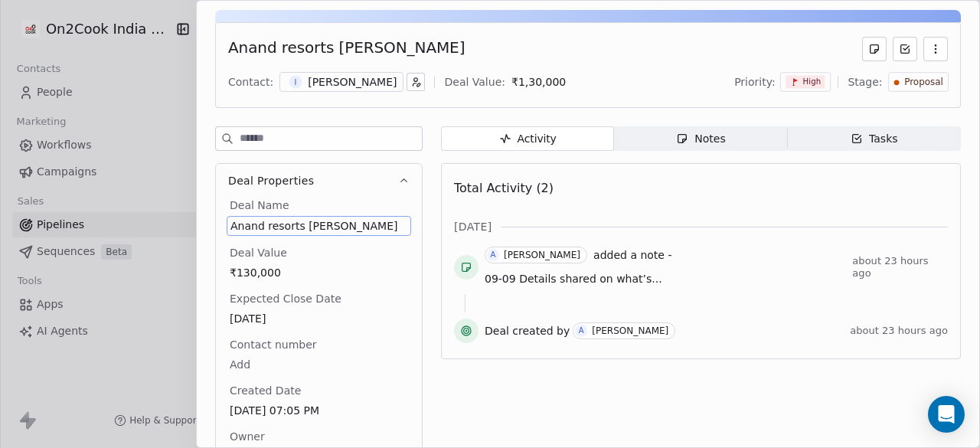
drag, startPoint x: 380, startPoint y: 162, endPoint x: 302, endPoint y: 162, distance: 78.8
click at [302, 163] on div "Deal Properties Deal Name [PERSON_NAME] resorts [PERSON_NAME] Deal Value ₹130,0…" at bounding box center [318, 333] width 207 height 341
click at [381, 227] on span "Anand resorts [PERSON_NAME]" at bounding box center [318, 225] width 177 height 15
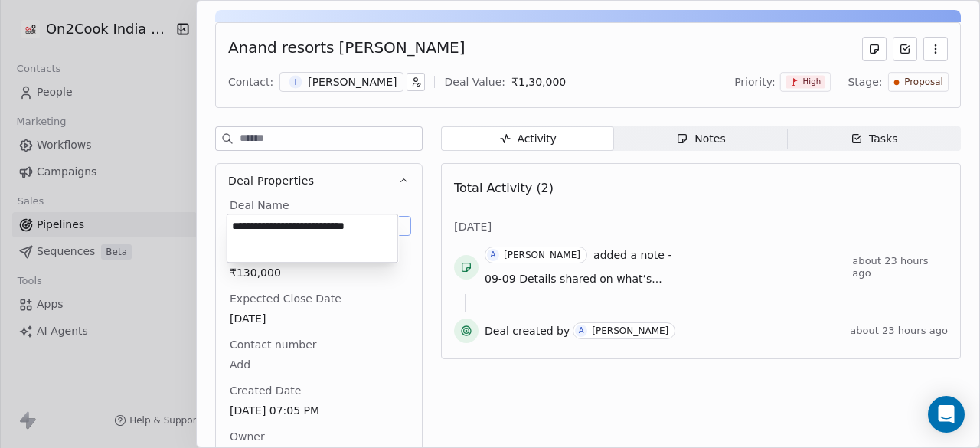
click at [145, 77] on html "On2Cook India Pvt. Ltd. Contacts People Marketing Workflows Campaigns Sales Pip…" at bounding box center [490, 224] width 980 height 448
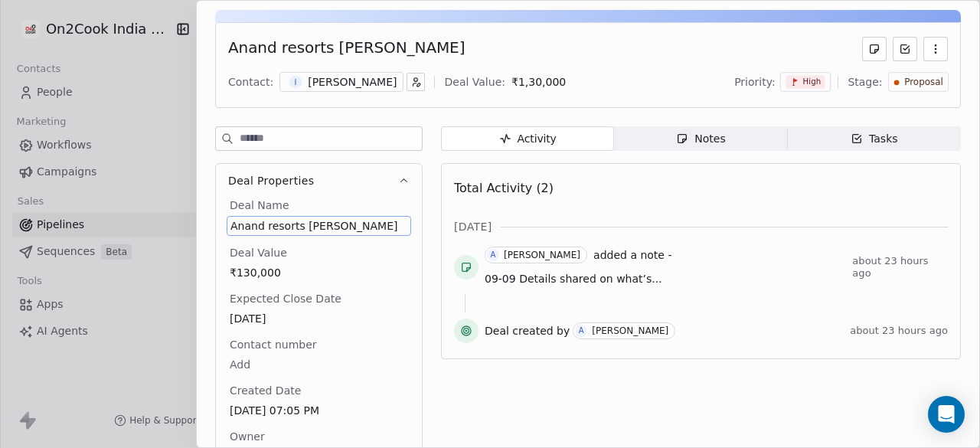
click at [171, 85] on div at bounding box center [490, 224] width 980 height 448
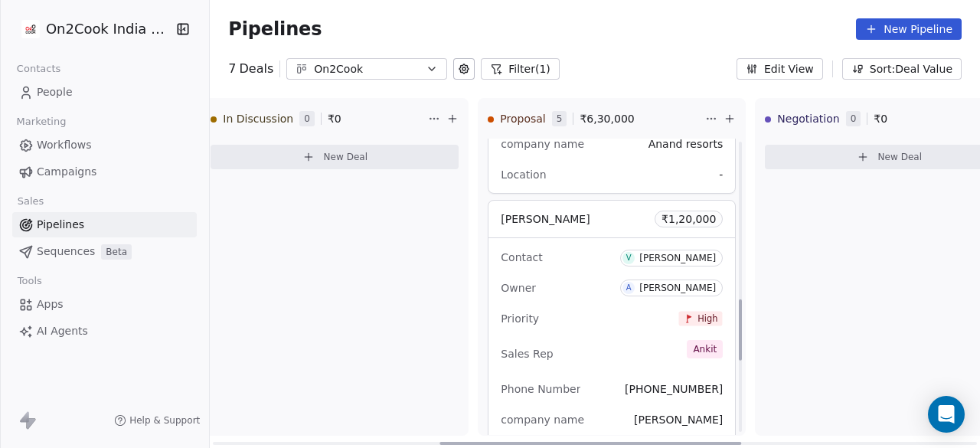
scroll to position [766, 0]
click at [609, 218] on div "[PERSON_NAME] ₹ 1,20,000" at bounding box center [611, 219] width 246 height 37
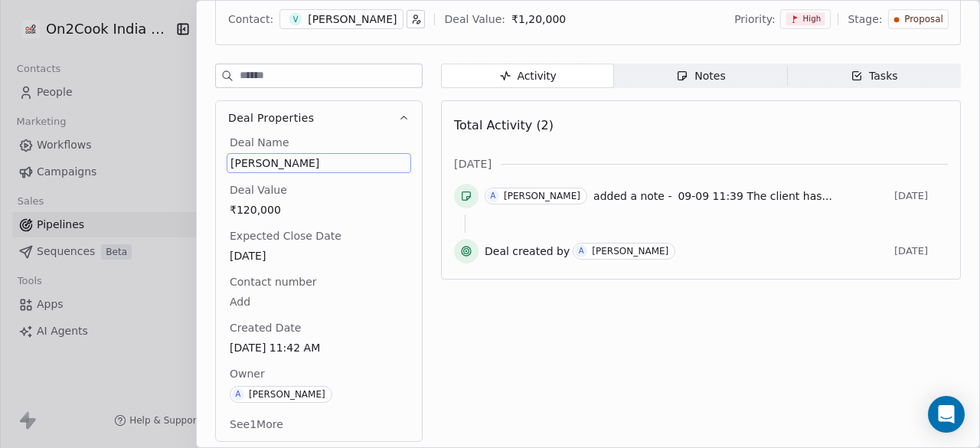
scroll to position [50, 0]
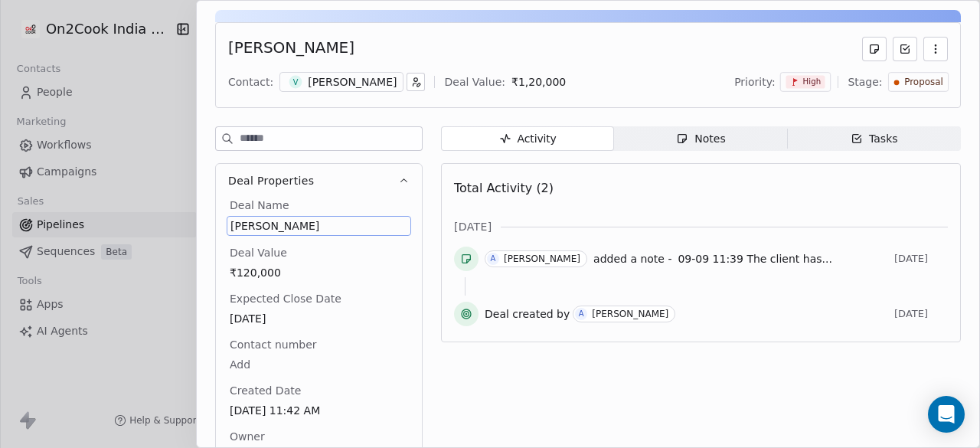
click at [314, 159] on div "Deal Properties Deal Name [PERSON_NAME] Deal Value ₹120,000 Expected Close Date…" at bounding box center [318, 319] width 207 height 387
click at [322, 224] on span "[PERSON_NAME]" at bounding box center [318, 225] width 177 height 15
drag, startPoint x: 322, startPoint y: 224, endPoint x: 234, endPoint y: 220, distance: 87.4
click at [234, 220] on span "[PERSON_NAME]" at bounding box center [318, 225] width 177 height 15
drag, startPoint x: 228, startPoint y: 224, endPoint x: 315, endPoint y: 220, distance: 87.4
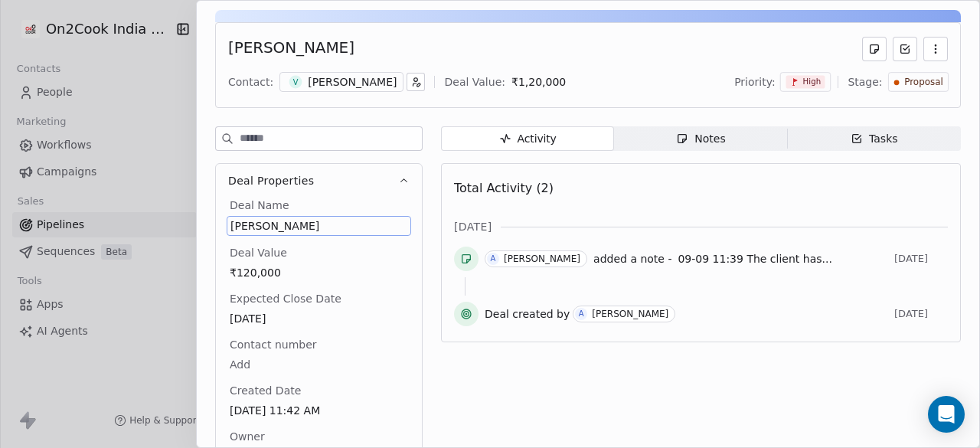
click at [266, 220] on div "[PERSON_NAME]" at bounding box center [319, 226] width 184 height 20
click at [327, 220] on span "[PERSON_NAME]" at bounding box center [318, 225] width 177 height 15
drag, startPoint x: 327, startPoint y: 223, endPoint x: 241, endPoint y: 224, distance: 85.8
click at [241, 224] on span "[PERSON_NAME]" at bounding box center [318, 225] width 177 height 15
click at [334, 223] on span "[PERSON_NAME]" at bounding box center [318, 225] width 177 height 15
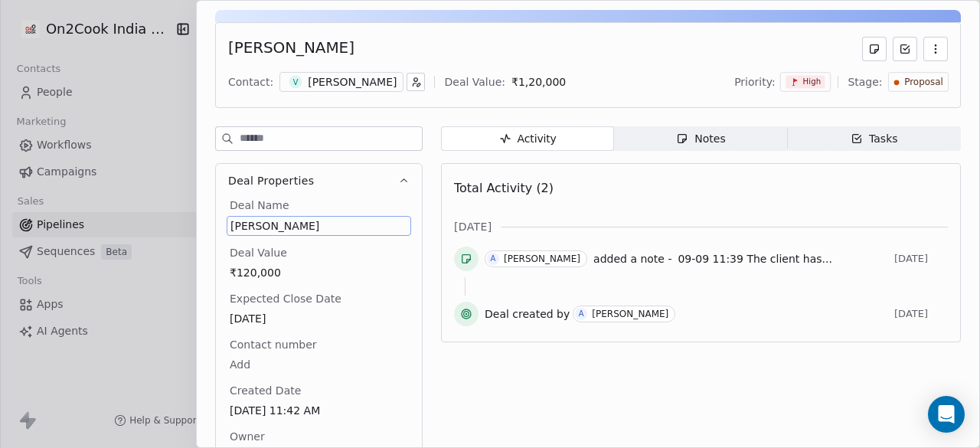
click at [334, 223] on span "[PERSON_NAME]" at bounding box center [318, 225] width 177 height 15
click at [527, 384] on html "On2Cook India Pvt. Ltd. Contacts People Marketing Workflows Campaigns Sales Pip…" at bounding box center [490, 224] width 980 height 448
click at [656, 132] on span "Notes Notes" at bounding box center [700, 138] width 173 height 24
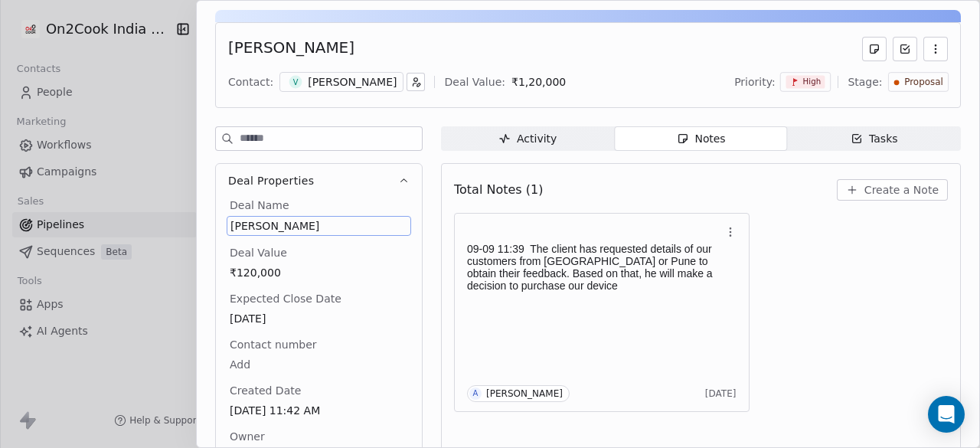
click at [129, 103] on div at bounding box center [490, 224] width 980 height 448
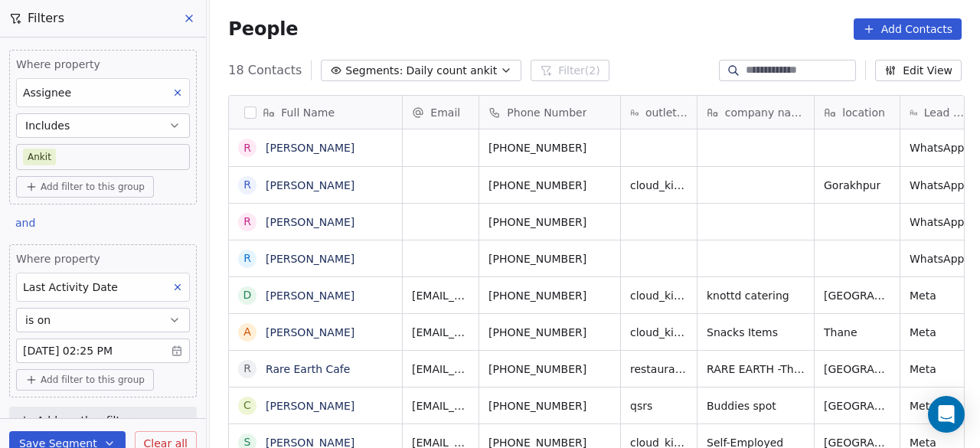
scroll to position [382, 761]
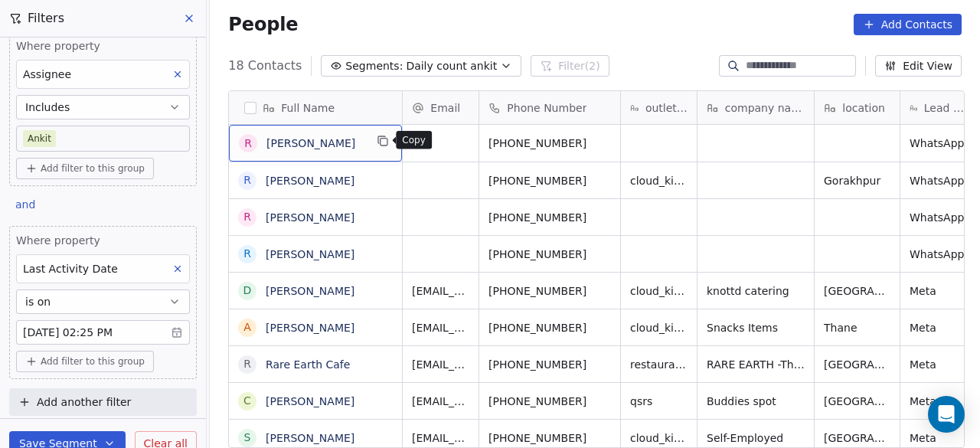
click at [384, 139] on icon "grid" at bounding box center [383, 142] width 7 height 7
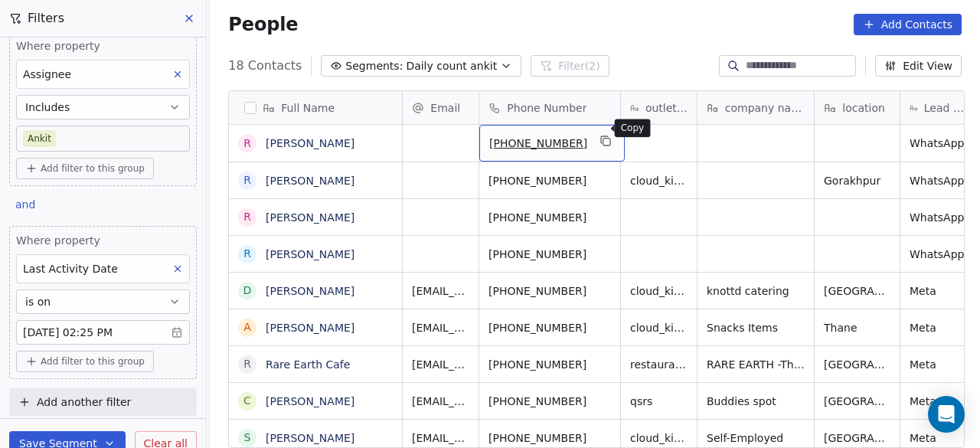
click at [602, 135] on icon "grid" at bounding box center [606, 141] width 12 height 12
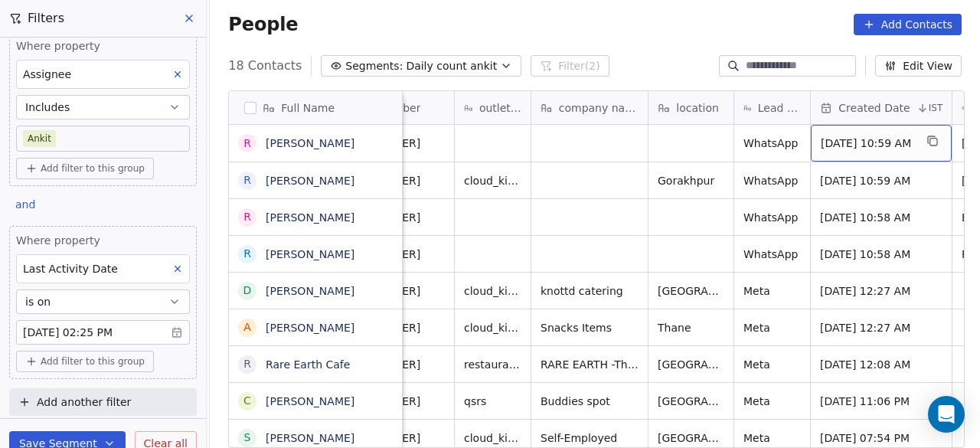
scroll to position [11, 243]
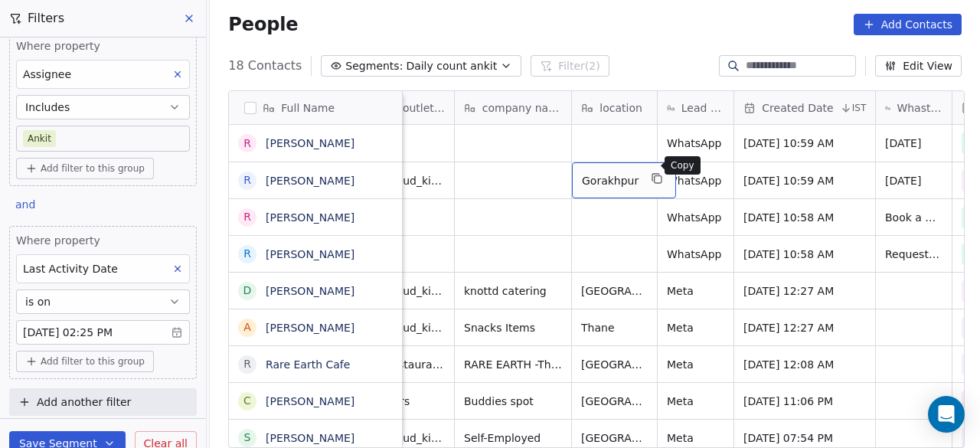
click at [655, 176] on icon "grid" at bounding box center [658, 179] width 7 height 7
click at [545, 25] on div "People Add Contacts" at bounding box center [594, 24] width 733 height 21
click at [648, 43] on div "People Add Contacts" at bounding box center [595, 24] width 770 height 58
click at [155, 204] on div "Where property Assignee Includes Ankit Add filter to this group and Where prope…" at bounding box center [103, 209] width 206 height 380
click at [309, 30] on div "People Add Contacts" at bounding box center [594, 24] width 733 height 21
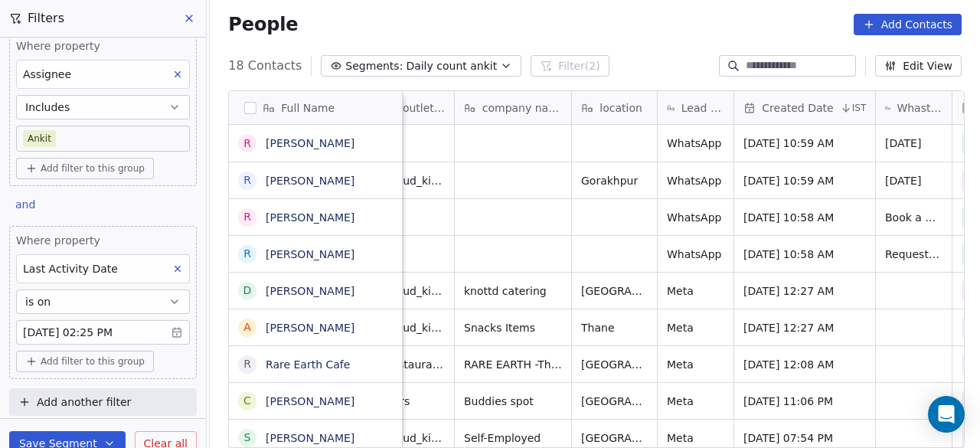
click at [94, 357] on span "Add filter to this group" at bounding box center [93, 361] width 104 height 12
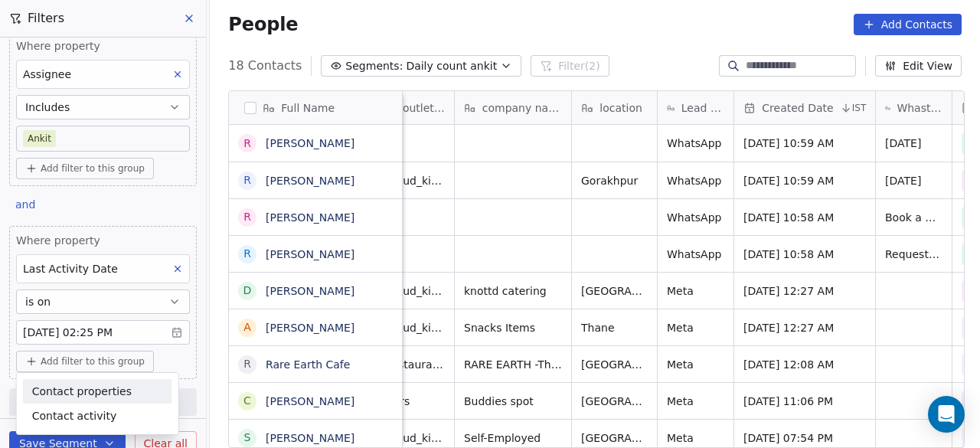
click at [106, 387] on span "Contact properties" at bounding box center [82, 392] width 100 height 16
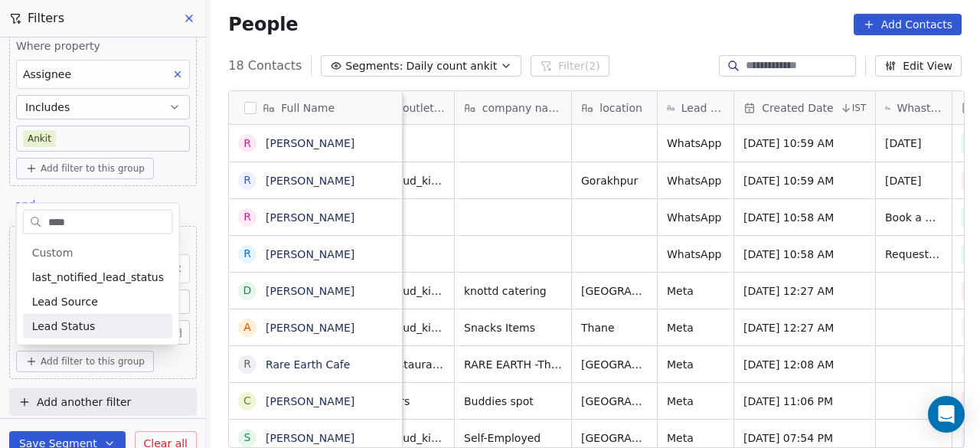
type input "****"
click at [86, 330] on span "Lead Status" at bounding box center [64, 325] width 64 height 15
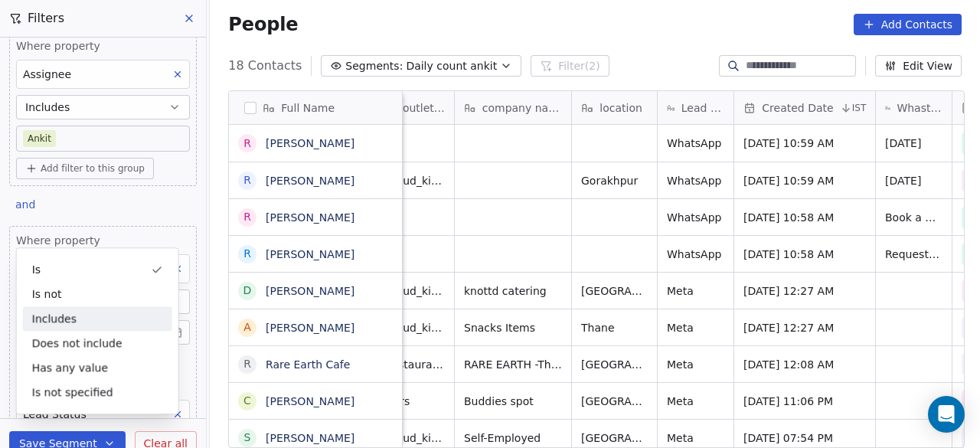
scroll to position [163, 0]
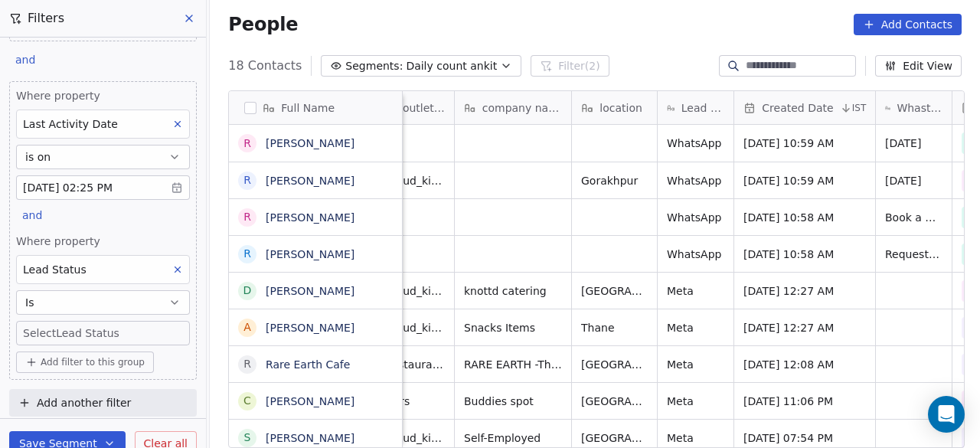
click at [70, 332] on body "On2Cook India Pvt. Ltd. Contacts People Marketing Workflows Campaigns Sales Pip…" at bounding box center [490, 224] width 980 height 448
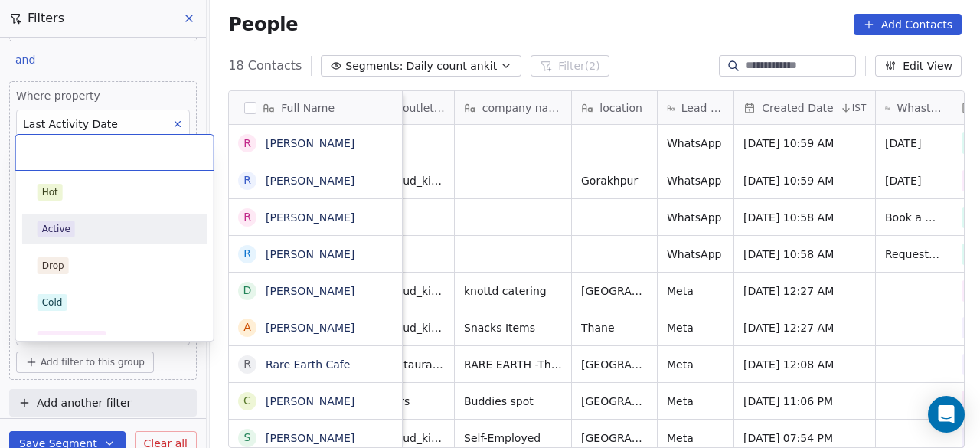
click at [89, 228] on div "Active" at bounding box center [115, 228] width 155 height 17
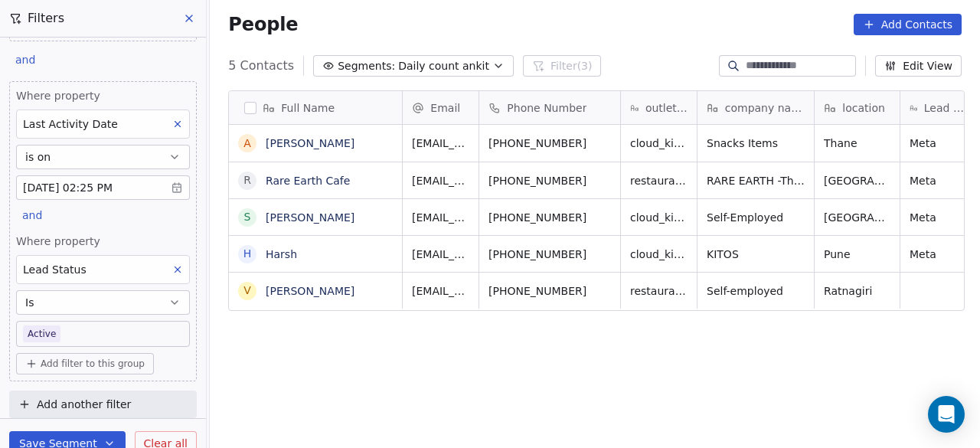
scroll to position [382, 761]
click at [71, 334] on body "On2Cook India Pvt. Ltd. Contacts People Marketing Workflows Campaigns Sales Pip…" at bounding box center [490, 224] width 980 height 448
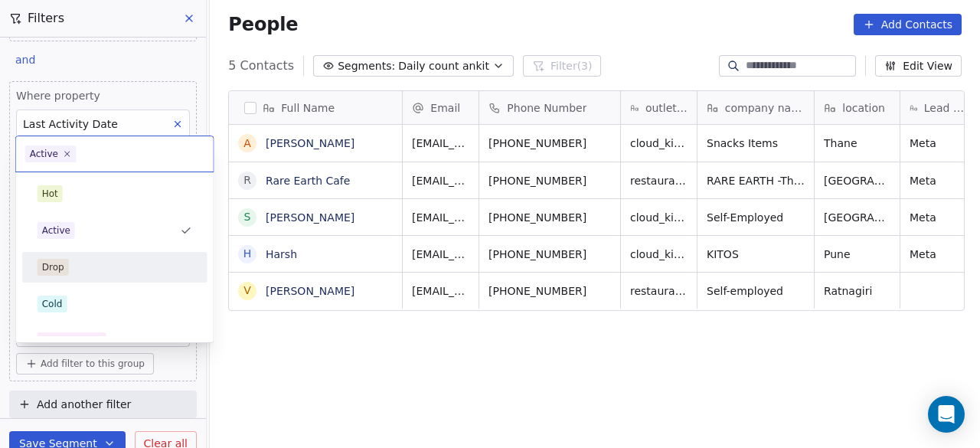
click at [86, 263] on div "Drop" at bounding box center [115, 267] width 155 height 17
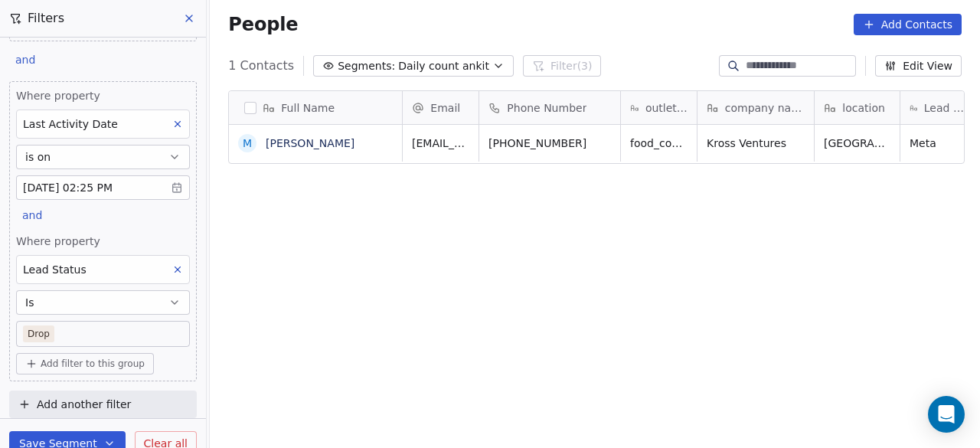
click at [77, 331] on body "On2Cook India Pvt. Ltd. Contacts People Marketing Workflows Campaigns Sales Pip…" at bounding box center [490, 224] width 980 height 448
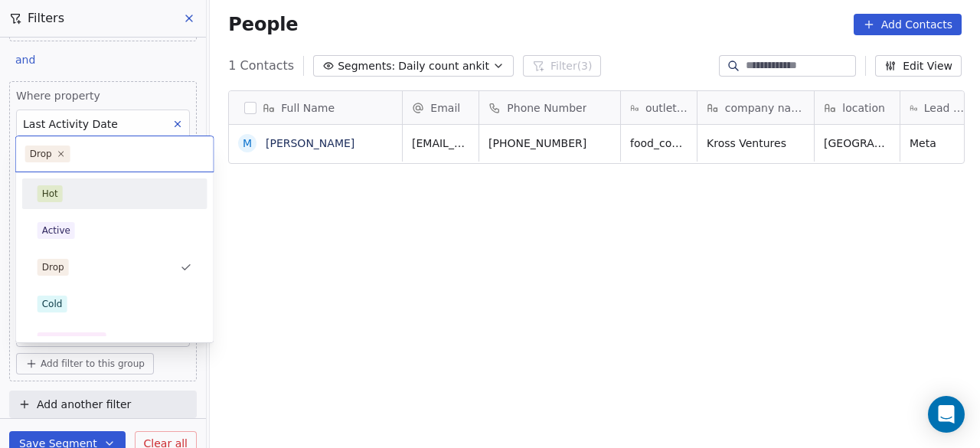
click at [89, 196] on div "Hot" at bounding box center [115, 193] width 155 height 17
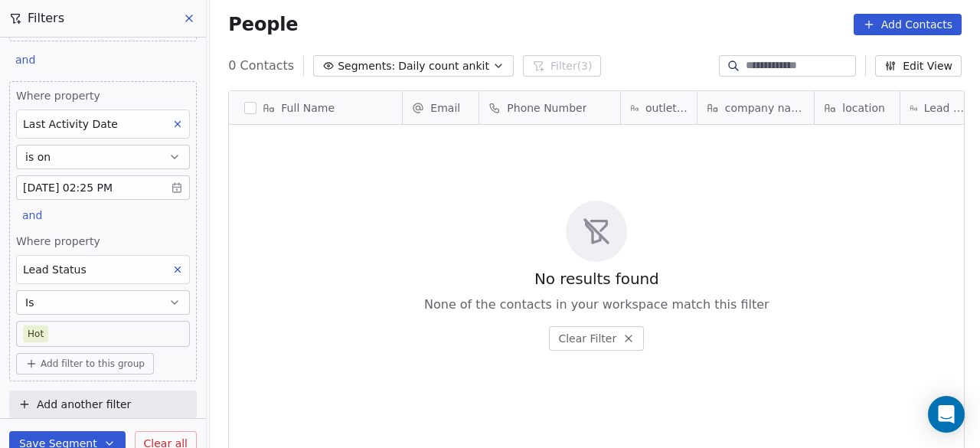
click at [89, 333] on body "On2Cook India Pvt. Ltd. Contacts People Marketing Workflows Campaigns Sales Pip…" at bounding box center [490, 224] width 980 height 448
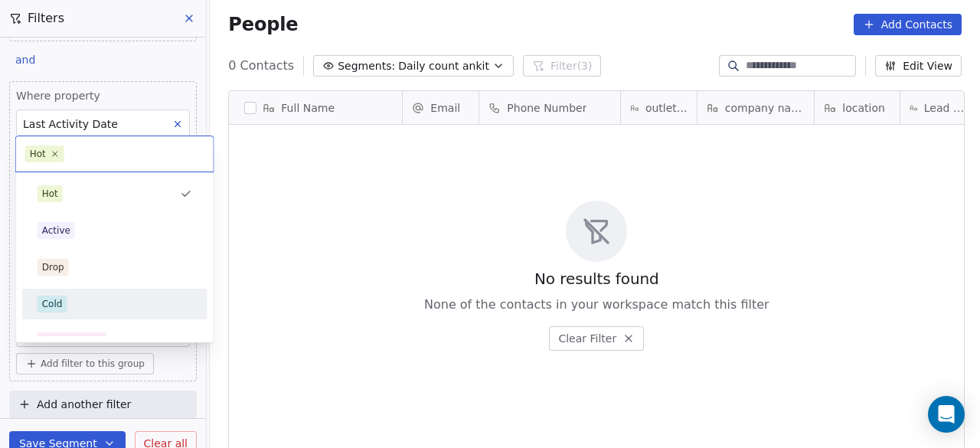
click at [100, 296] on div "Cold" at bounding box center [115, 303] width 155 height 17
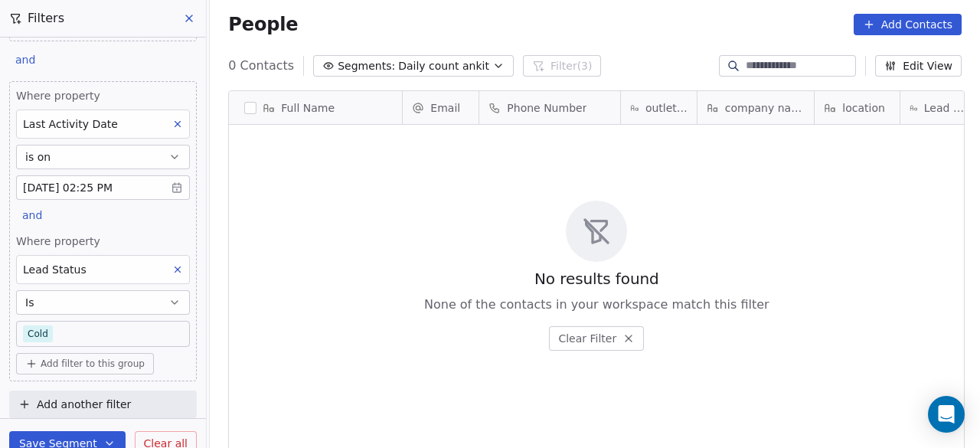
click at [135, 329] on body "On2Cook India Pvt. Ltd. Contacts People Marketing Workflows Campaigns Sales Pip…" at bounding box center [490, 224] width 980 height 448
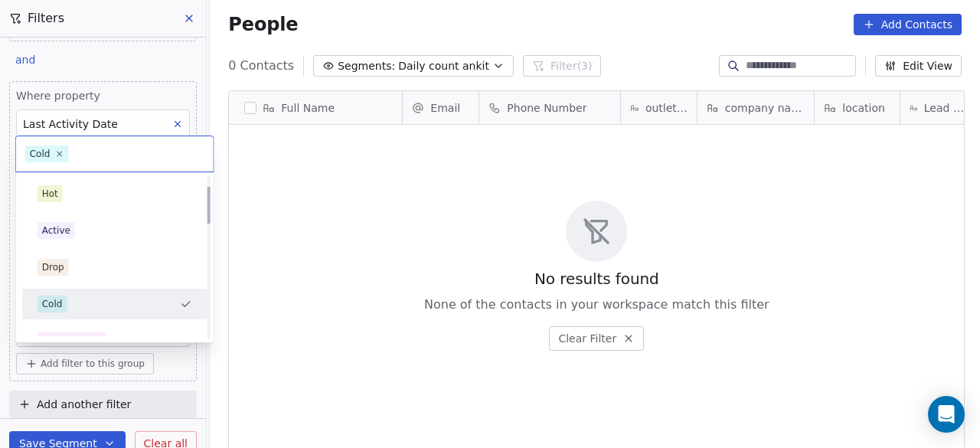
scroll to position [77, 0]
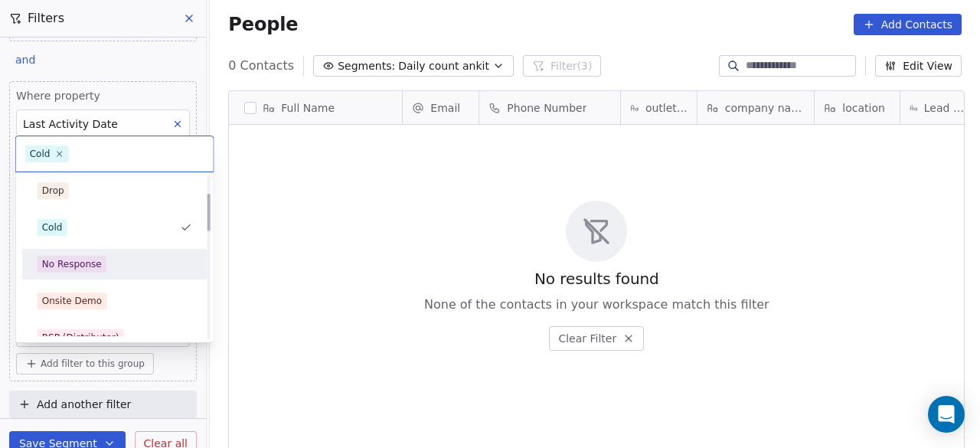
click at [133, 264] on div "No Response" at bounding box center [115, 264] width 155 height 17
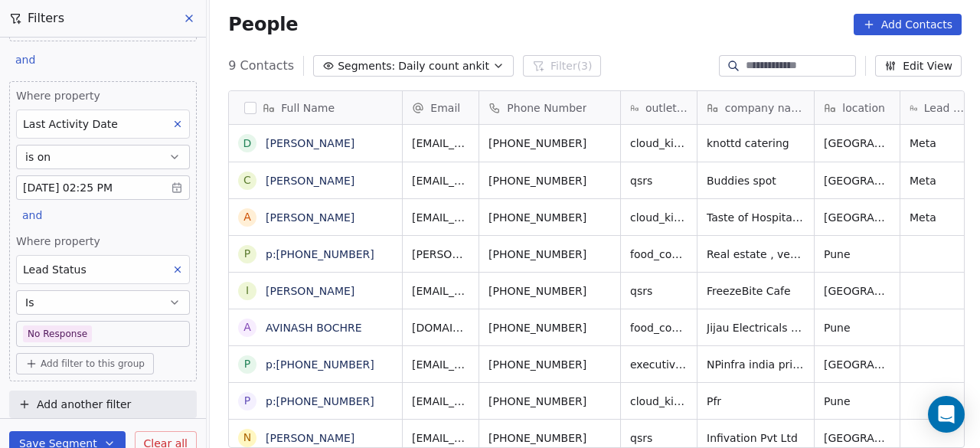
scroll to position [382, 761]
click at [93, 327] on body "On2Cook India Pvt. Ltd. Contacts People Marketing Workflows Campaigns Sales Pip…" at bounding box center [490, 224] width 980 height 448
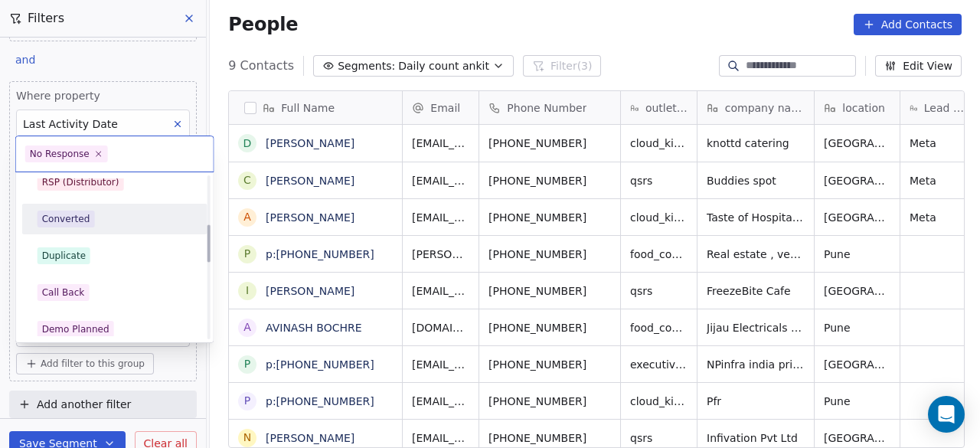
scroll to position [249, 0]
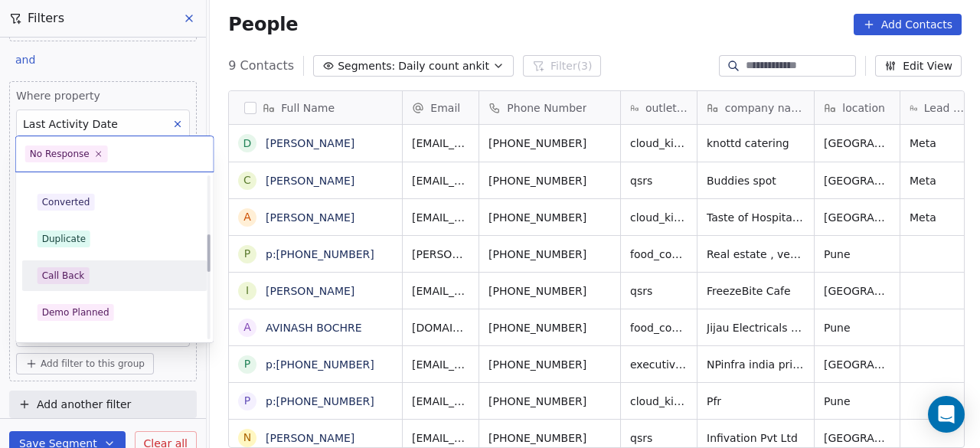
click at [96, 273] on div "Call Back" at bounding box center [115, 275] width 155 height 17
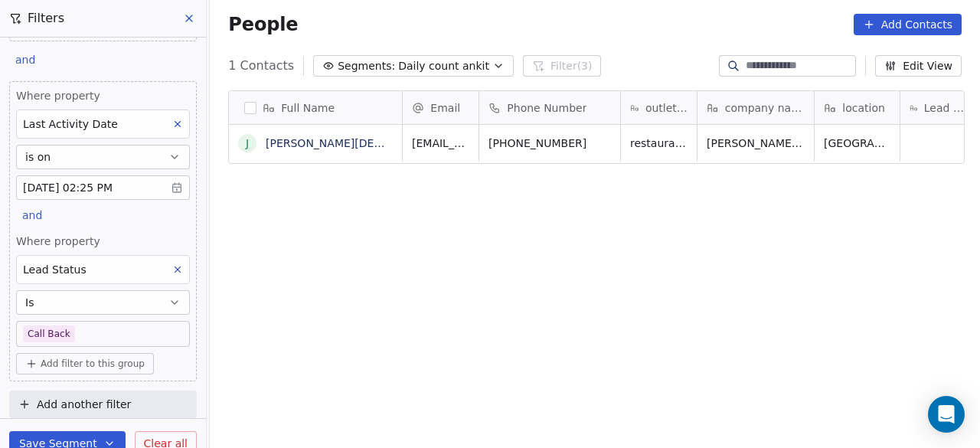
scroll to position [382, 761]
click at [144, 328] on body "On2Cook India Pvt. Ltd. Contacts People Marketing Workflows Campaigns Sales Pip…" at bounding box center [490, 224] width 980 height 448
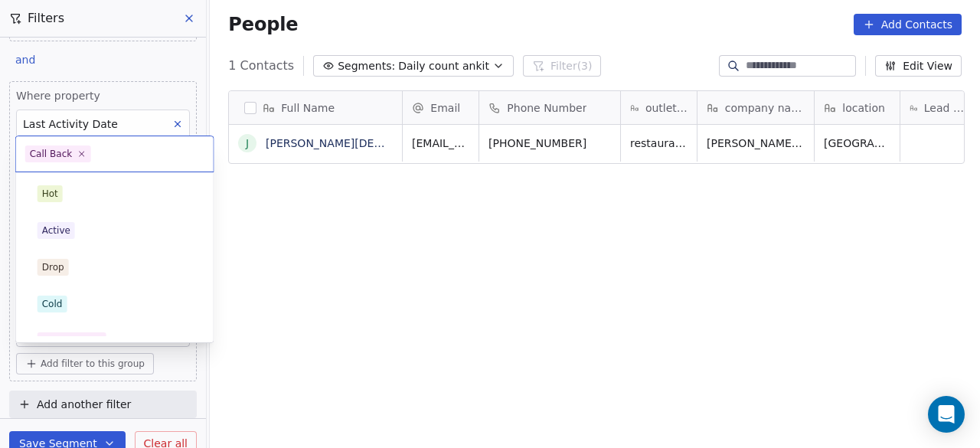
scroll to position [203, 0]
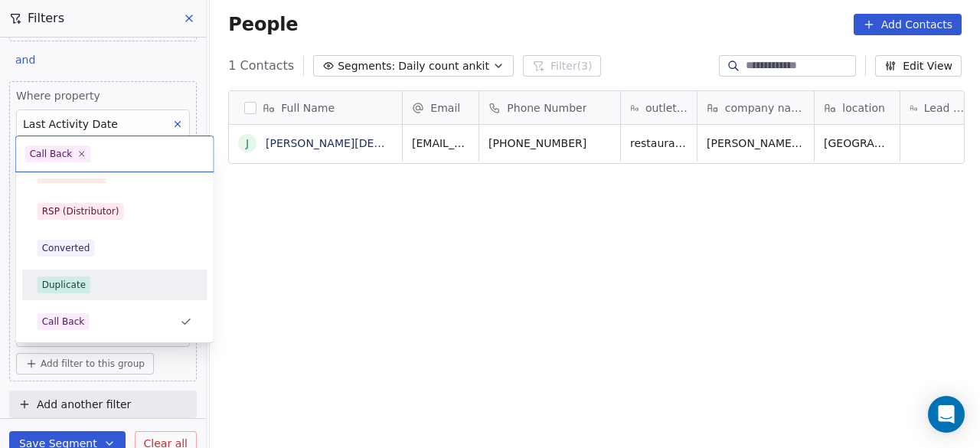
click at [136, 284] on div "Duplicate" at bounding box center [115, 284] width 155 height 17
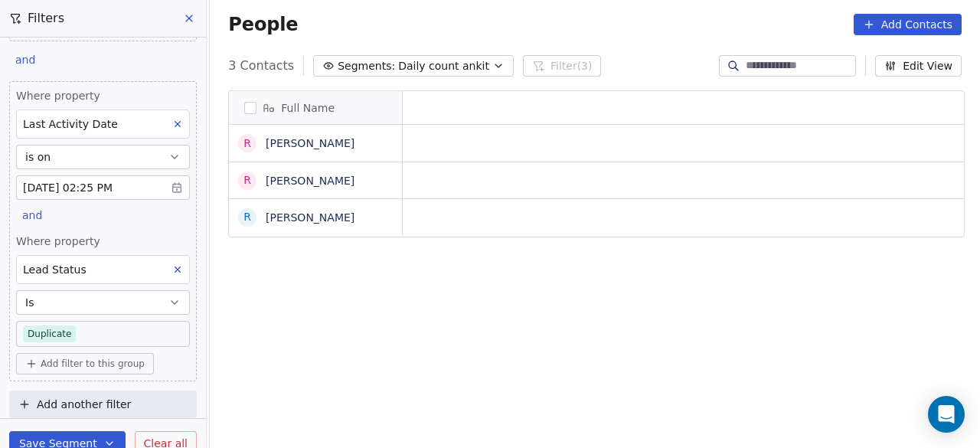
scroll to position [382, 761]
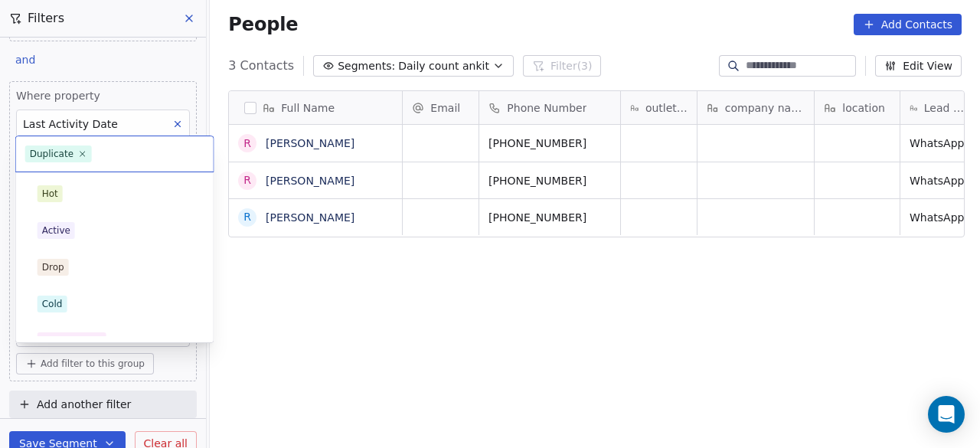
click at [93, 328] on body "On2Cook India Pvt. Ltd. Contacts People Marketing Workflows Campaigns Sales Pip…" at bounding box center [490, 224] width 980 height 448
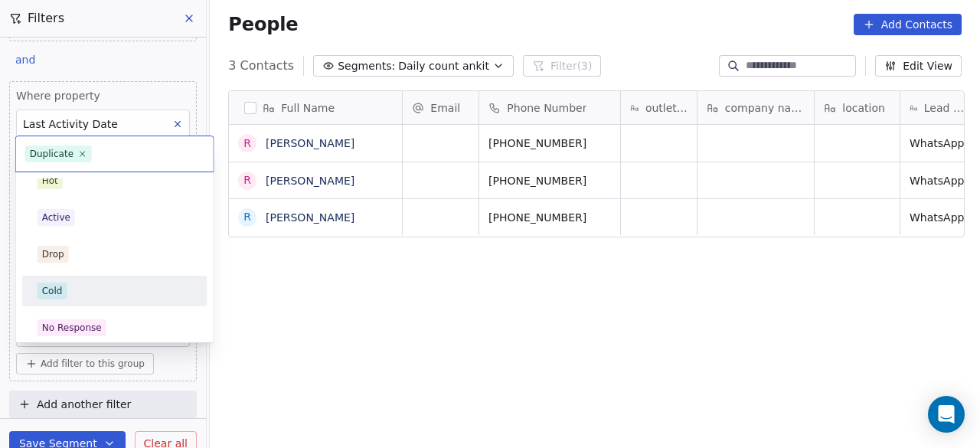
click at [101, 289] on div "Cold" at bounding box center [115, 290] width 155 height 17
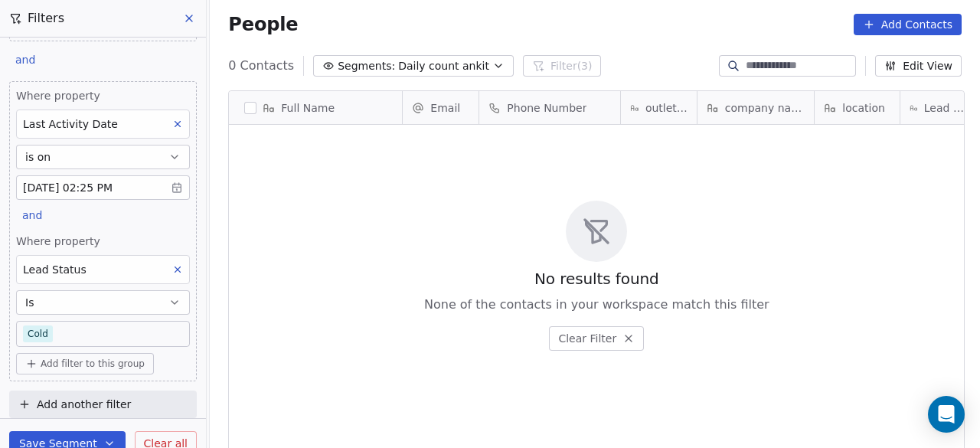
click at [316, 289] on div "No results found None of the contacts in your workspace match this filter Clear…" at bounding box center [596, 275] width 735 height 295
